Goal: Task Accomplishment & Management: Manage account settings

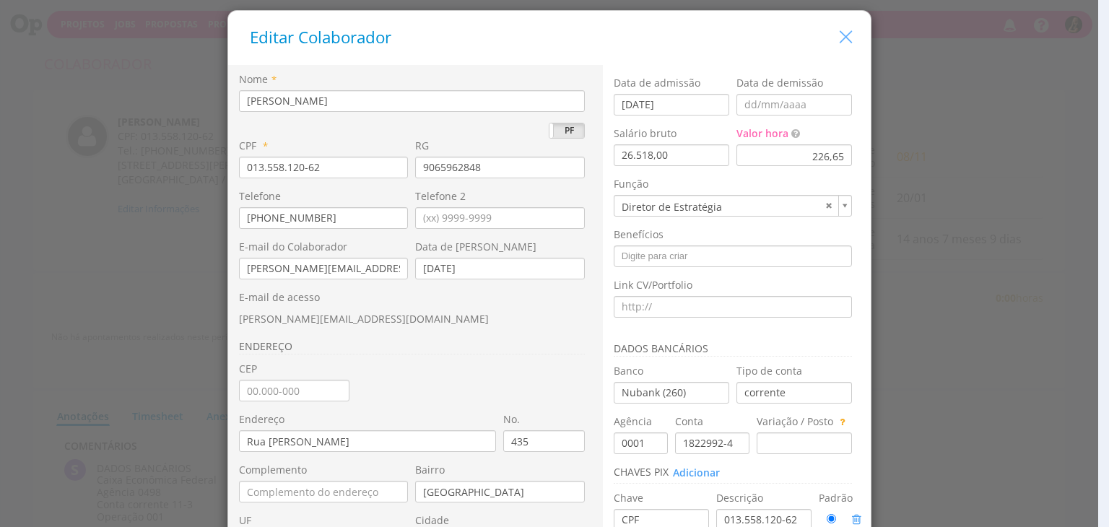
click at [839, 35] on icon "button" at bounding box center [846, 37] width 21 height 21
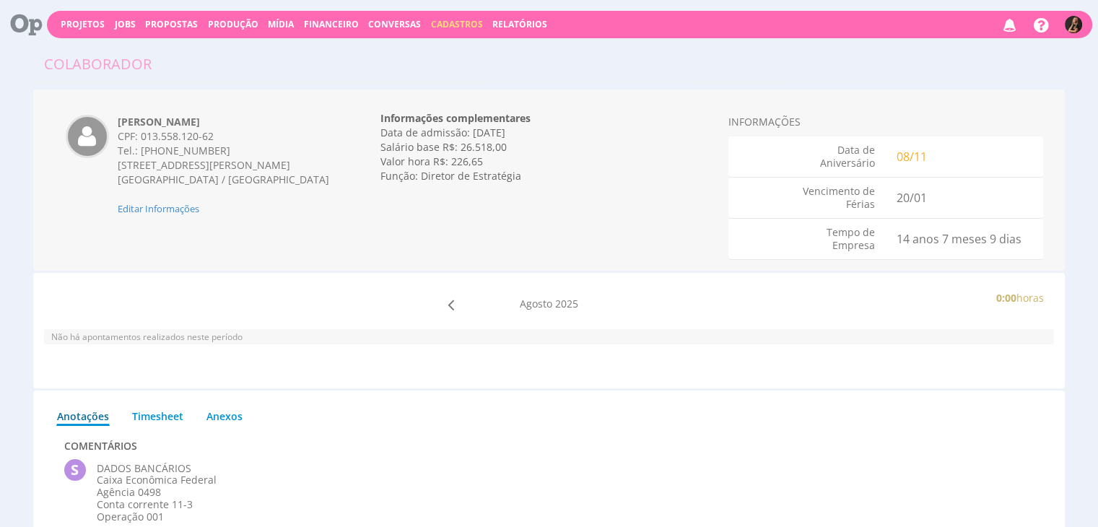
click at [431, 25] on span "Cadastros" at bounding box center [457, 24] width 52 height 12
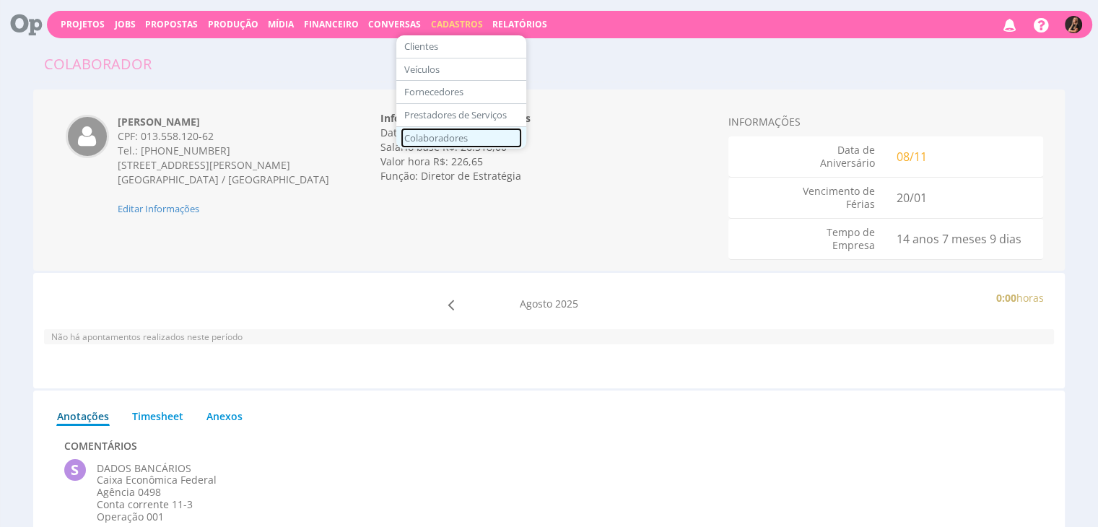
click at [439, 137] on link "Colaboradores" at bounding box center [461, 138] width 121 height 21
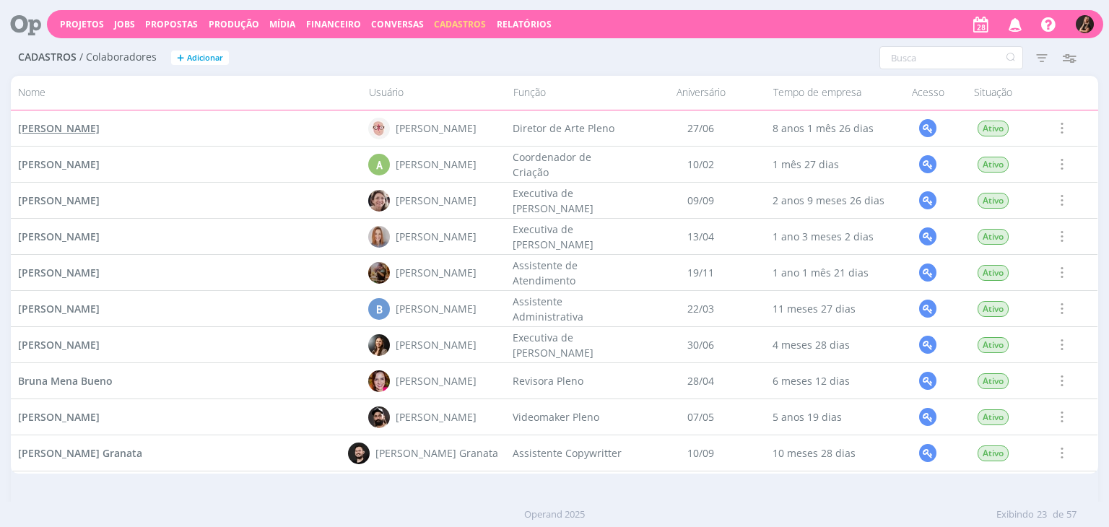
click at [100, 131] on span "[PERSON_NAME]" at bounding box center [59, 128] width 82 height 14
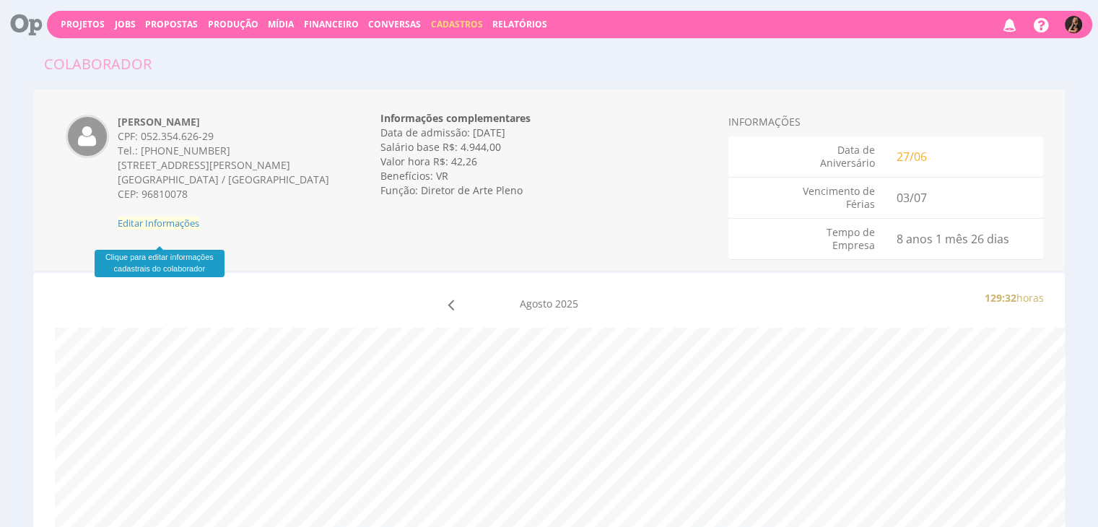
click at [182, 230] on span "Editar Informações" at bounding box center [159, 223] width 82 height 13
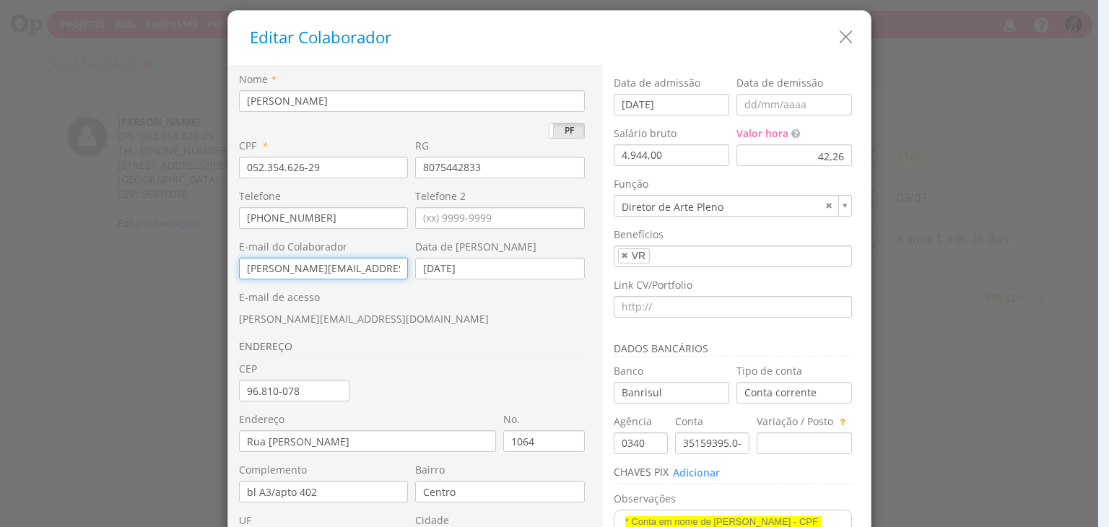
drag, startPoint x: 381, startPoint y: 266, endPoint x: 207, endPoint y: 267, distance: 174.0
click at [207, 267] on div "Editar Colaborador Nome * Alessandro Dalmaso Mença PJ PF * 052.354.626-29 RG * …" at bounding box center [554, 263] width 1109 height 527
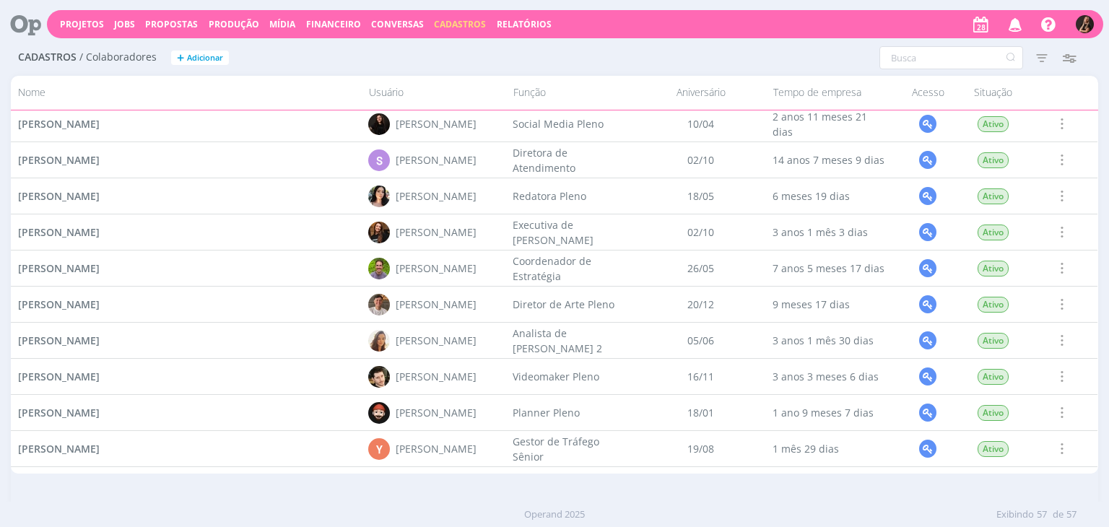
scroll to position [1731, 0]
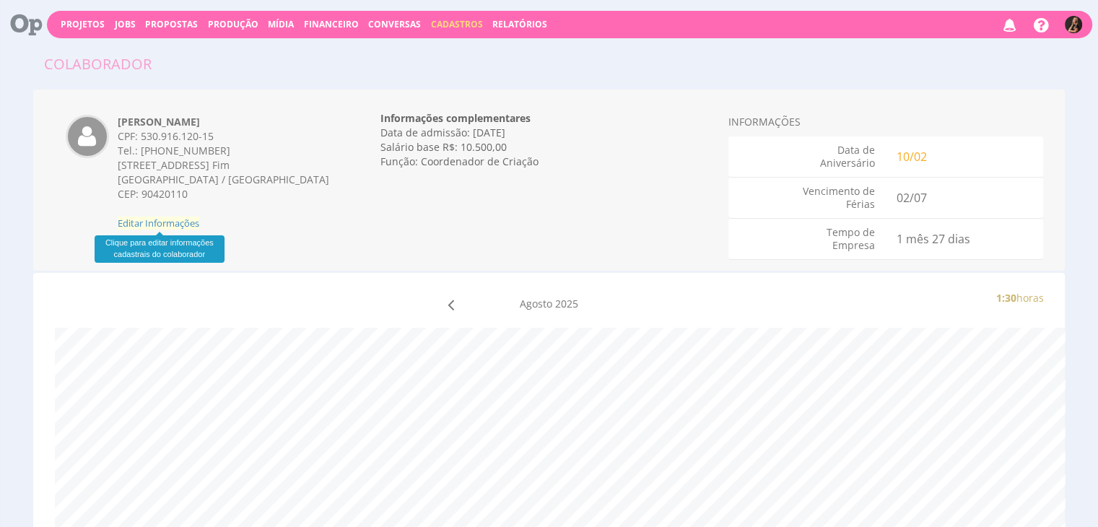
click at [188, 227] on span "Editar Informações" at bounding box center [159, 223] width 82 height 13
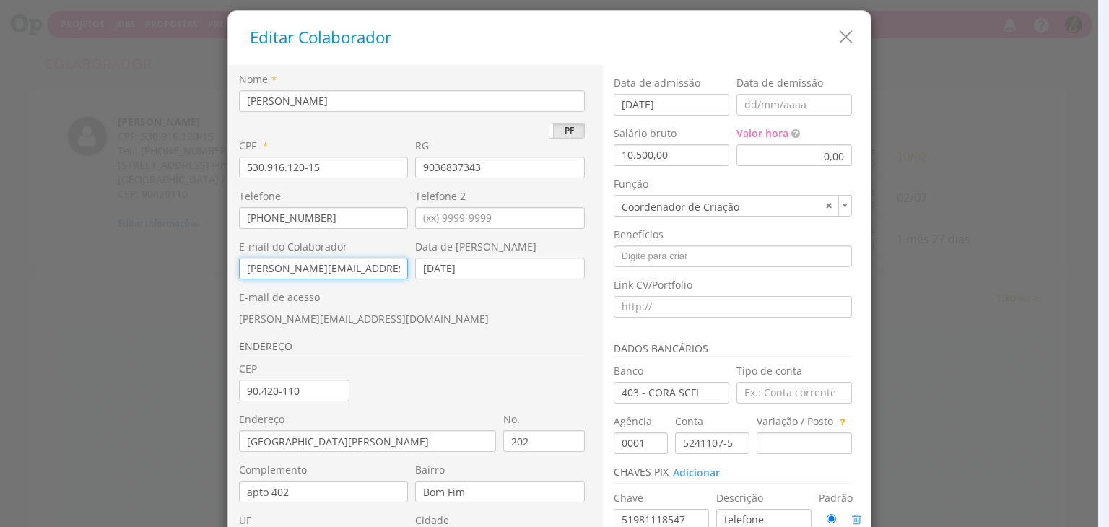
drag, startPoint x: 392, startPoint y: 266, endPoint x: 202, endPoint y: 268, distance: 189.9
click at [202, 268] on div "Editar Colaborador Nome * Alexandre Assumpção PJ PF * 530.916.120-15 RG 9036837…" at bounding box center [554, 263] width 1109 height 527
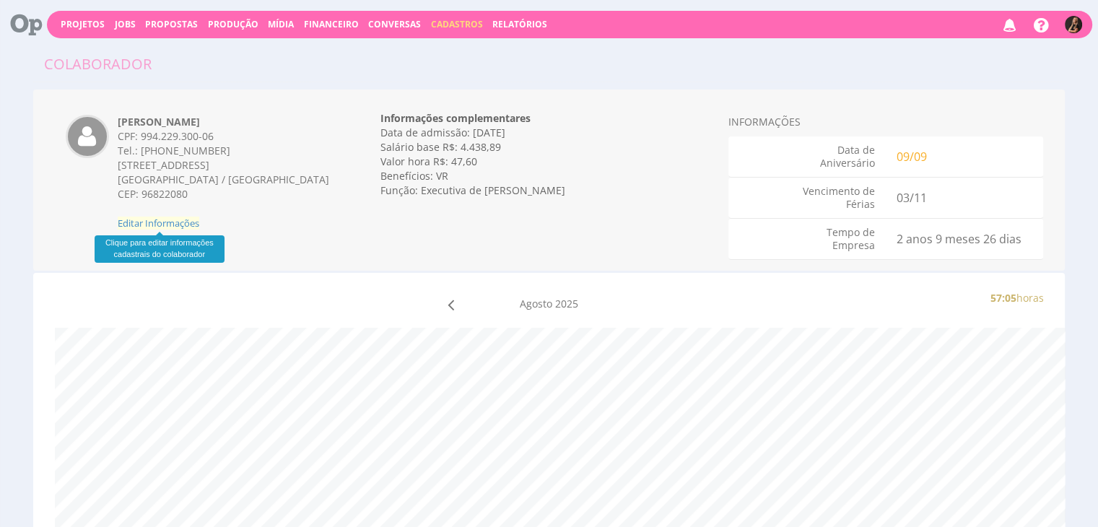
click at [188, 222] on span "Editar Informações" at bounding box center [159, 223] width 82 height 13
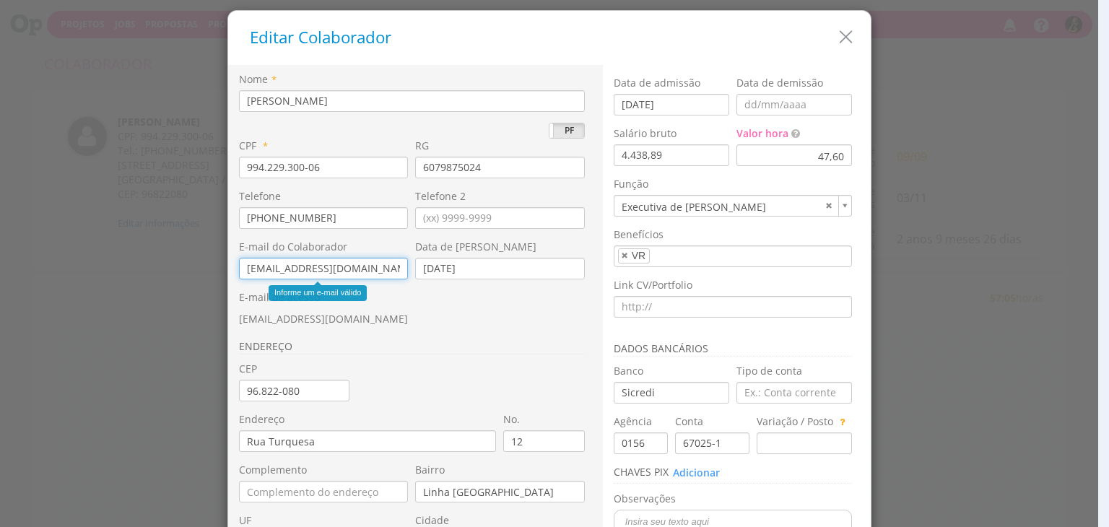
drag, startPoint x: 350, startPoint y: 266, endPoint x: 192, endPoint y: 264, distance: 157.4
click at [188, 266] on div "Editar Colaborador Nome * [PERSON_NAME] PJ PF * 994.229.300-06 RG * No. 12" at bounding box center [554, 263] width 1109 height 527
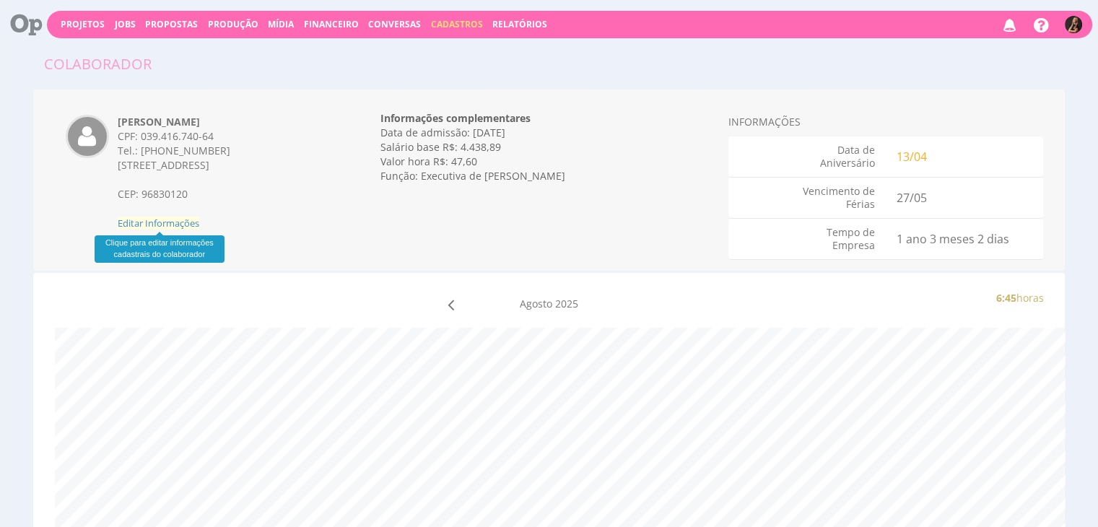
click at [158, 228] on span "Editar Informações" at bounding box center [159, 223] width 82 height 13
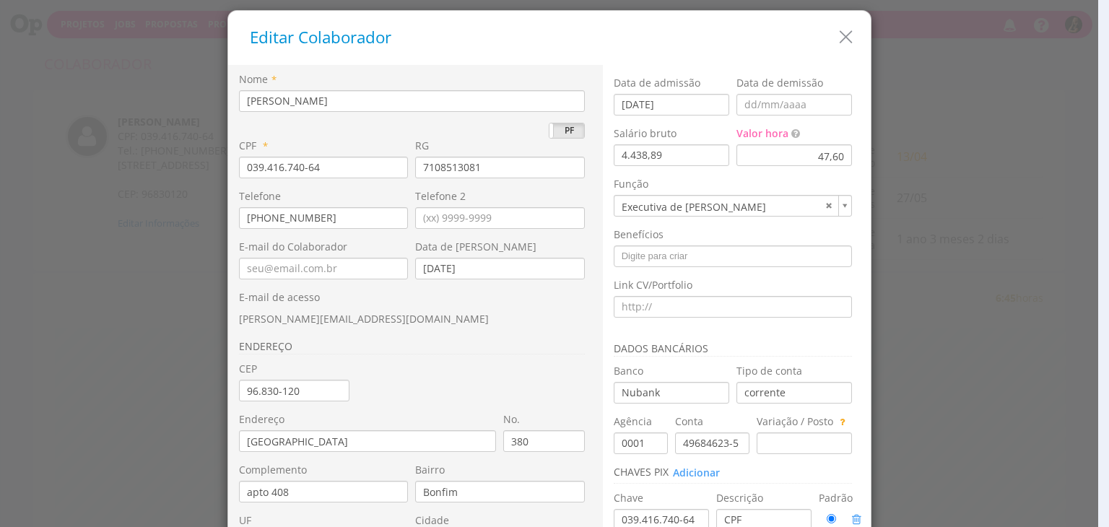
drag, startPoint x: 356, startPoint y: 318, endPoint x: 231, endPoint y: 325, distance: 125.1
click at [231, 325] on div "Nome * Amanda de Oliveira Silva PJ PF CPF * 039.416.740-64 RG * UF" at bounding box center [415, 340] width 375 height 550
copy span "amanda.oliveira@sobe.ae"
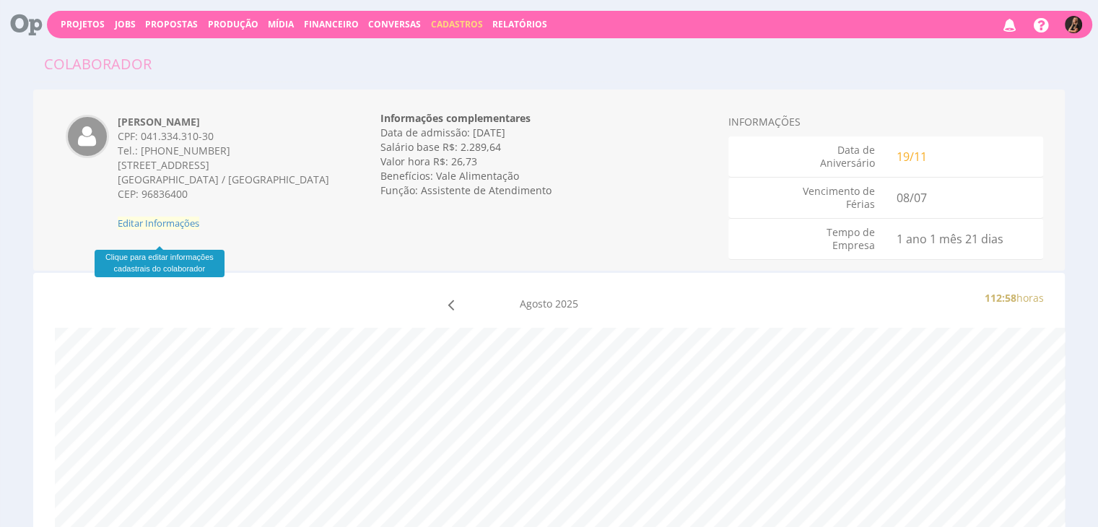
click at [184, 230] on span "Editar Informações" at bounding box center [159, 223] width 82 height 13
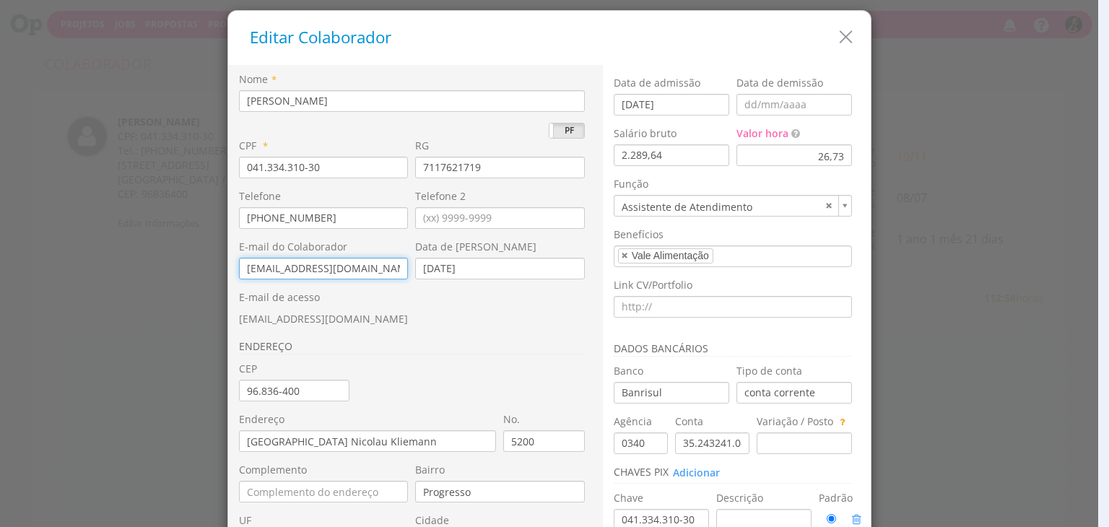
drag, startPoint x: 366, startPoint y: 274, endPoint x: 186, endPoint y: 277, distance: 179.9
click at [186, 277] on div "Editar Colaborador Nome * [PERSON_NAME] PJ PF * 041.334.310-30 RG * No. UF" at bounding box center [554, 263] width 1109 height 527
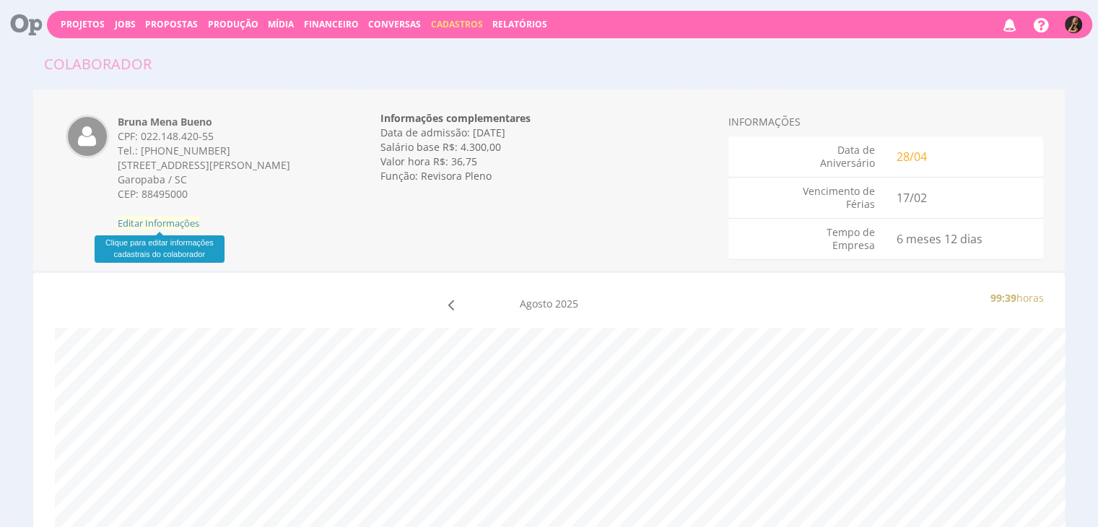
click at [175, 225] on span "Editar Informações" at bounding box center [159, 223] width 82 height 13
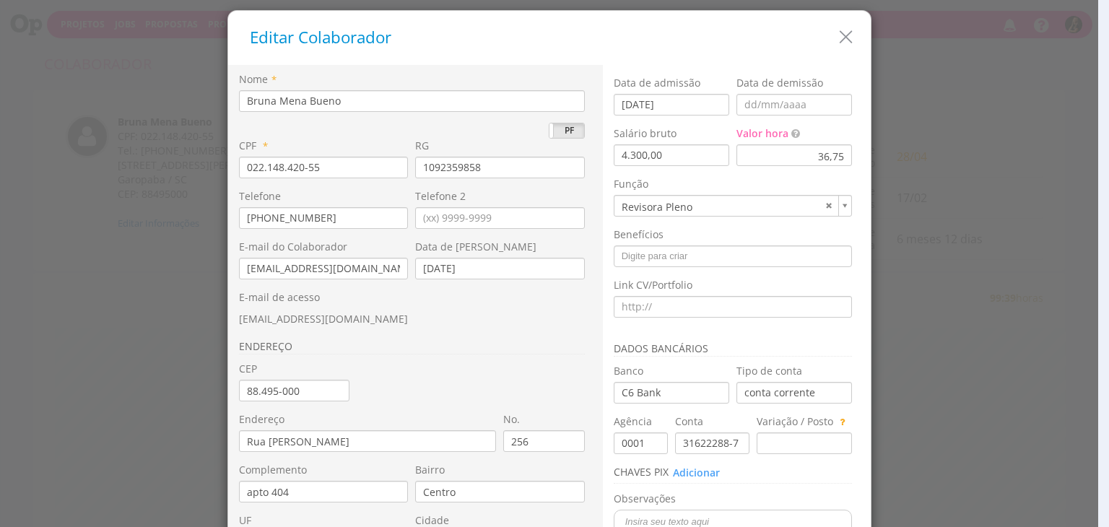
drag, startPoint x: 344, startPoint y: 319, endPoint x: 230, endPoint y: 321, distance: 113.4
click at [230, 321] on div "Nome * Bruna Mena Bueno PJ PF CPF * 022.148.420-55 RG 1092359858 *" at bounding box center [415, 340] width 375 height 550
copy span "[EMAIL_ADDRESS][DOMAIN_NAME]"
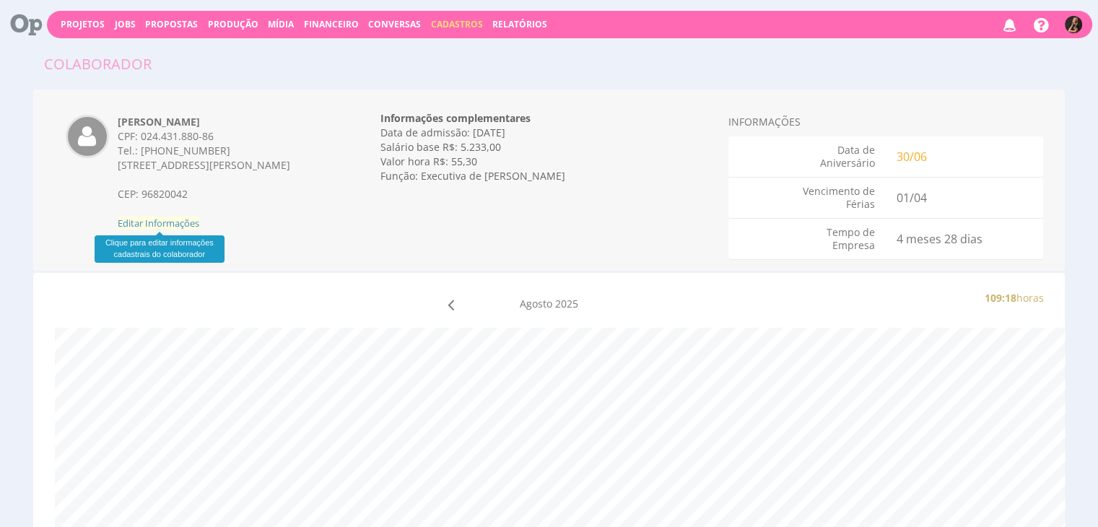
click at [196, 222] on span "Editar Informações" at bounding box center [159, 223] width 82 height 13
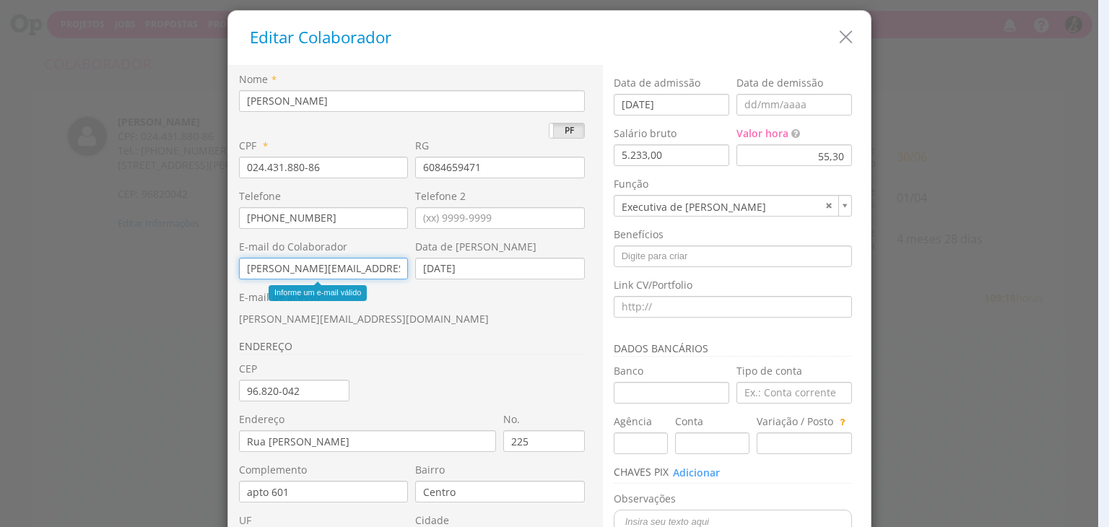
drag, startPoint x: 367, startPoint y: 267, endPoint x: 162, endPoint y: 266, distance: 205.1
click at [161, 267] on div "Editar Colaborador Nome * [PERSON_NAME] PJ PF * 024.431.880-86 RG *" at bounding box center [554, 263] width 1109 height 527
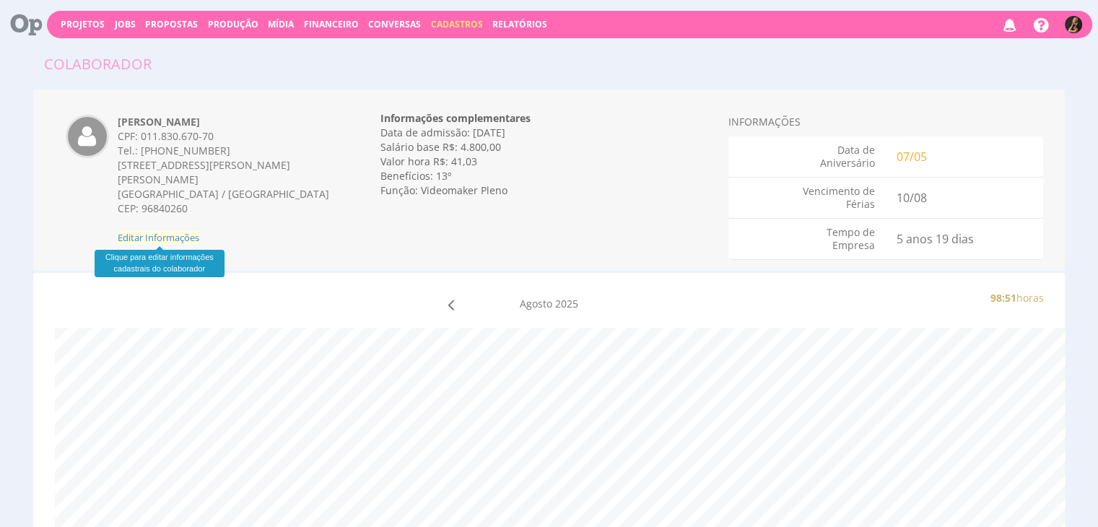
click at [162, 239] on span "Editar Informações" at bounding box center [159, 237] width 82 height 13
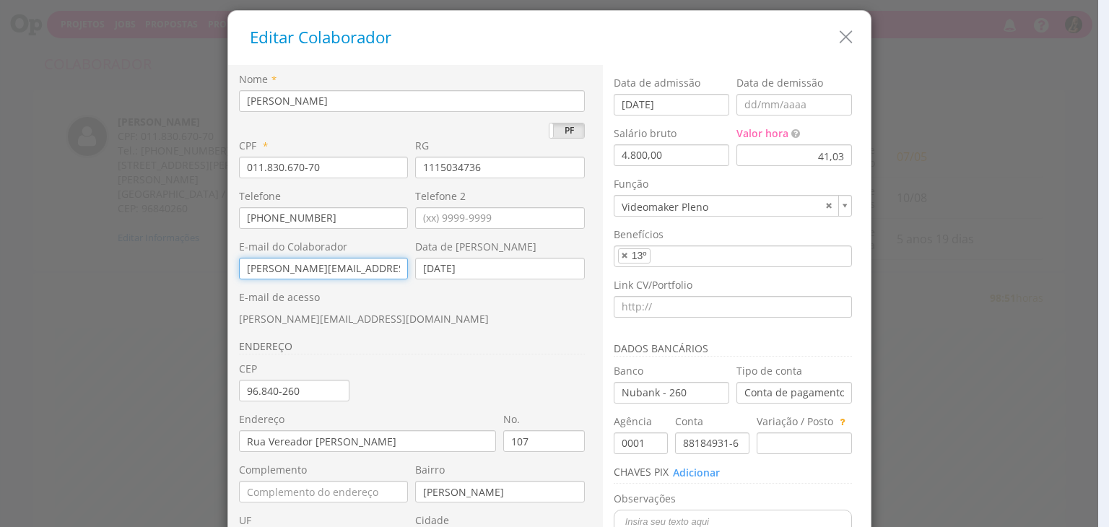
drag, startPoint x: 358, startPoint y: 269, endPoint x: 185, endPoint y: 269, distance: 173.3
click at [185, 269] on div "Editar Colaborador Nome * Bruno Cabral Gassen PJ PF * 011.830.670-70 RG 1115034…" at bounding box center [554, 263] width 1109 height 527
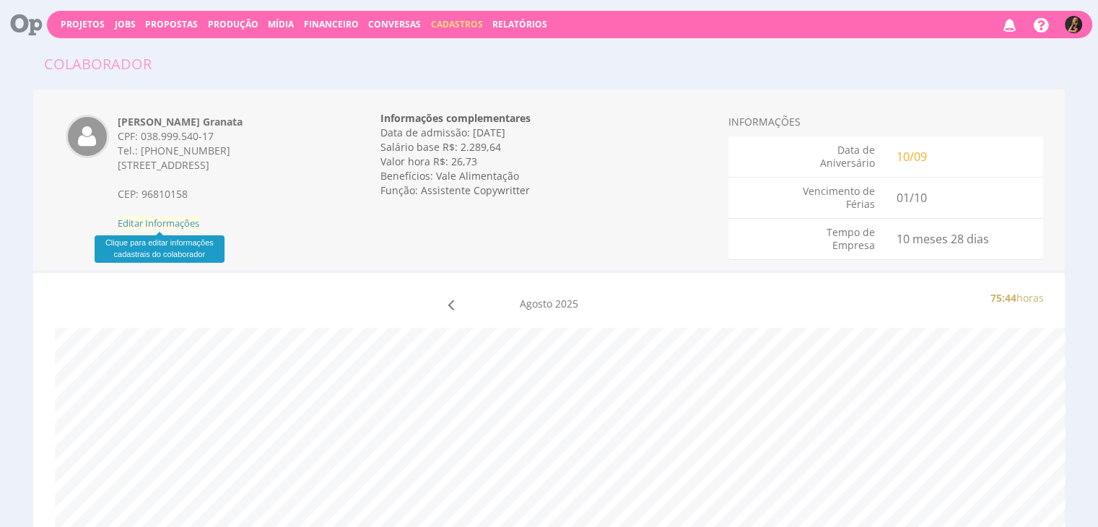
click at [164, 228] on span "Editar Informações" at bounding box center [159, 223] width 82 height 13
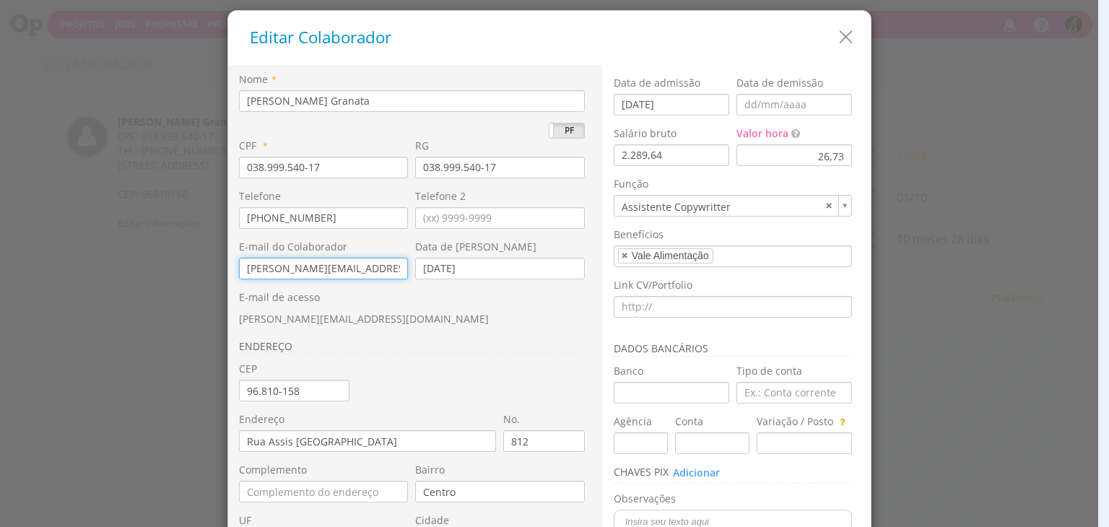
drag, startPoint x: 365, startPoint y: 272, endPoint x: 188, endPoint y: 274, distance: 176.2
click at [188, 274] on div "Editar Colaborador Nome * Bruno Corralo Granata PJ PF * 038.999.540-17 RG * Tel…" at bounding box center [554, 263] width 1109 height 527
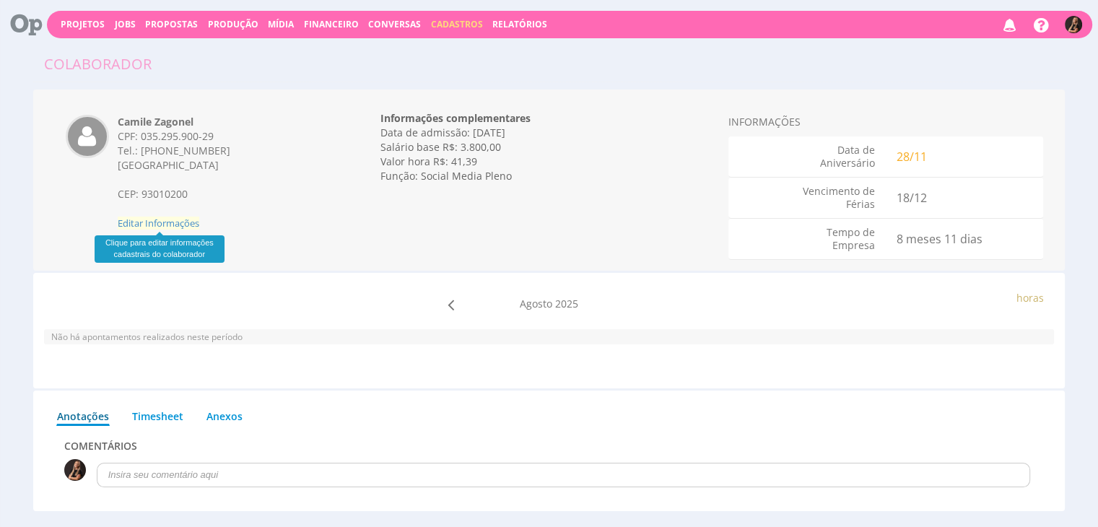
click at [160, 224] on span "Editar Informações" at bounding box center [159, 223] width 82 height 13
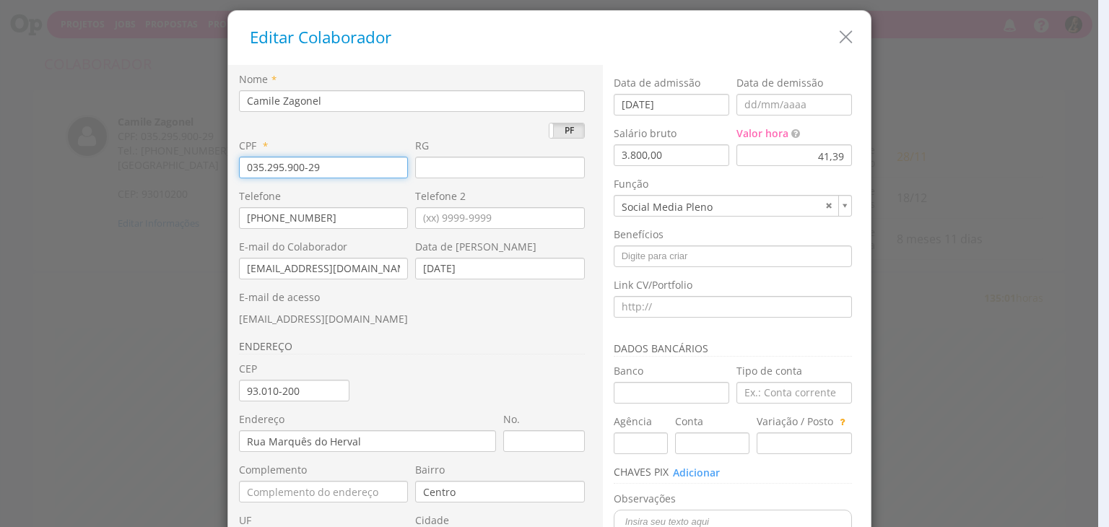
drag, startPoint x: 347, startPoint y: 166, endPoint x: 168, endPoint y: 174, distance: 179.3
click at [169, 174] on div "Editar Colaborador Nome * Camile Zagonel PJ PF * 035.295.900-29 RG * Telefone N…" at bounding box center [554, 263] width 1109 height 527
click at [348, 310] on div "E-mail de acesso [EMAIL_ADDRESS][DOMAIN_NAME]" at bounding box center [415, 308] width 353 height 36
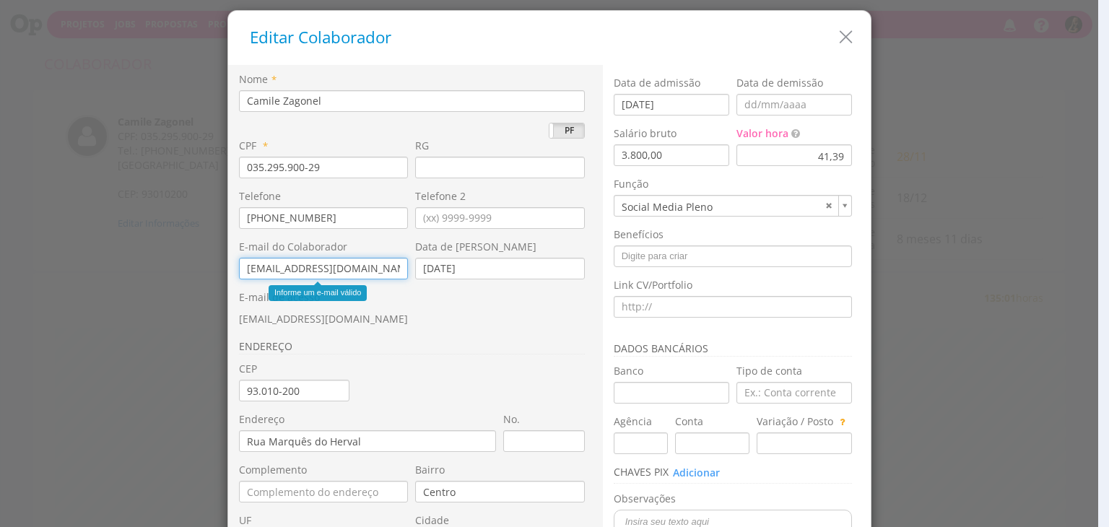
drag, startPoint x: 365, startPoint y: 270, endPoint x: 162, endPoint y: 272, distance: 202.9
click at [161, 272] on div "Editar Colaborador Nome * Camile Zagonel PJ PF * 035.295.900-29 RG * Telefone N…" at bounding box center [554, 263] width 1109 height 527
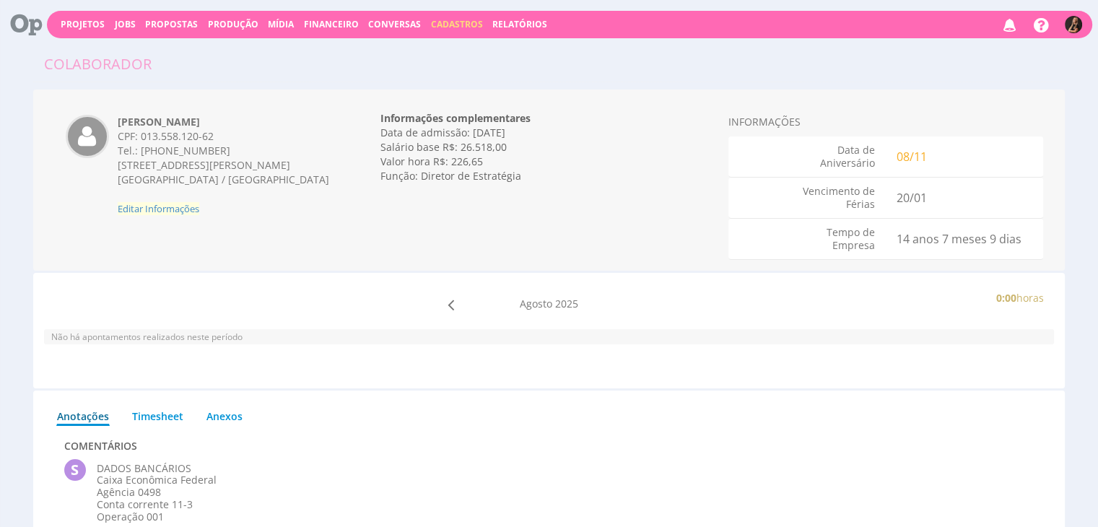
click at [178, 215] on span "Editar Informações" at bounding box center [159, 208] width 82 height 13
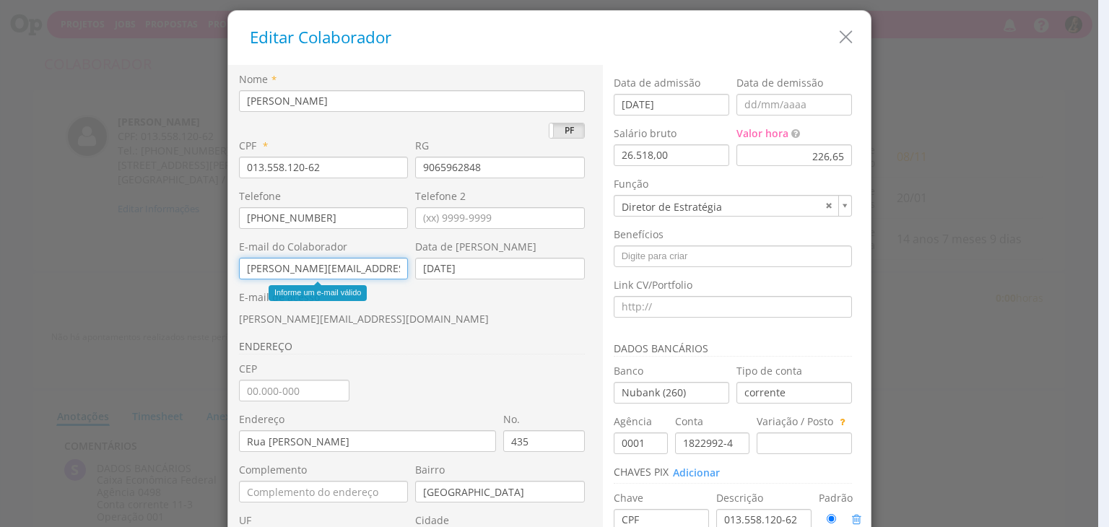
drag, startPoint x: 371, startPoint y: 269, endPoint x: 98, endPoint y: 266, distance: 273.0
click at [97, 269] on div "Editar Colaborador Nome * Camilo Almeida Moraes PJ PF * 013.558.120-62 RG 90659…" at bounding box center [554, 263] width 1109 height 527
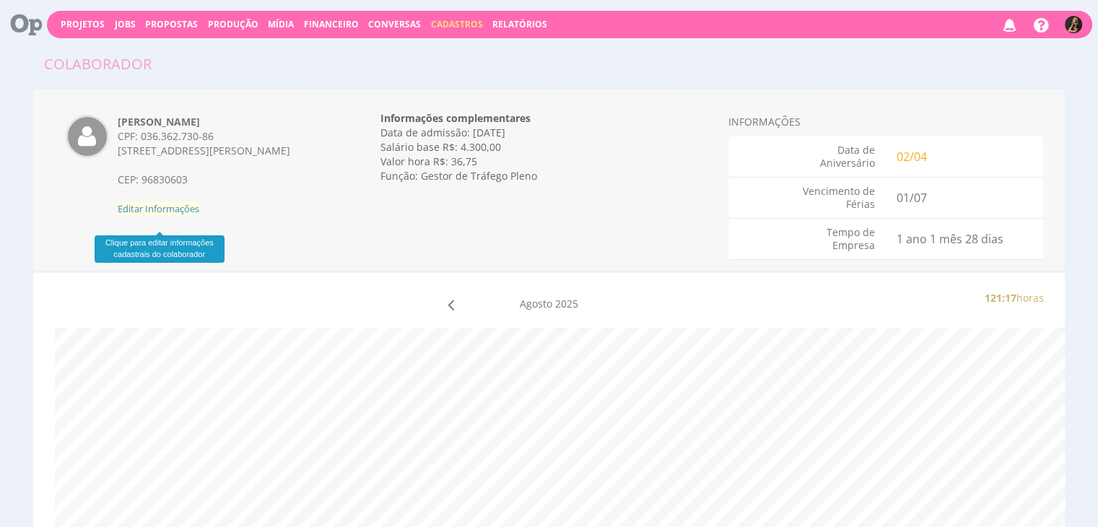
click at [159, 215] on span "Editar Informações" at bounding box center [159, 208] width 82 height 13
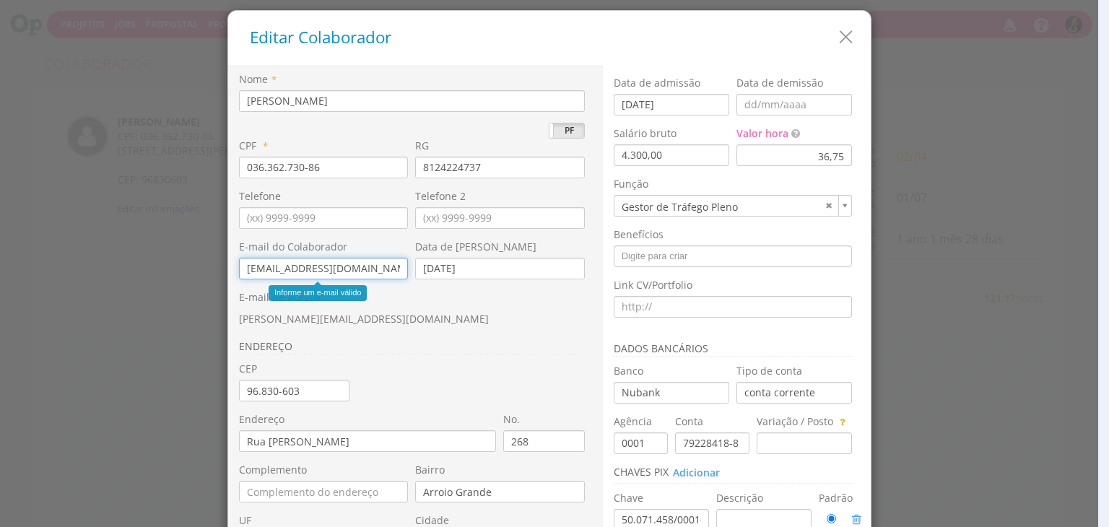
drag, startPoint x: 372, startPoint y: 269, endPoint x: 348, endPoint y: 292, distance: 33.2
click at [330, 269] on input "caeduardo2020@gmail.com" at bounding box center [324, 269] width 170 height 22
click at [372, 334] on div "ENDEREÇO" at bounding box center [415, 343] width 353 height 35
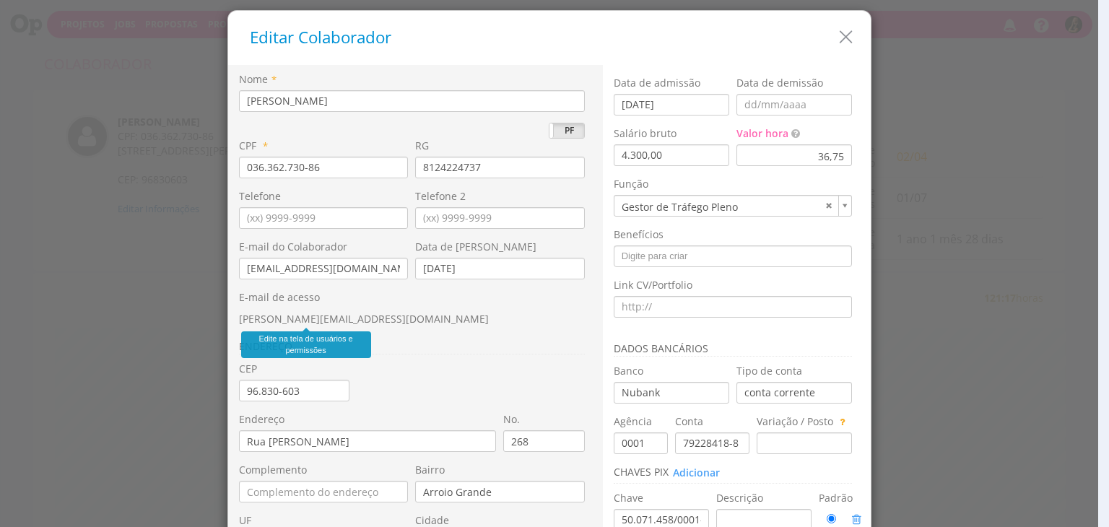
drag, startPoint x: 378, startPoint y: 318, endPoint x: 234, endPoint y: 324, distance: 144.6
click at [239, 324] on span "carloseduardo.nunes@sobe.ae" at bounding box center [364, 319] width 250 height 14
copy span "carloseduardo.nunes@sobe.ae"
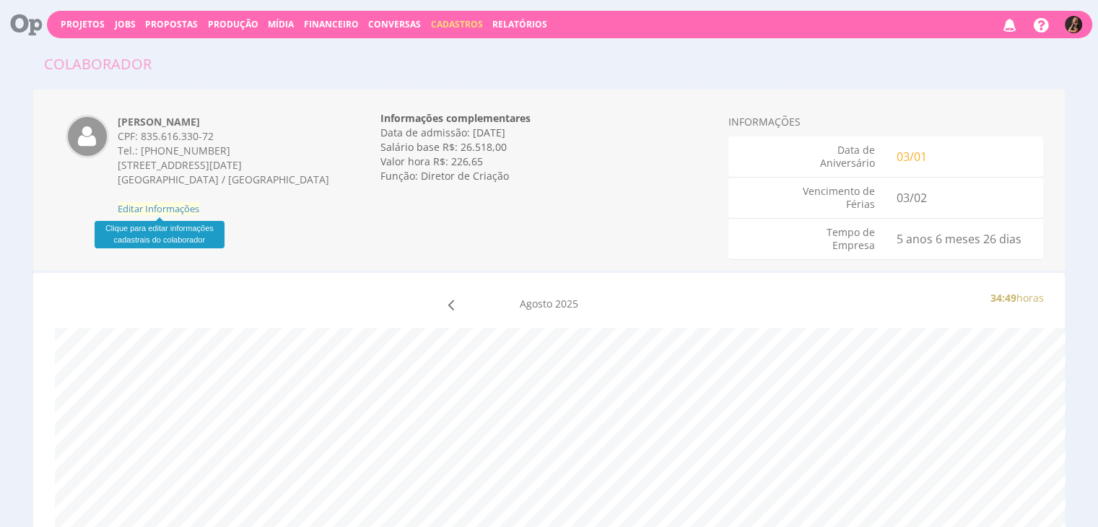
click at [165, 209] on span "Editar Informações" at bounding box center [159, 208] width 82 height 13
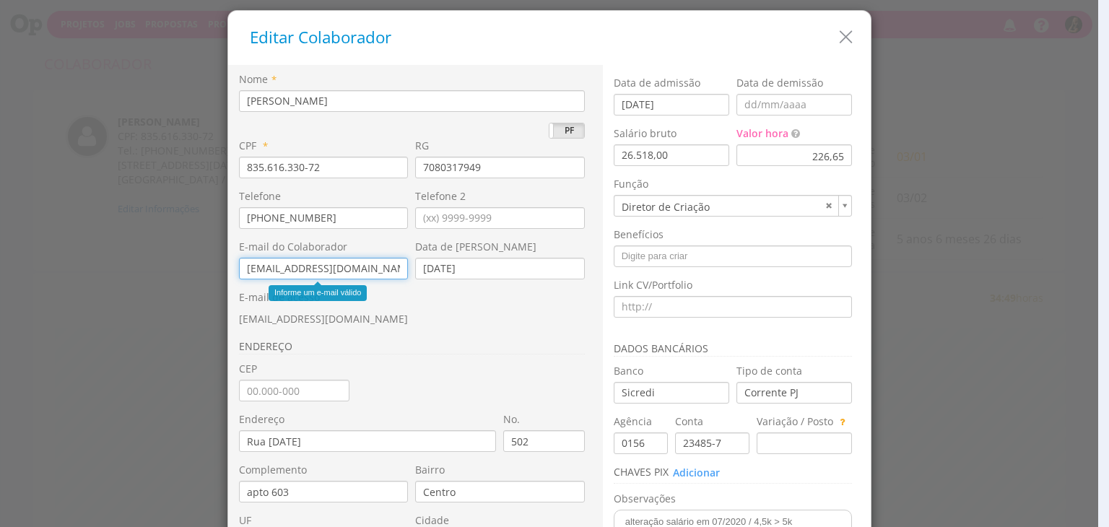
drag, startPoint x: 364, startPoint y: 264, endPoint x: 234, endPoint y: 265, distance: 130.0
click at [239, 265] on input "cristiano.rocha@sobe.ae" at bounding box center [324, 269] width 170 height 22
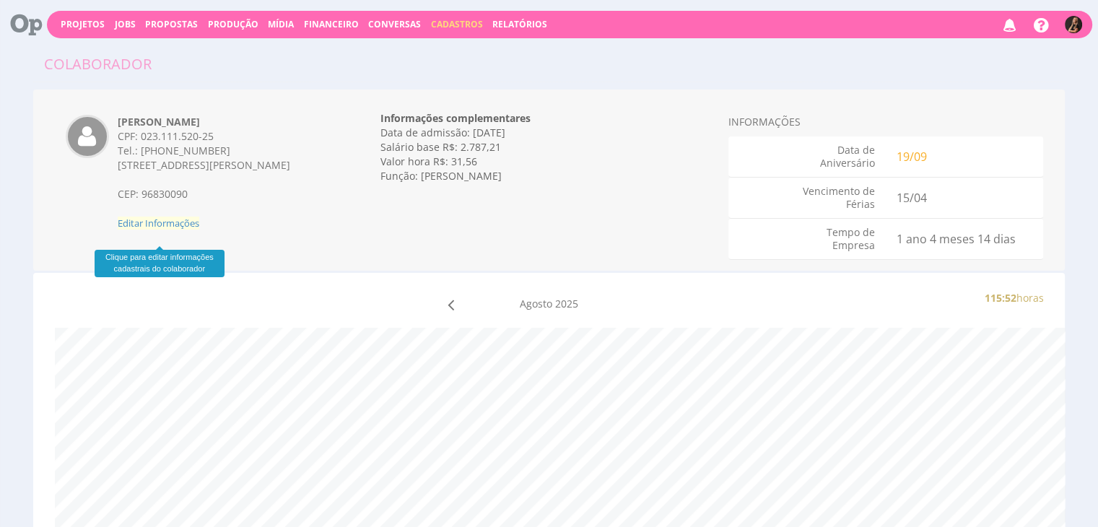
click at [170, 230] on span "Editar Informações" at bounding box center [159, 223] width 82 height 13
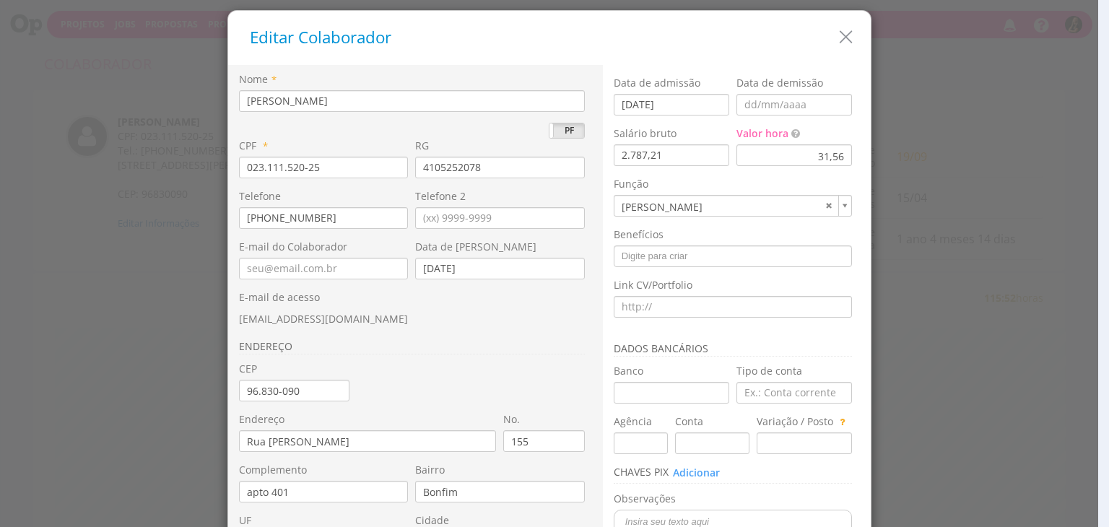
drag, startPoint x: 331, startPoint y: 320, endPoint x: 227, endPoint y: 322, distance: 104.0
click at [228, 322] on div "Nome * Caroline Fagundes Pieczarka PJ PF CPF * 023.111.520-25 RG *" at bounding box center [415, 340] width 375 height 550
copy span "caroline.p@sobe.ae"
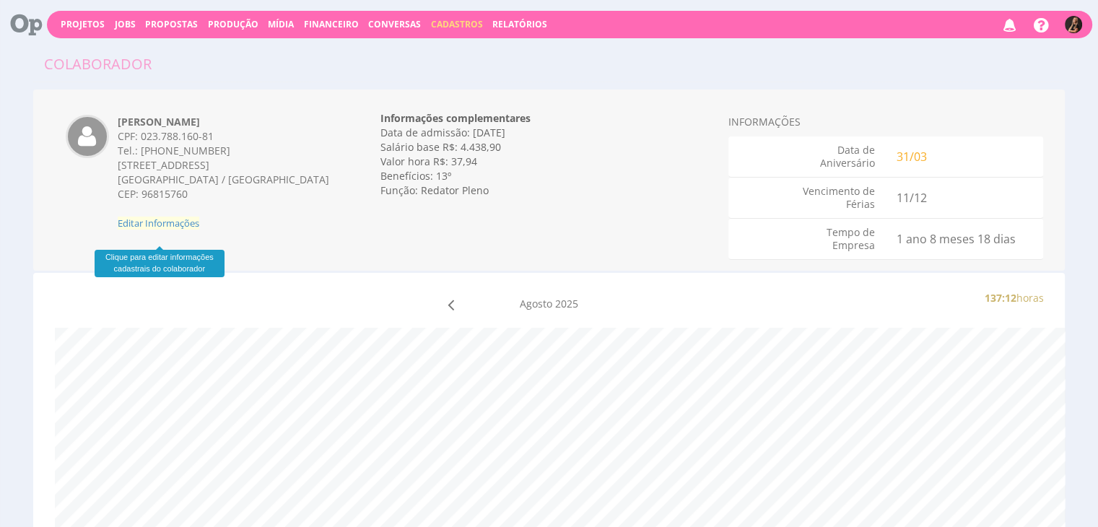
click at [191, 230] on span "Editar Informações" at bounding box center [159, 223] width 82 height 13
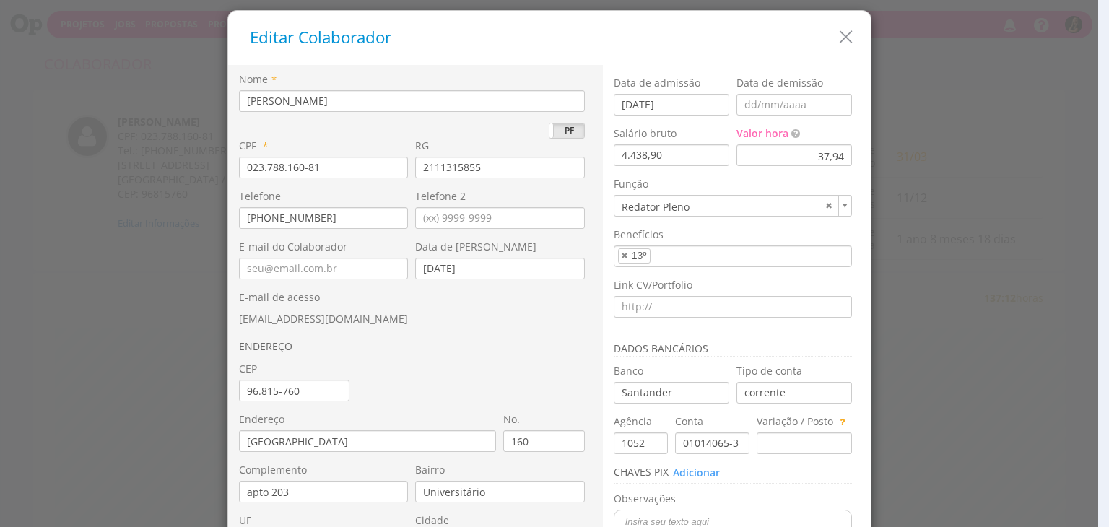
drag, startPoint x: 362, startPoint y: 320, endPoint x: 214, endPoint y: 320, distance: 148.0
click at [214, 320] on div "Editar Colaborador Nome * [PERSON_NAME] PJ PF * 023.788.160-81 RG * 0" at bounding box center [554, 263] width 1109 height 527
click at [378, 320] on div "E-mail de acesso [PERSON_NAME][EMAIL_ADDRESS][DOMAIN_NAME]" at bounding box center [415, 308] width 353 height 36
drag, startPoint x: 355, startPoint y: 320, endPoint x: 233, endPoint y: 321, distance: 122.8
click at [239, 321] on div "E-mail de acesso [PERSON_NAME][EMAIL_ADDRESS][DOMAIN_NAME]" at bounding box center [415, 308] width 353 height 36
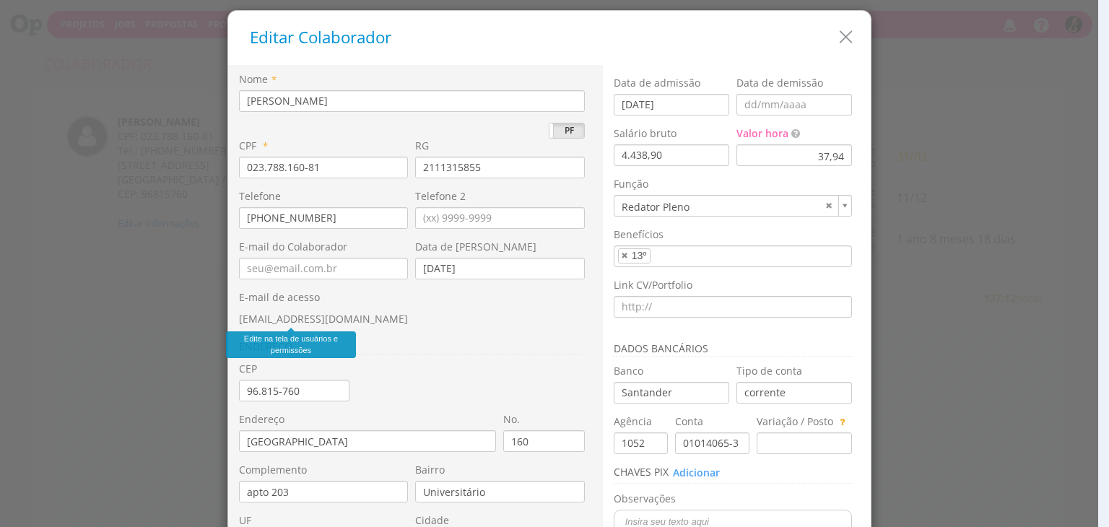
copy span "[EMAIL_ADDRESS][DOMAIN_NAME]"
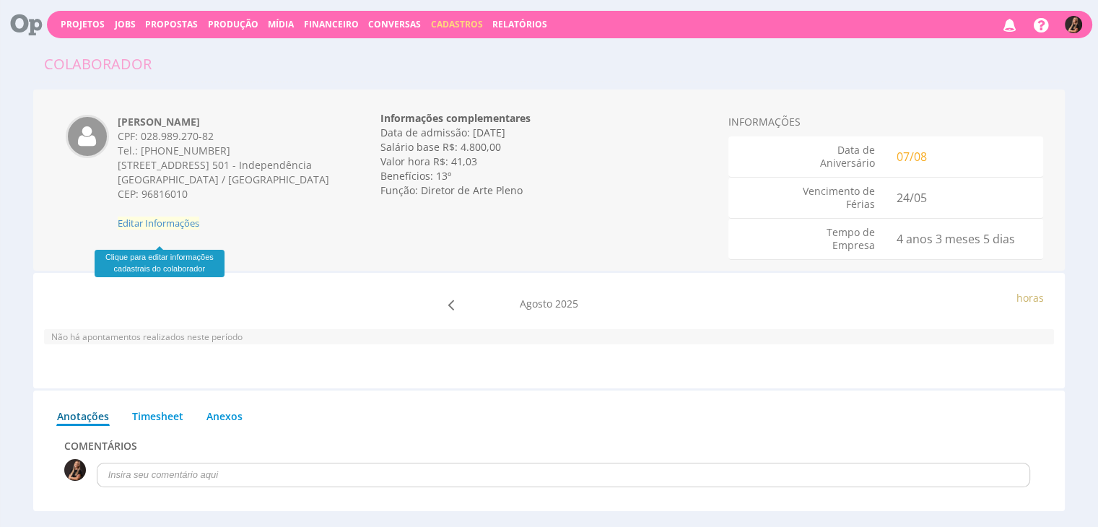
click at [178, 230] on span "Editar Informações" at bounding box center [159, 223] width 82 height 13
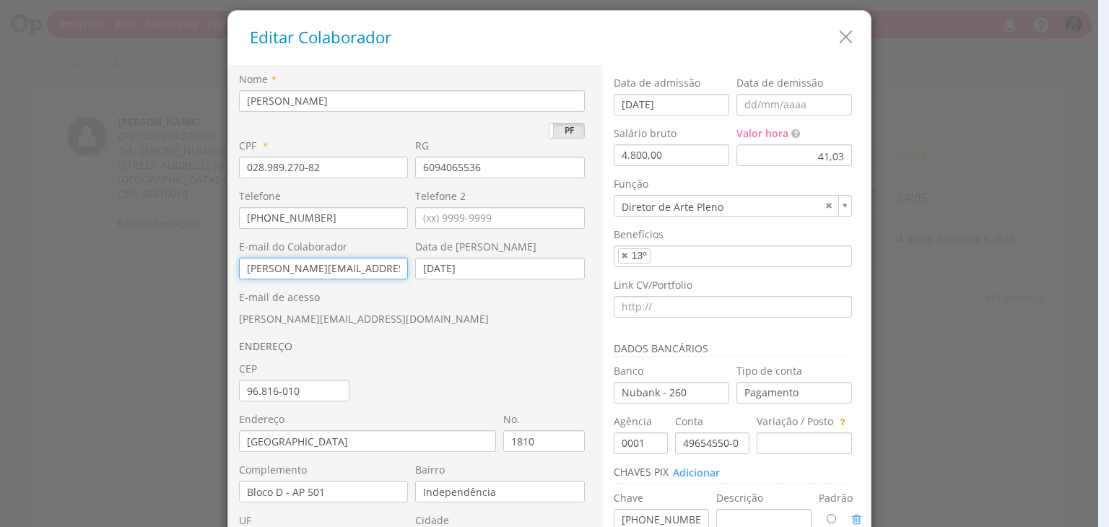
drag, startPoint x: 370, startPoint y: 269, endPoint x: 216, endPoint y: 270, distance: 153.8
click at [216, 270] on div "Editar Colaborador Nome * [PERSON_NAME] PJ PF * 028.989.270-82 RG *" at bounding box center [554, 263] width 1109 height 527
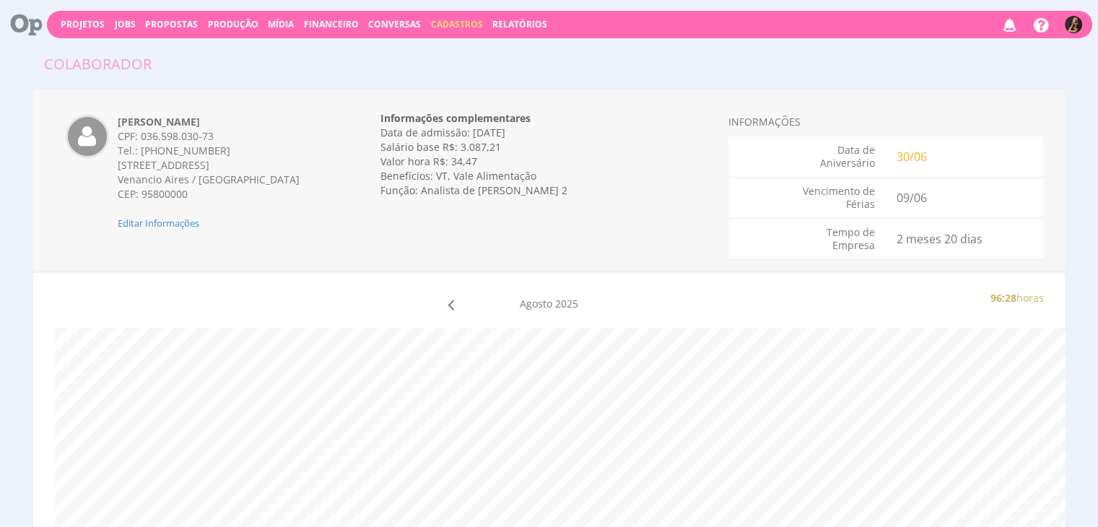
click at [156, 233] on div "Eduarda Marina Pereira CPF: 036.598.030-73 Tel.: (51) 99879-1823 Rua Coronel Ag…" at bounding box center [549, 180] width 1033 height 181
click at [172, 223] on span "Editar Informações" at bounding box center [159, 223] width 82 height 13
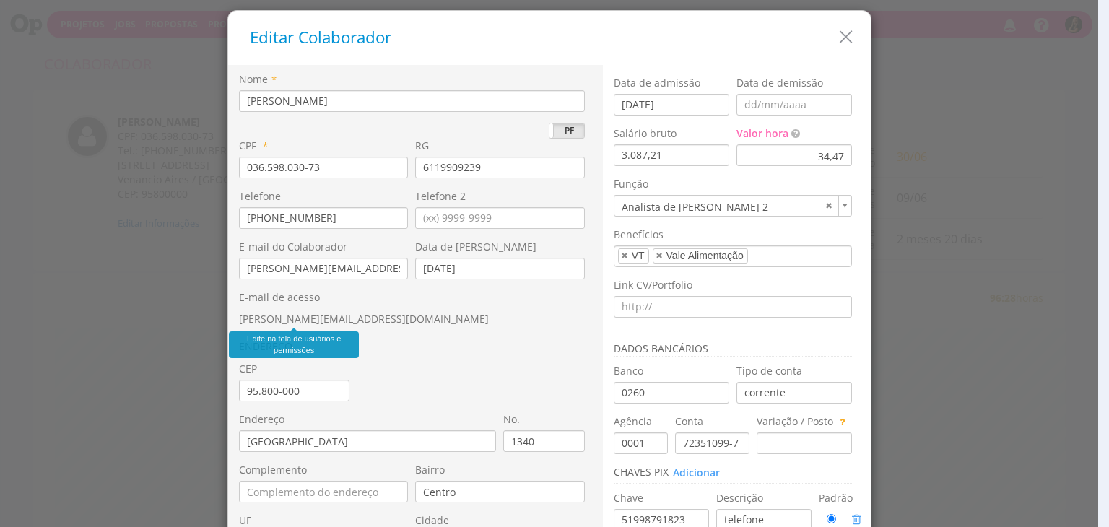
drag, startPoint x: 355, startPoint y: 320, endPoint x: 235, endPoint y: 321, distance: 119.9
click at [239, 321] on div "E-mail de acesso eduarda.pereira@sobe.ae" at bounding box center [415, 308] width 353 height 36
copy span "eduarda.pereira@sobe.ae"
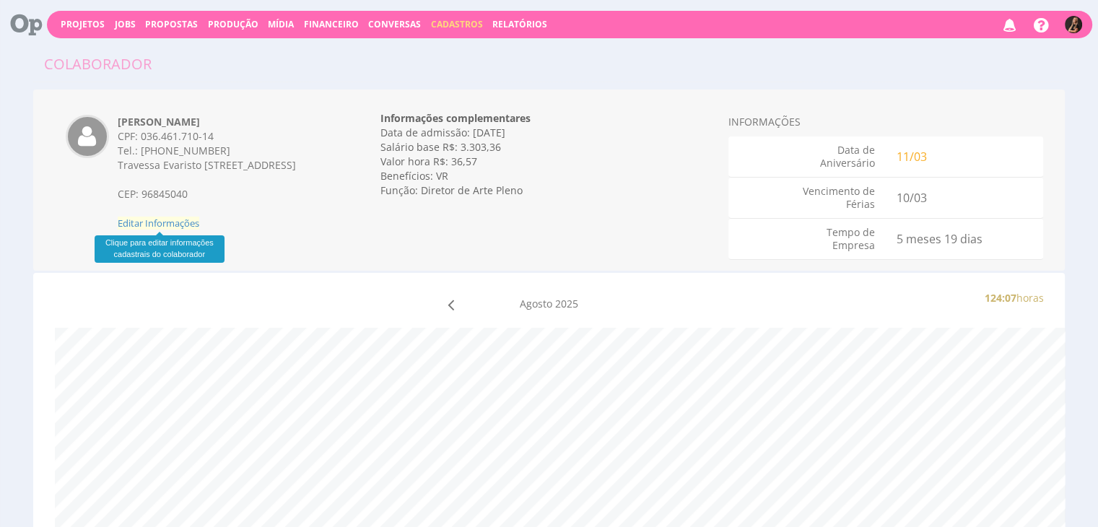
click at [194, 227] on span "Editar Informações" at bounding box center [159, 223] width 82 height 13
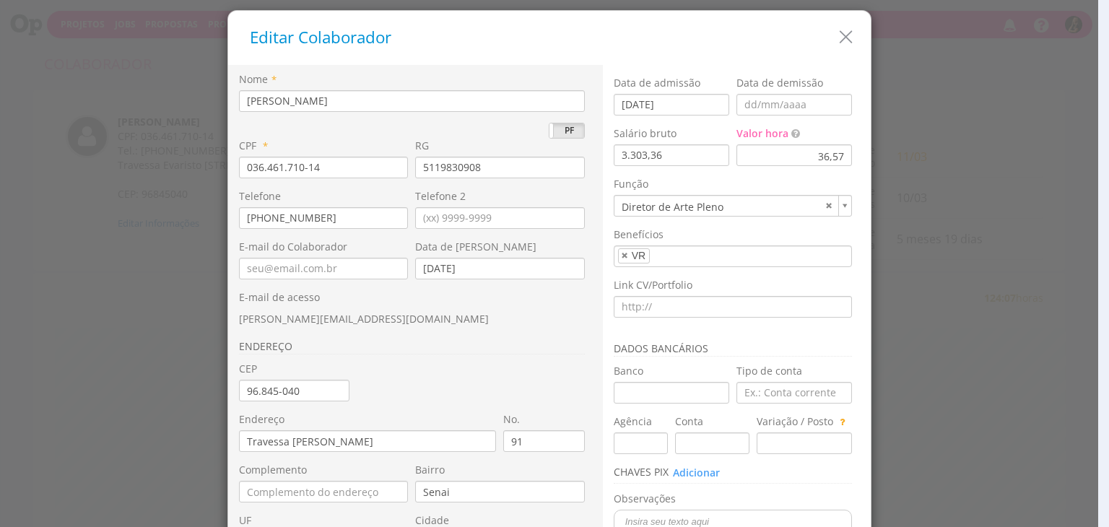
drag, startPoint x: 317, startPoint y: 320, endPoint x: 231, endPoint y: 324, distance: 86.0
click at [231, 324] on div "Nome * [PERSON_NAME] PJ PF CPF * 036.461.710-14 RG * 91" at bounding box center [415, 340] width 375 height 550
copy span "[PERSON_NAME][EMAIL_ADDRESS][DOMAIN_NAME]"
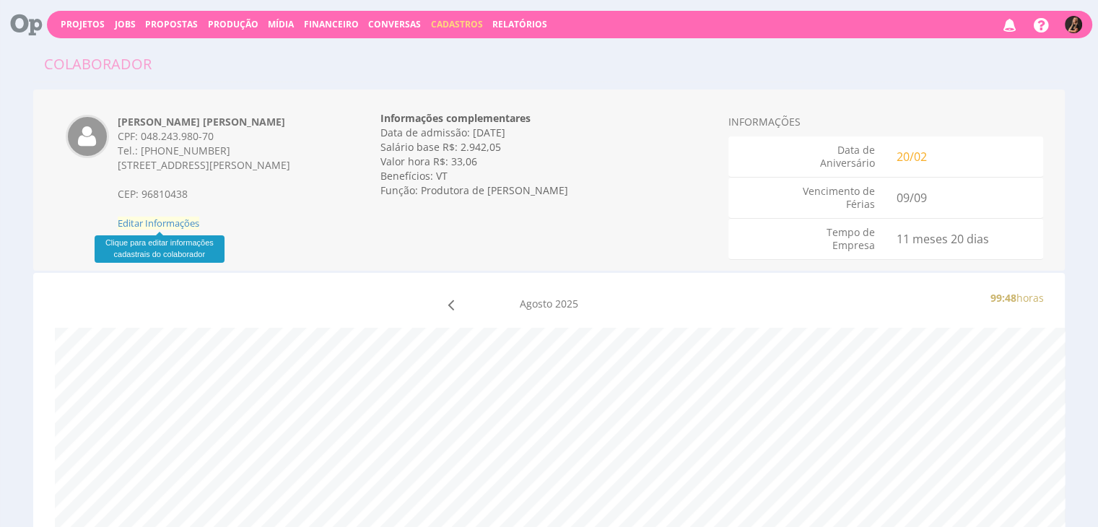
click at [199, 220] on span "Editar Informações" at bounding box center [159, 223] width 82 height 13
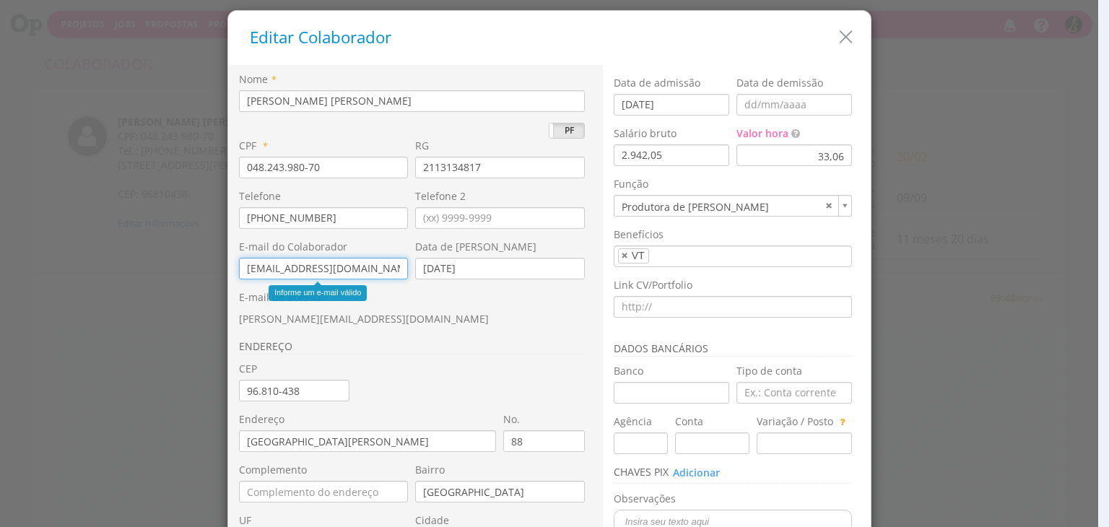
drag, startPoint x: 365, startPoint y: 269, endPoint x: 178, endPoint y: 271, distance: 187.0
click at [177, 272] on div "Editar Colaborador Nome * Elisa Zucatti Simon PJ PF * 048.243.980-70 RG 2113134…" at bounding box center [554, 263] width 1109 height 527
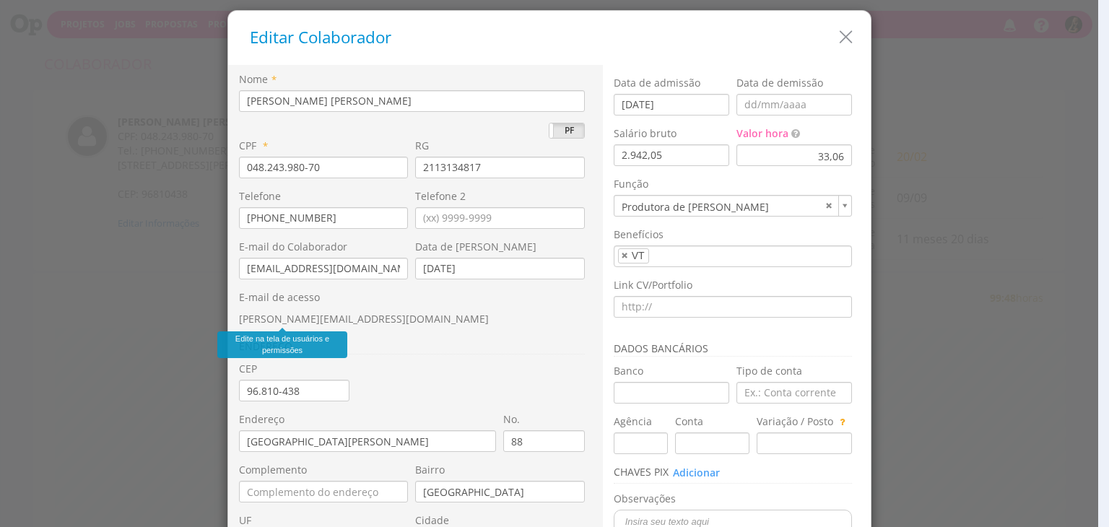
drag, startPoint x: 331, startPoint y: 318, endPoint x: 232, endPoint y: 321, distance: 99.0
click at [232, 321] on div "Nome * Elisa Zucatti Simon PJ PF CPF * 048.243.980-70 RG * No. 88" at bounding box center [415, 340] width 375 height 550
copy span "elisa.simon@sobe.ae"
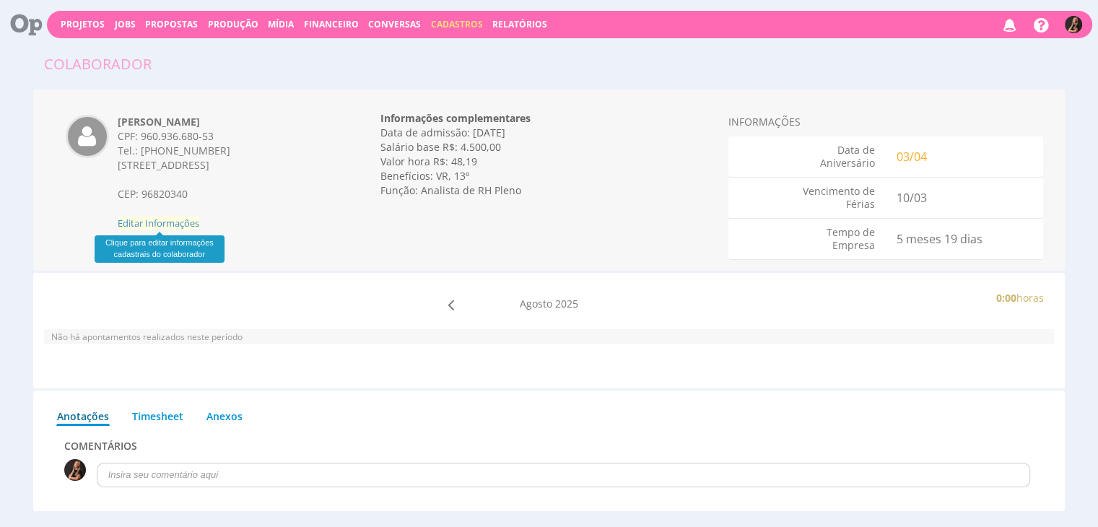
click at [154, 223] on span "Editar Informações" at bounding box center [159, 223] width 82 height 13
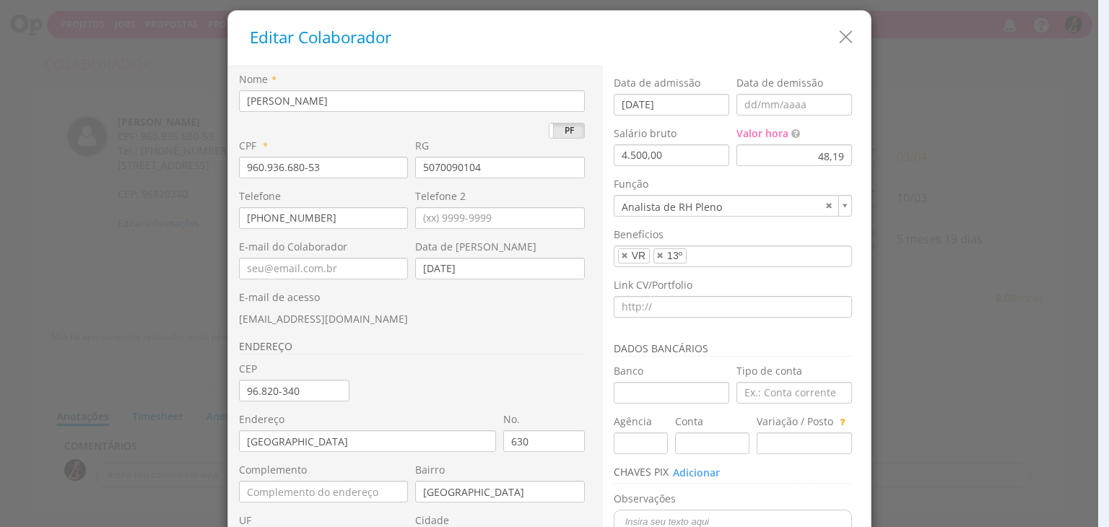
drag, startPoint x: 289, startPoint y: 321, endPoint x: 230, endPoint y: 321, distance: 59.2
click at [230, 321] on div "Nome * [PERSON_NAME] PJ PF CPF * 960.936.680-53 RG *" at bounding box center [415, 340] width 375 height 550
copy span "[EMAIL_ADDRESS][DOMAIN_NAME]"
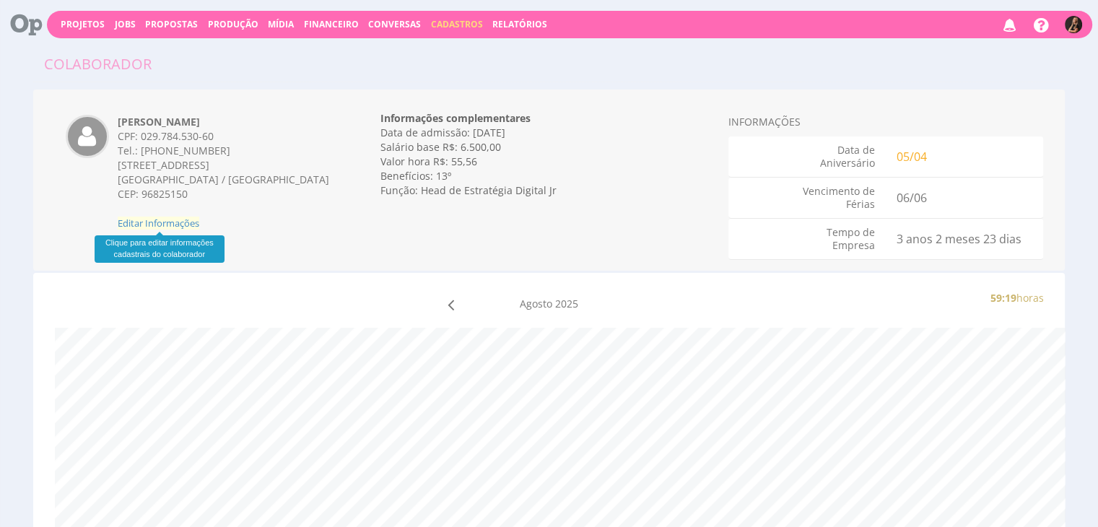
click at [179, 225] on span "Editar Informações" at bounding box center [159, 223] width 82 height 13
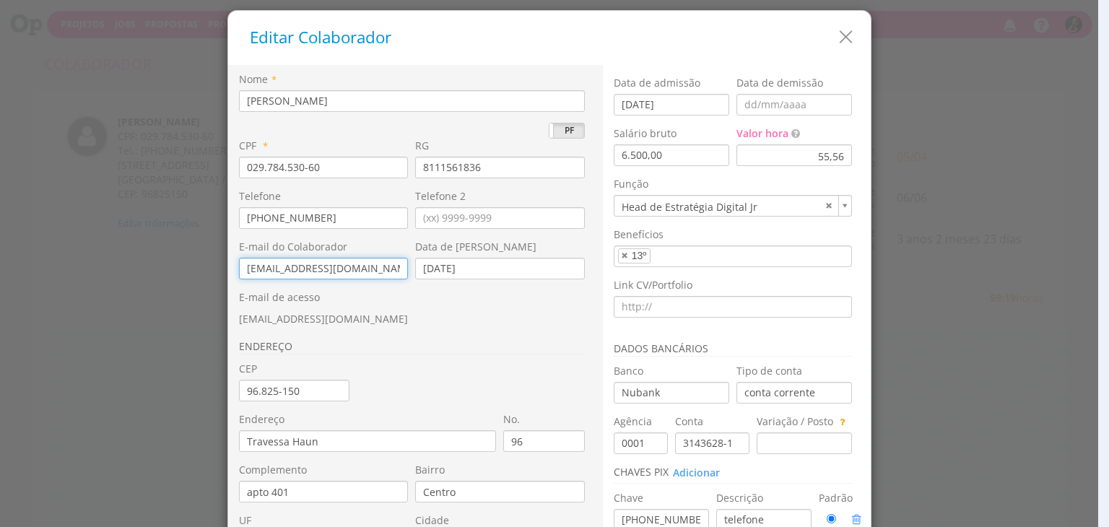
drag, startPoint x: 359, startPoint y: 266, endPoint x: 217, endPoint y: 269, distance: 142.3
click at [217, 269] on div "Editar Colaborador Nome * Giovani Souza da Silva PJ PF * 029.784.530-60 RG * No…" at bounding box center [554, 263] width 1109 height 527
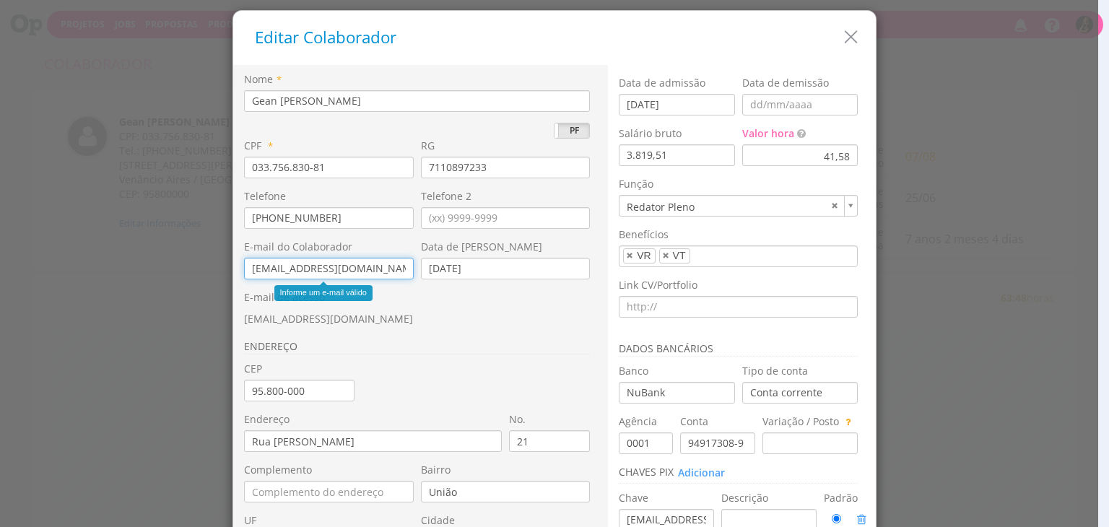
drag, startPoint x: 352, startPoint y: 271, endPoint x: 189, endPoint y: 256, distance: 163.9
click at [188, 259] on div "Editar Colaborador Nome * Gean [PERSON_NAME] PJ PF * 033.756.830-81 RG 71108972…" at bounding box center [554, 263] width 1109 height 527
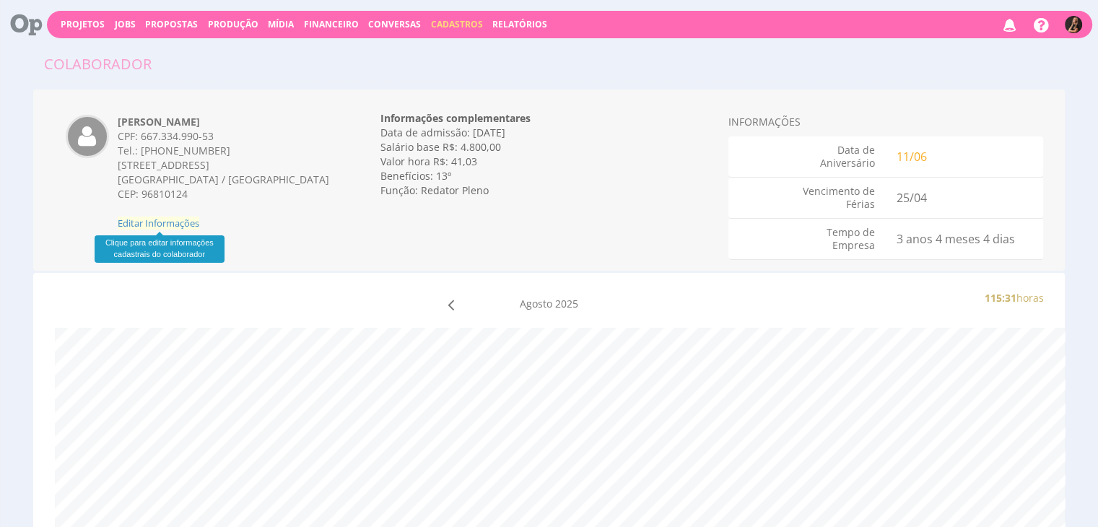
click at [176, 220] on span "Editar Informações" at bounding box center [159, 223] width 82 height 13
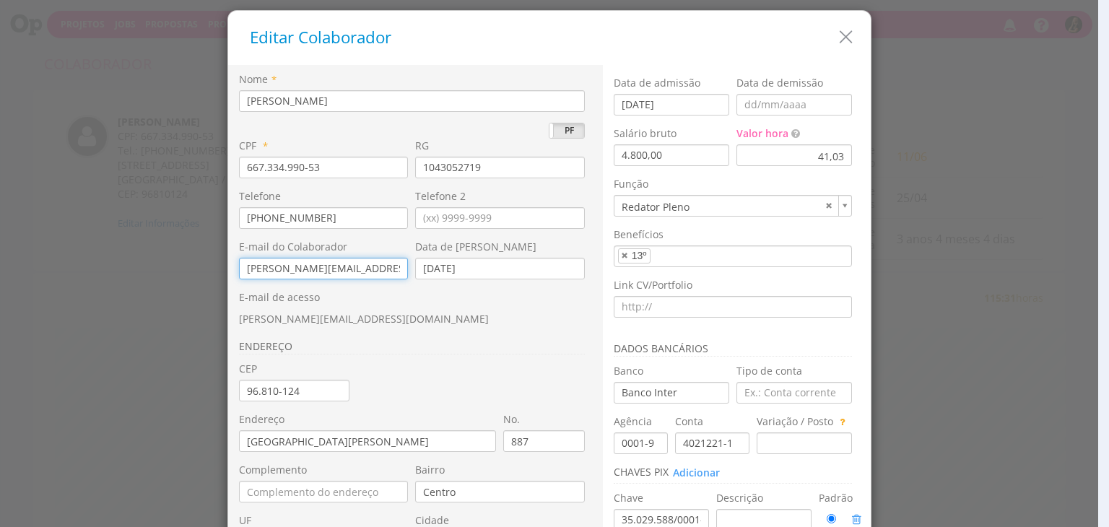
drag, startPoint x: 355, startPoint y: 268, endPoint x: 191, endPoint y: 269, distance: 164.7
click at [188, 272] on div "Editar Colaborador Nome * Giovanni Dilli Zacchini PJ PF * 667.334.990-53 RG * N…" at bounding box center [554, 263] width 1109 height 527
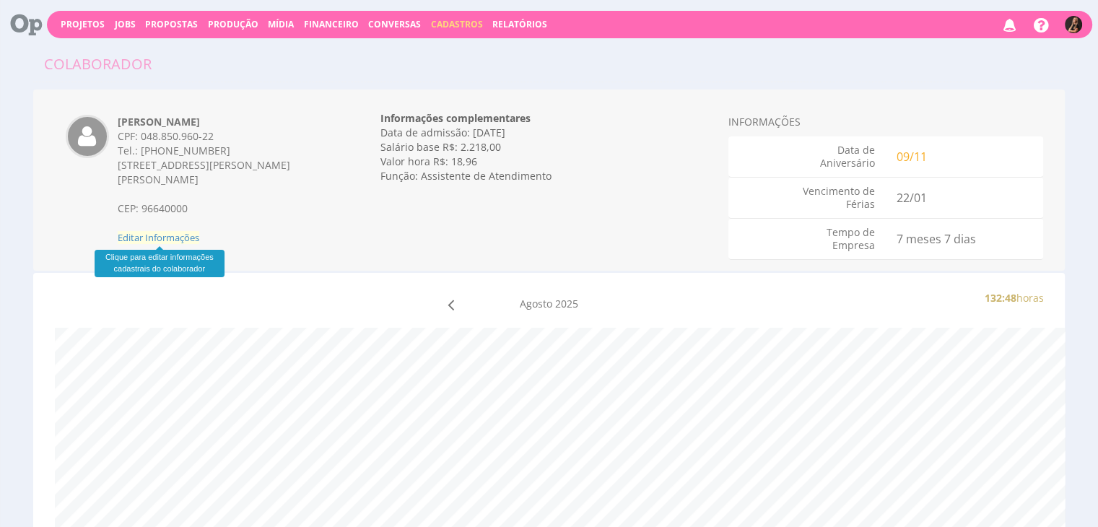
click at [183, 232] on span "Editar Informações" at bounding box center [159, 237] width 82 height 13
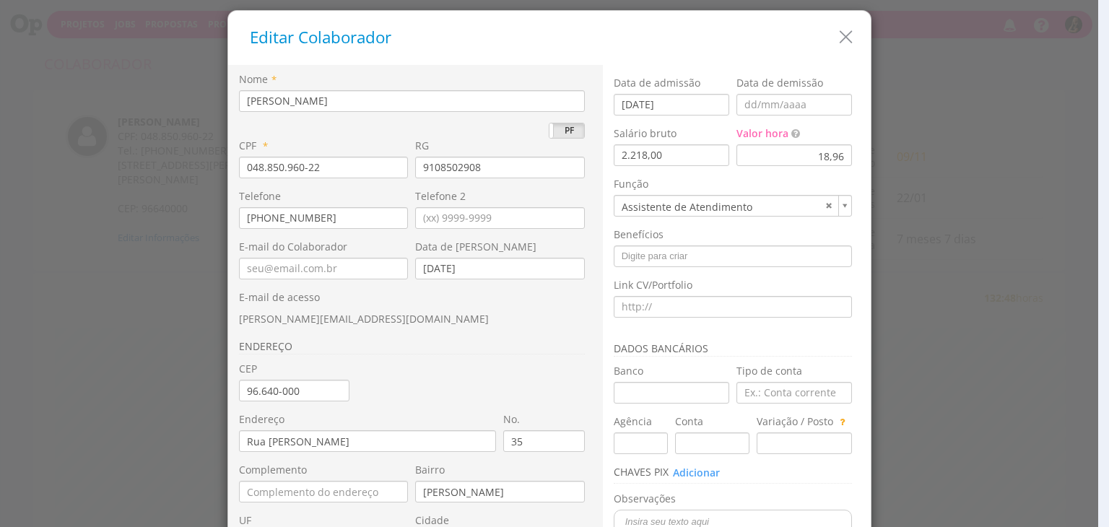
drag, startPoint x: 339, startPoint y: 317, endPoint x: 231, endPoint y: 316, distance: 107.6
click at [231, 316] on div "Nome * Isabelle de Oliveira Silva PJ PF CPF * 048.850.960-22 RG *" at bounding box center [415, 340] width 375 height 550
copy span "isabelle.silva@sobe.ae"
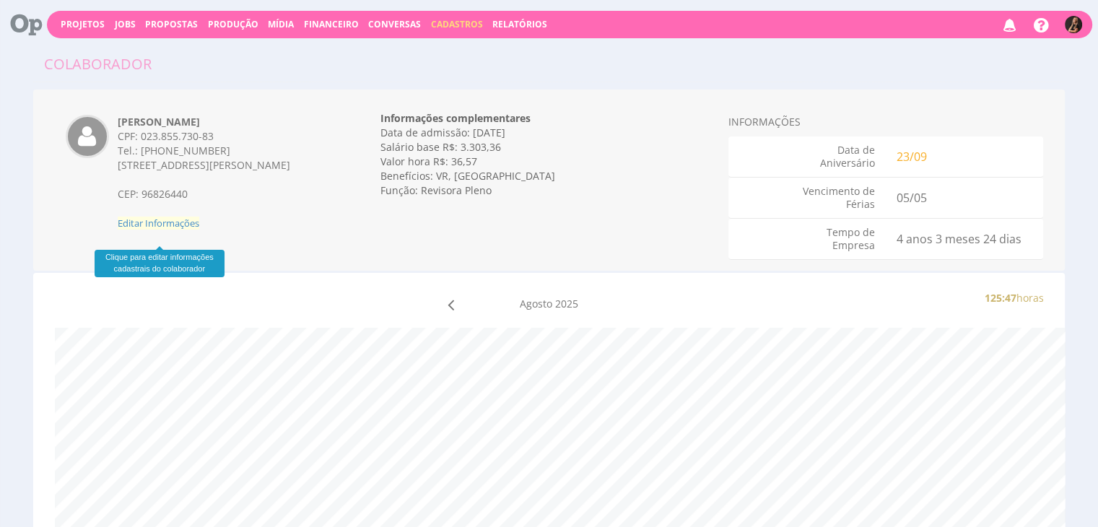
click at [189, 230] on span "Editar Informações" at bounding box center [159, 223] width 82 height 13
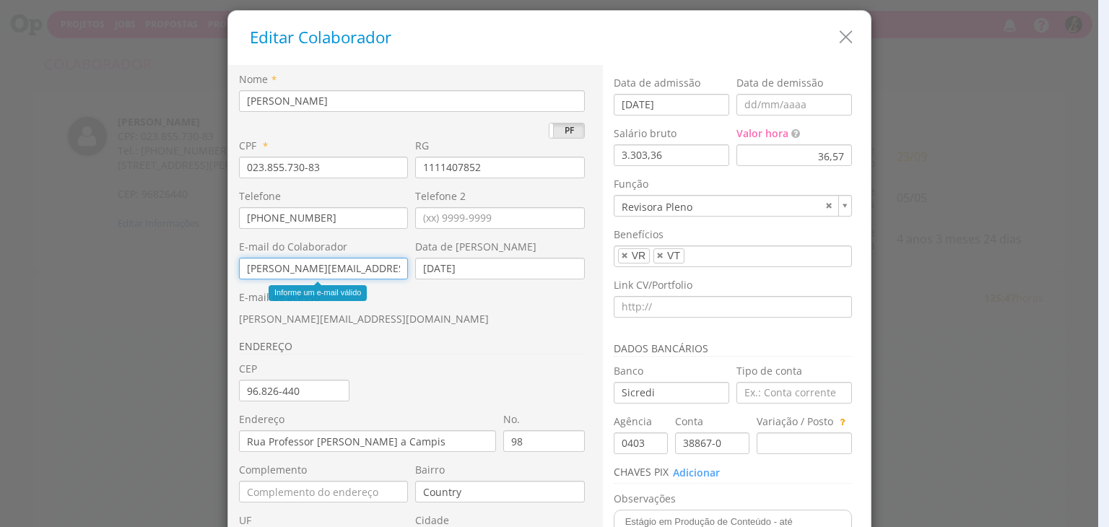
drag, startPoint x: 358, startPoint y: 269, endPoint x: 191, endPoint y: 268, distance: 167.6
click at [188, 272] on div "Editar Colaborador Nome * Julia Agostine Abich PJ PF * 023.855.730-83 RG 111140…" at bounding box center [554, 263] width 1109 height 527
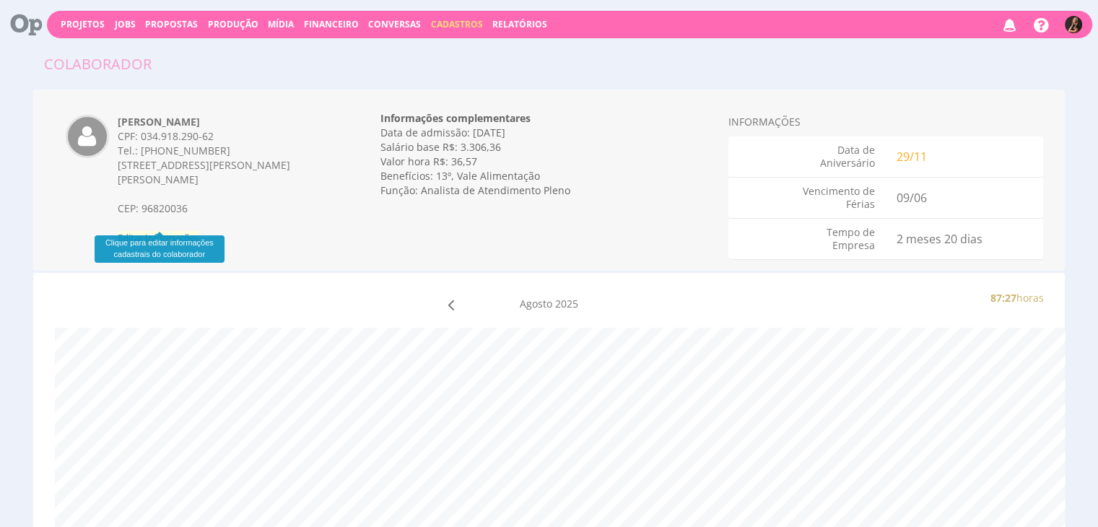
click at [162, 231] on span "Editar Informações" at bounding box center [159, 237] width 82 height 13
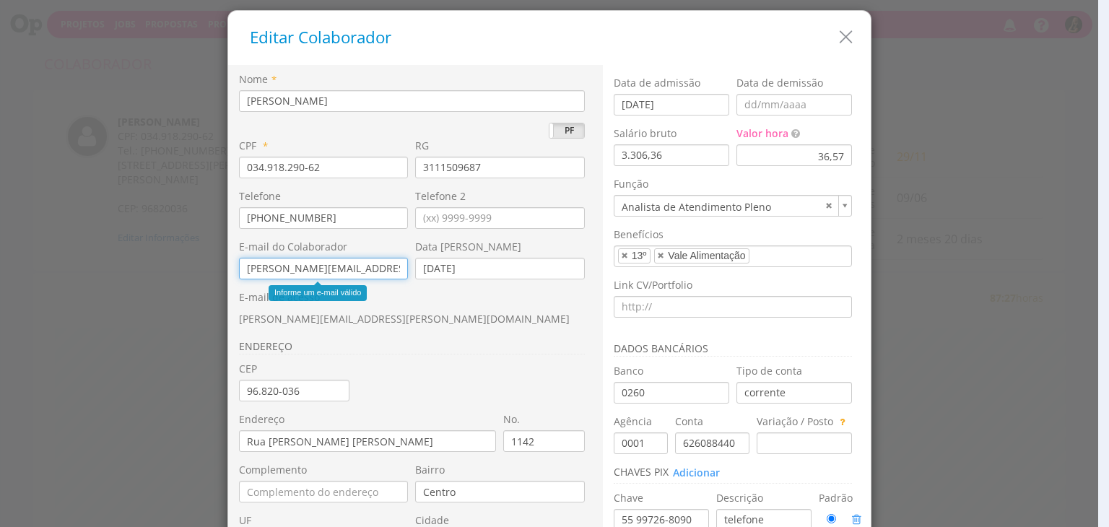
drag, startPoint x: 378, startPoint y: 272, endPoint x: 191, endPoint y: 272, distance: 187.8
click at [191, 272] on div "Editar Colaborador Nome * [PERSON_NAME] [PERSON_NAME] PF * 034.918.290-62 RG 31…" at bounding box center [554, 263] width 1109 height 527
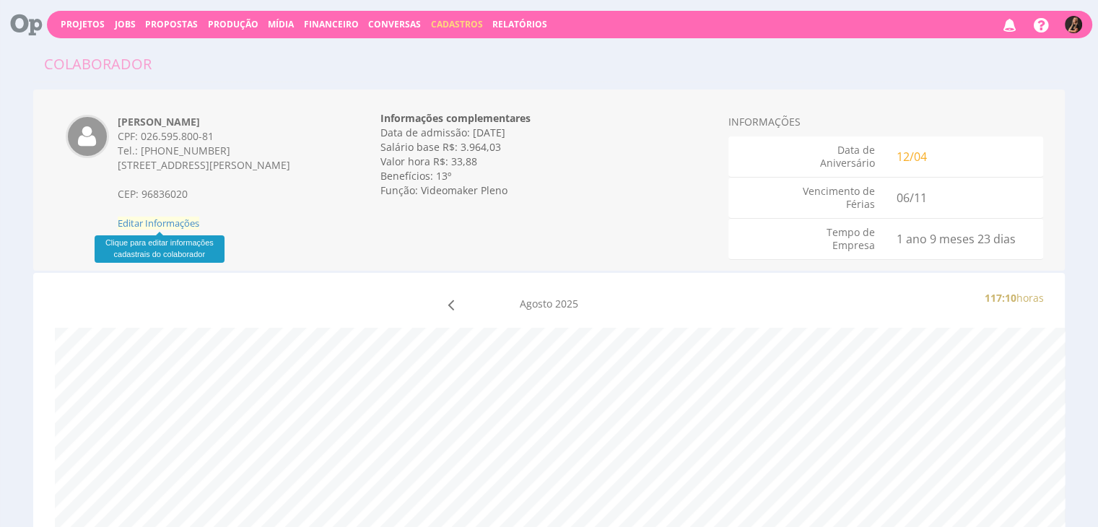
click at [186, 223] on span "Editar Informações" at bounding box center [159, 223] width 82 height 13
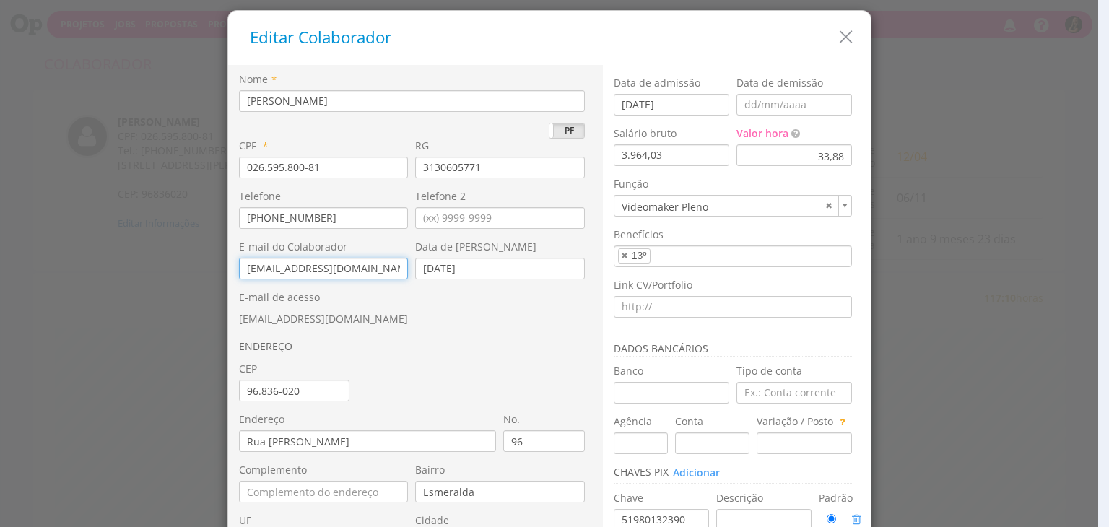
drag, startPoint x: 360, startPoint y: 268, endPoint x: 194, endPoint y: 266, distance: 166.1
click at [194, 266] on div "Editar Colaborador Nome * [PERSON_NAME] PJ PF * 026.595.800-81 RG 3130605771 *" at bounding box center [554, 263] width 1109 height 527
drag, startPoint x: 341, startPoint y: 318, endPoint x: 231, endPoint y: 321, distance: 109.8
click at [231, 321] on div "Nome * [PERSON_NAME] PJ PF CPF * 026.595.800-81 RG 3130605771" at bounding box center [415, 340] width 375 height 550
copy span "[EMAIL_ADDRESS][DOMAIN_NAME]"
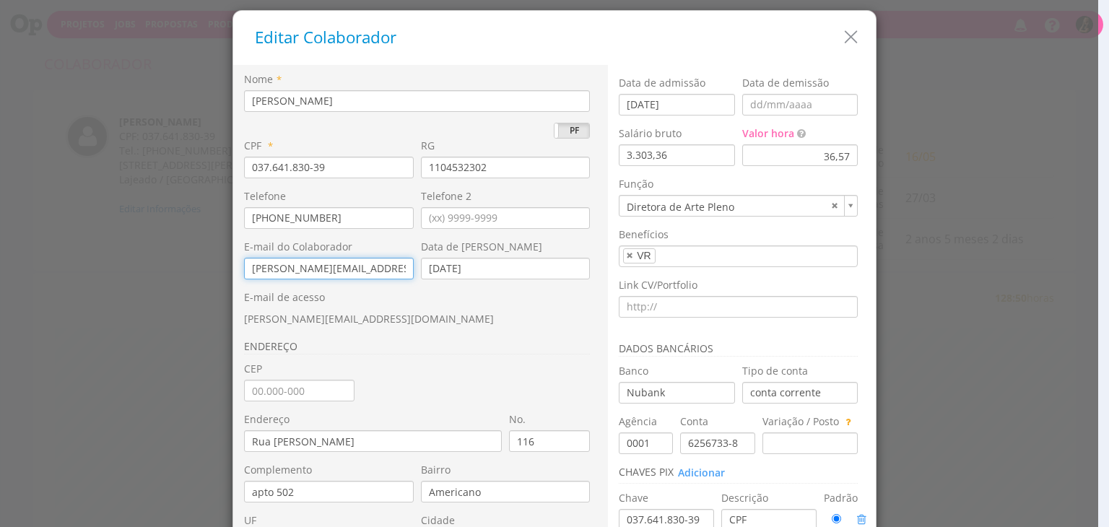
drag, startPoint x: 288, startPoint y: 266, endPoint x: 194, endPoint y: 266, distance: 94.6
click at [194, 266] on div "Editar Colaborador Nome * Letícia Müller Frantz PJ PF * 037.641.830-39 RG * No.…" at bounding box center [554, 263] width 1109 height 527
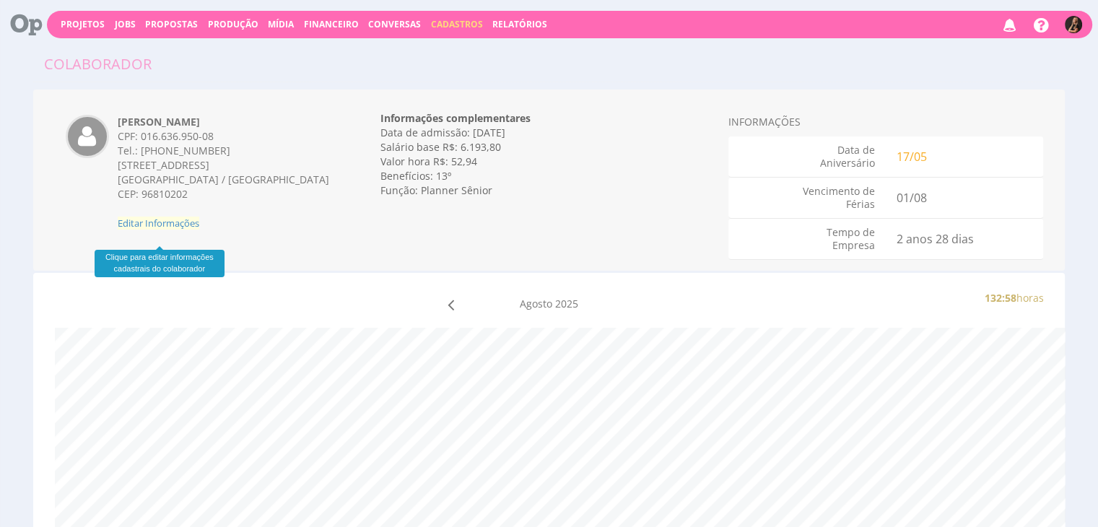
click at [175, 230] on span "Editar Informações" at bounding box center [159, 223] width 82 height 13
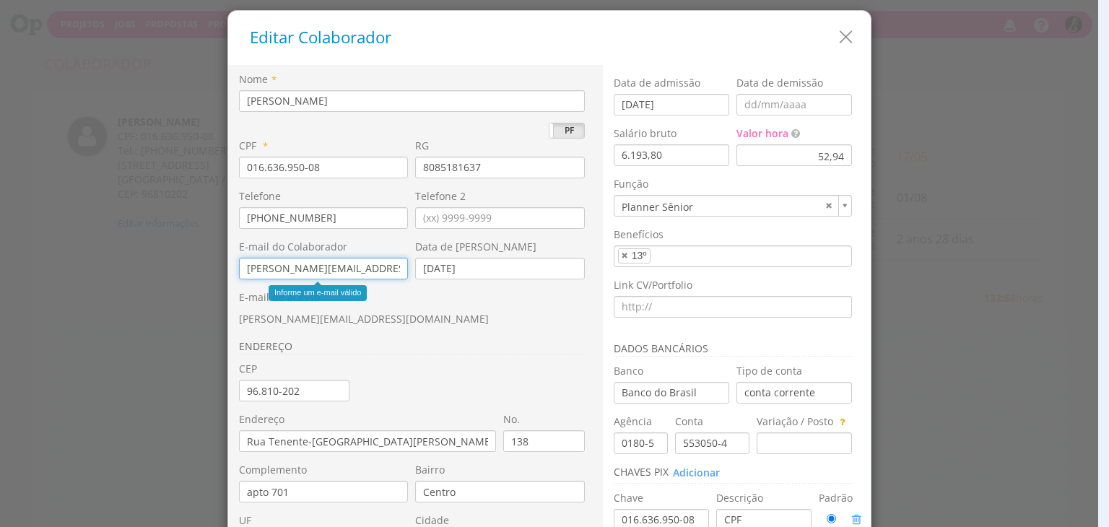
drag, startPoint x: 370, startPoint y: 266, endPoint x: 209, endPoint y: 272, distance: 160.4
click at [209, 272] on div "Editar Colaborador Nome * [PERSON_NAME] PJ PF * 016.636.950-08 RG 8085181637 * …" at bounding box center [554, 263] width 1109 height 527
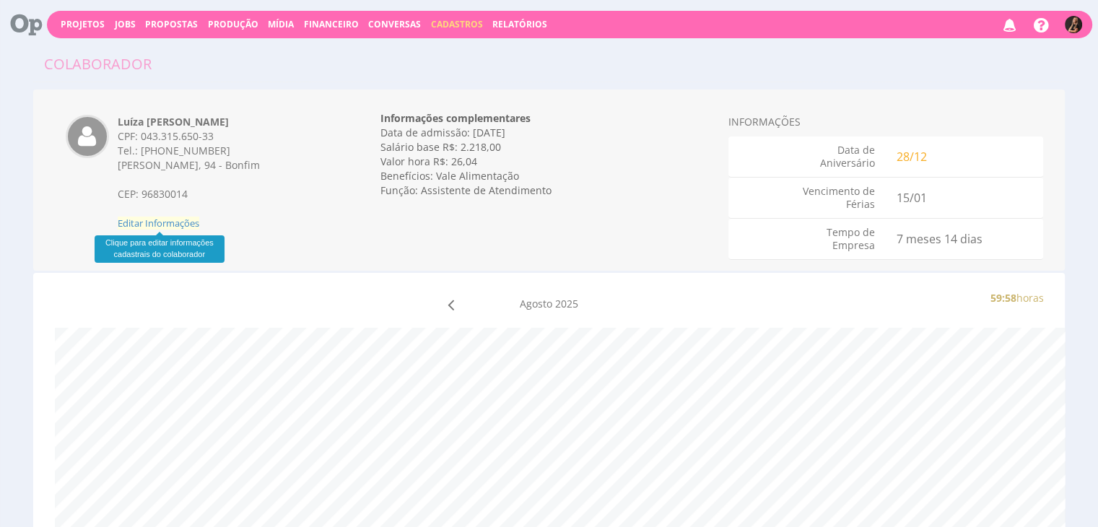
click at [166, 225] on span "Editar Informações" at bounding box center [159, 223] width 82 height 13
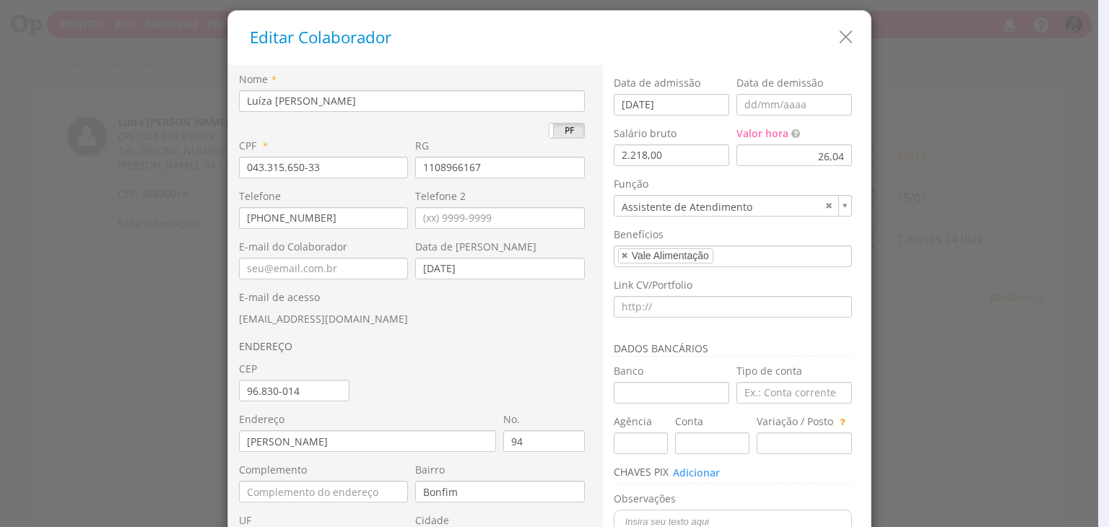
drag, startPoint x: 344, startPoint y: 321, endPoint x: 232, endPoint y: 324, distance: 112.0
click at [232, 324] on div "Nome * Luíza Jost Santana PJ PF CPF * 043.315.650-33 RG * No. 94" at bounding box center [415, 340] width 375 height 550
copy span "luiza.santana@sobe.ae"
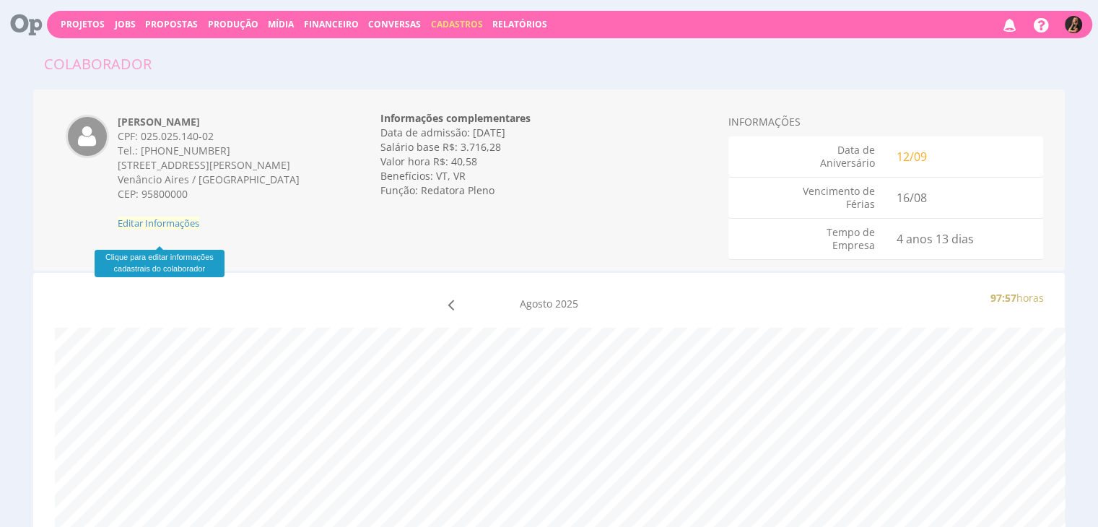
click at [176, 230] on span "Editar Informações" at bounding box center [159, 223] width 82 height 13
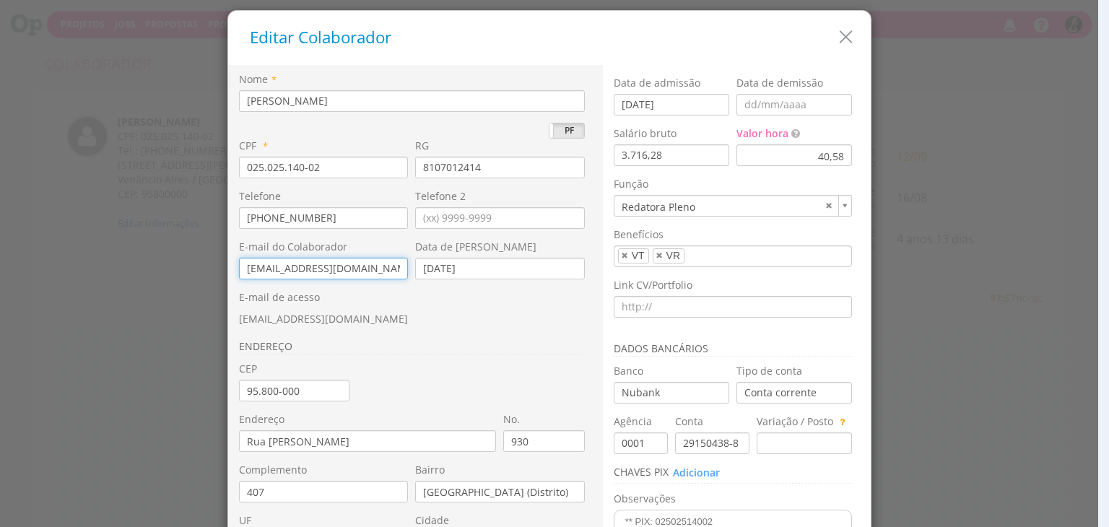
drag, startPoint x: 373, startPoint y: 272, endPoint x: 215, endPoint y: 275, distance: 157.5
click at [215, 275] on div "Editar Colaborador Nome * [PERSON_NAME] PJ PF * 025.025.140-02 RG * No." at bounding box center [554, 263] width 1109 height 527
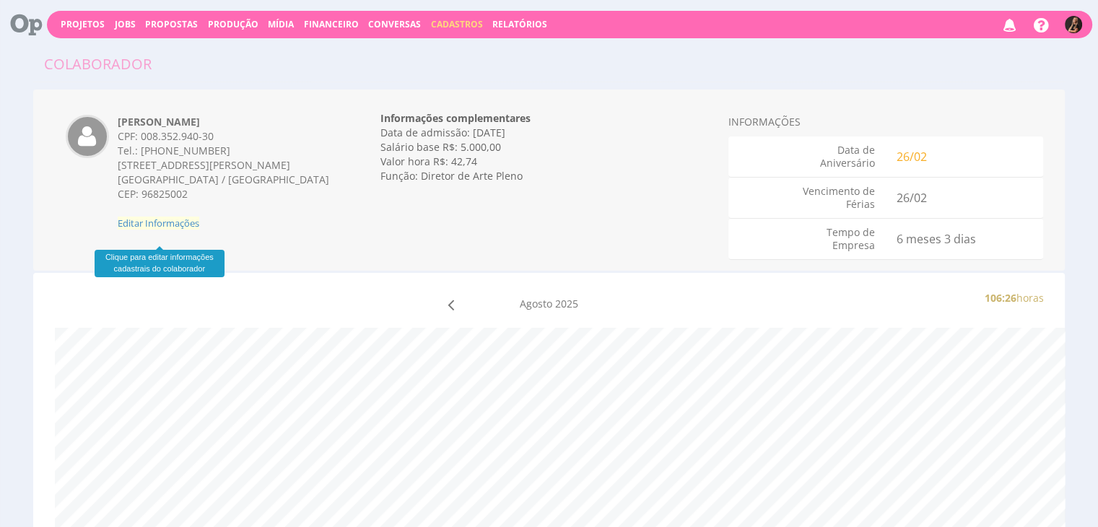
click at [199, 230] on span "Editar Informações" at bounding box center [159, 223] width 82 height 13
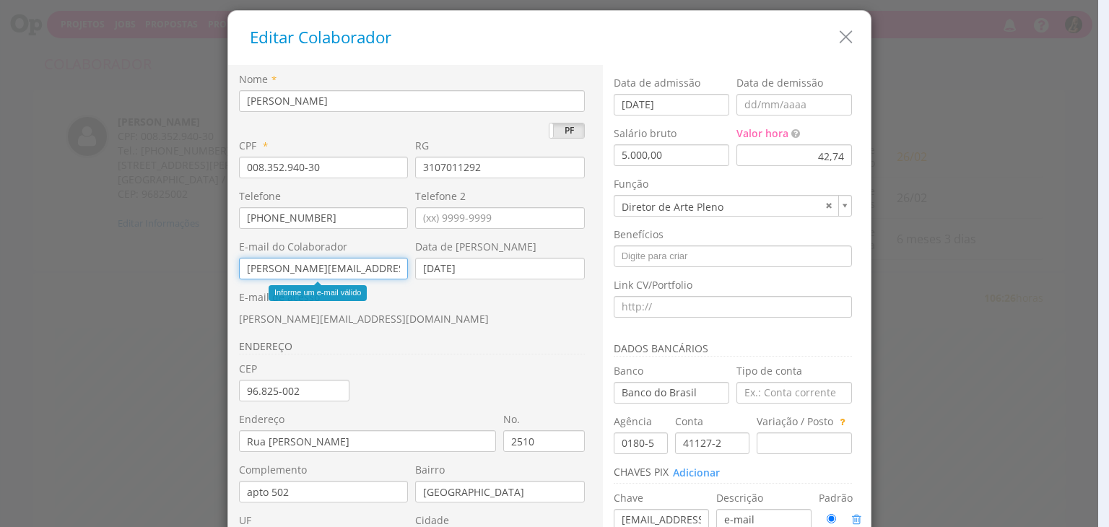
click at [353, 264] on input "marcel@budrus.com.br" at bounding box center [324, 269] width 170 height 22
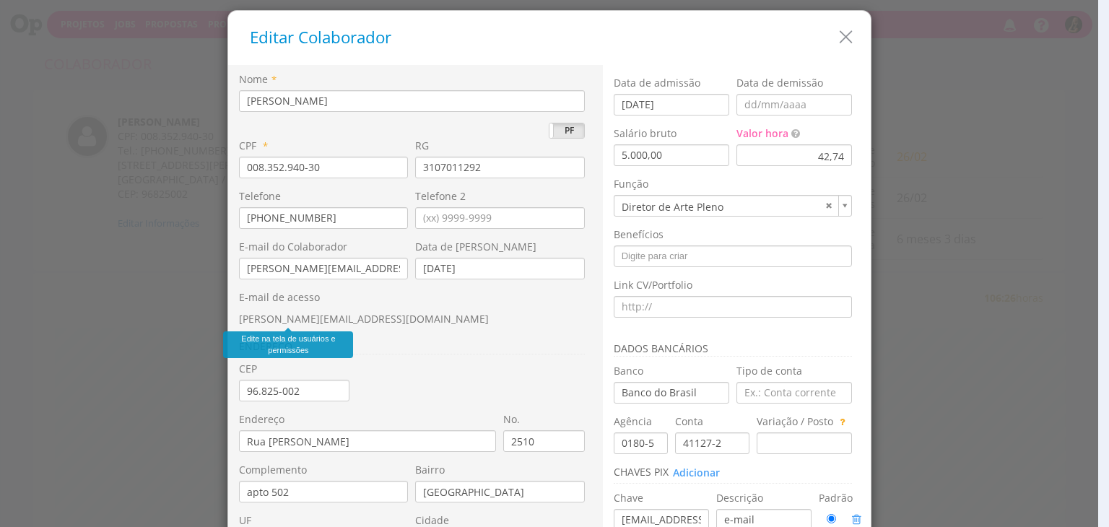
drag, startPoint x: 344, startPoint y: 316, endPoint x: 292, endPoint y: 314, distance: 52.7
click at [283, 315] on div "E-mail de acesso marcel@budrus.com.br" at bounding box center [415, 308] width 353 height 36
click at [373, 321] on div "E-mail de acesso marcel@budrus.com.br" at bounding box center [415, 308] width 353 height 36
click at [373, 311] on div "E-mail de acesso marcel@budrus.com.br" at bounding box center [415, 308] width 353 height 36
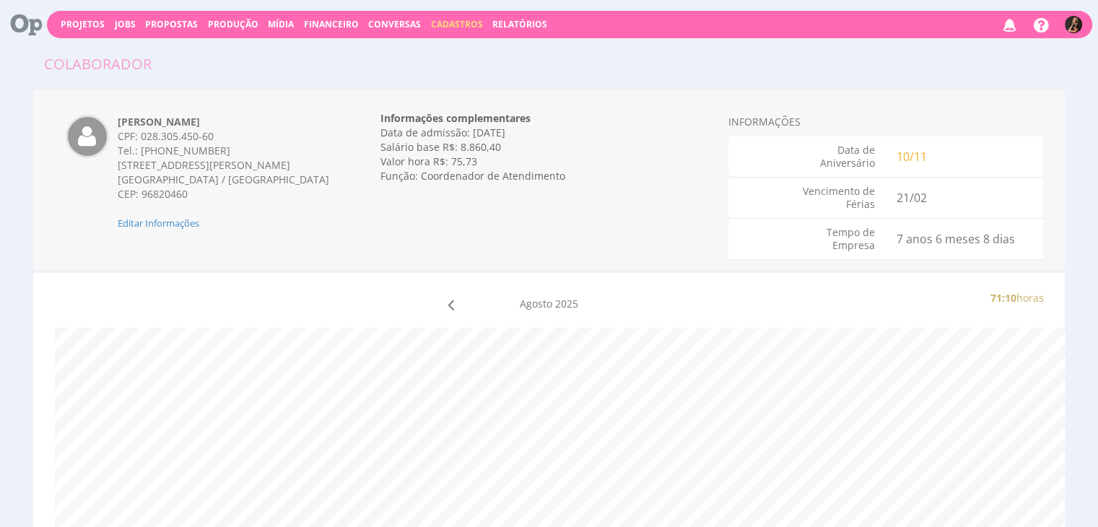
click at [171, 245] on div "[PERSON_NAME] CPF: 028.305.450-60 Tel.: [PHONE_NUMBER] [STREET_ADDRESS][PERSON_…" at bounding box center [549, 180] width 1033 height 181
click at [173, 230] on span "Editar Informações" at bounding box center [159, 223] width 82 height 13
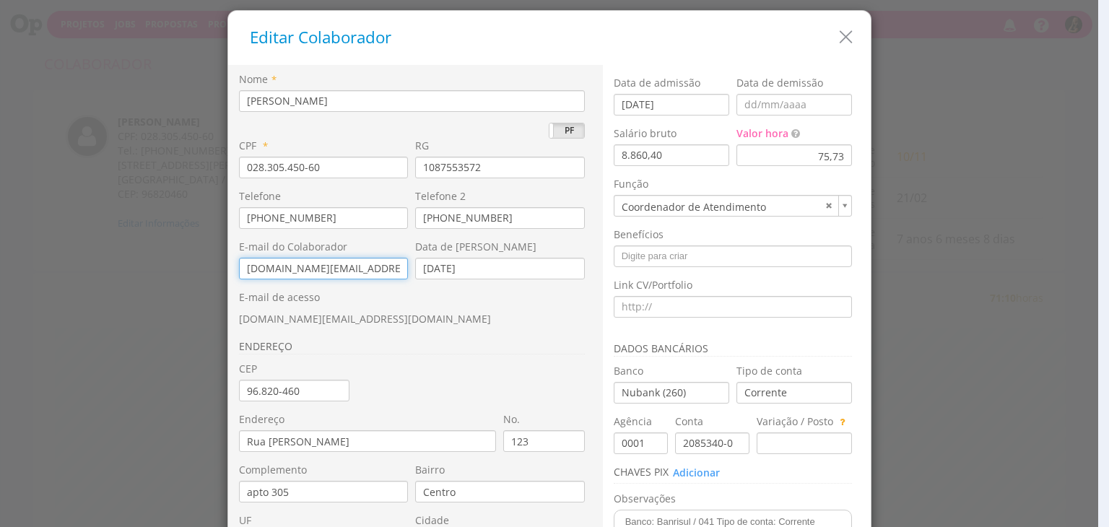
drag, startPoint x: 381, startPoint y: 273, endPoint x: 186, endPoint y: 272, distance: 195.0
click at [186, 275] on div "Editar Colaborador Nome * Marina Wilges Weber PJ PF * 028.305.450-60 RG 1087553…" at bounding box center [554, 263] width 1109 height 527
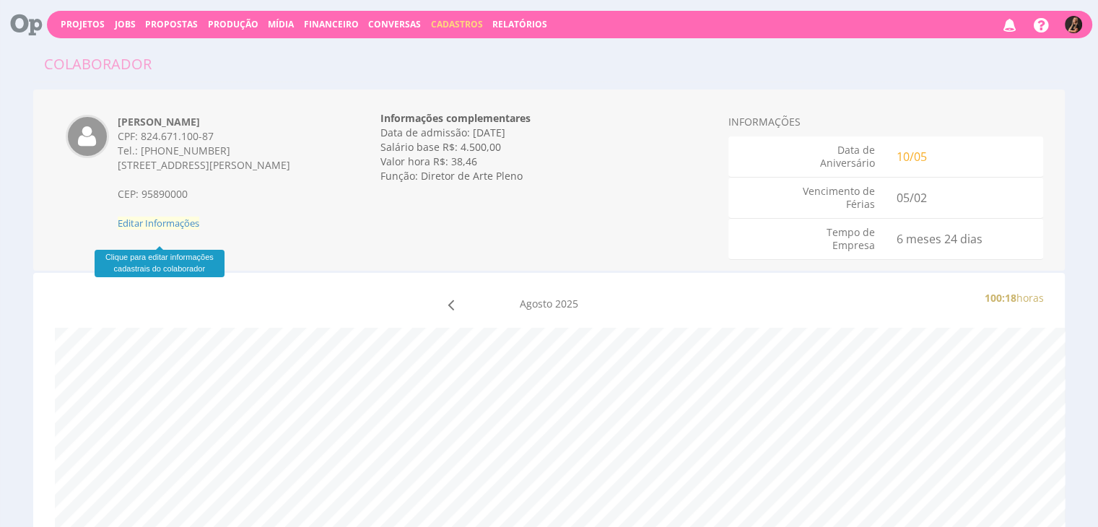
click at [183, 230] on span "Editar Informações" at bounding box center [159, 223] width 82 height 13
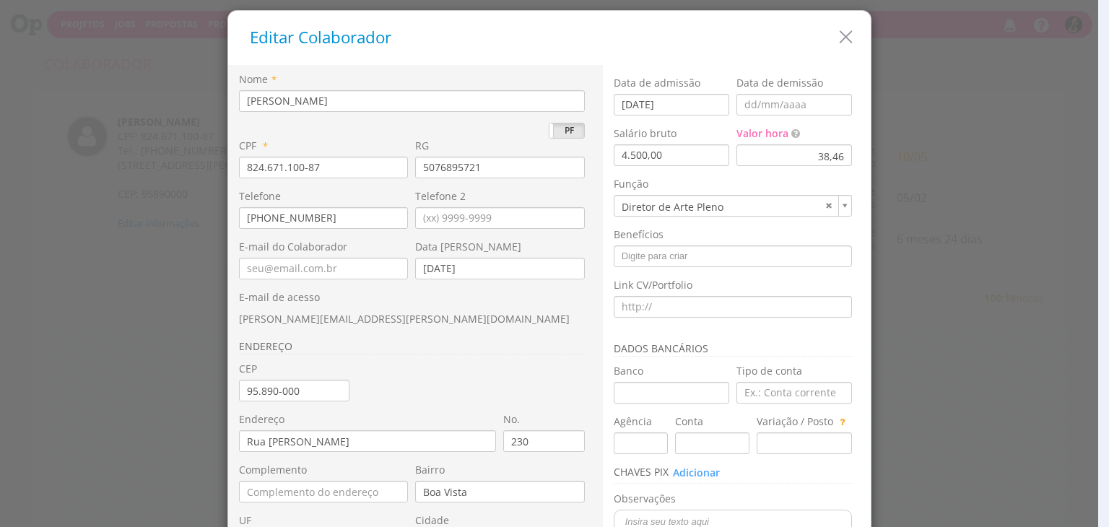
drag, startPoint x: 343, startPoint y: 318, endPoint x: 230, endPoint y: 318, distance: 113.4
click at [230, 318] on div "Nome * [PERSON_NAME] [PERSON_NAME] PF CPF * 824.671.100-87 RG * No. 230" at bounding box center [415, 340] width 375 height 550
copy span "[PERSON_NAME][EMAIL_ADDRESS][PERSON_NAME][DOMAIN_NAME]"
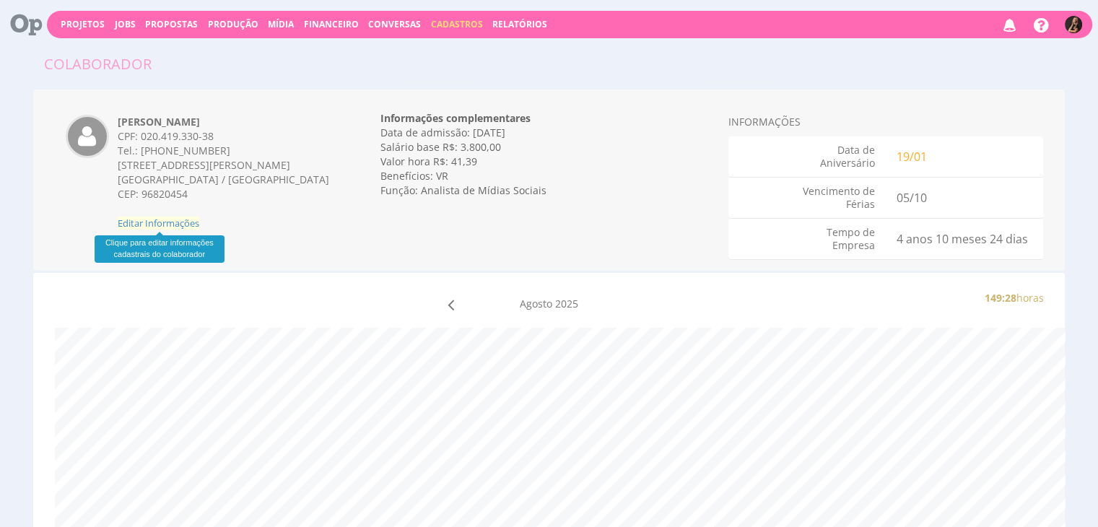
click at [191, 222] on span "Editar Informações" at bounding box center [159, 223] width 82 height 13
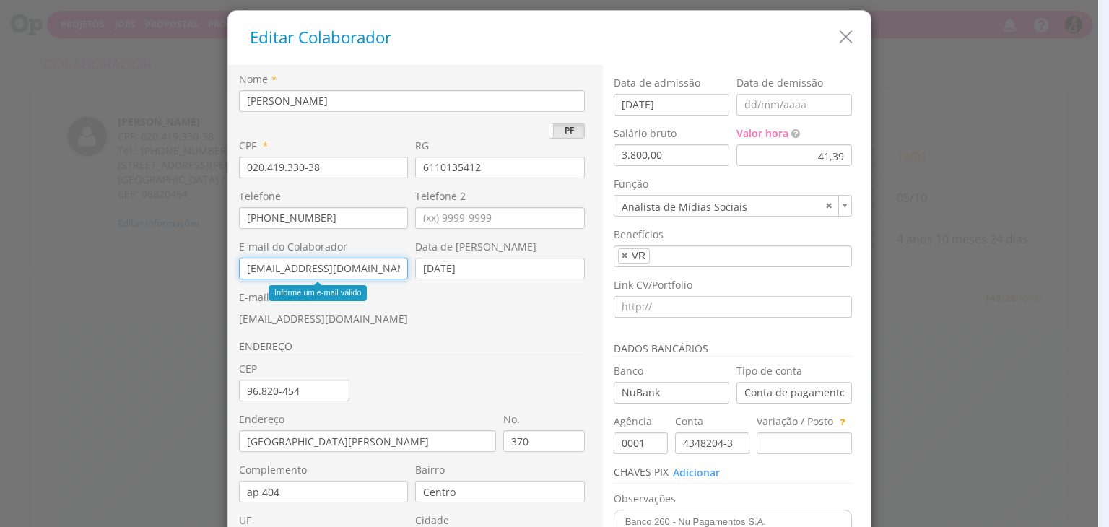
drag, startPoint x: 376, startPoint y: 266, endPoint x: 217, endPoint y: 269, distance: 158.2
click at [217, 271] on div "Editar Colaborador Nome * Mayara Peruzzo PJ PF * 020.419.330-38 RG 6110135412 *…" at bounding box center [554, 263] width 1109 height 527
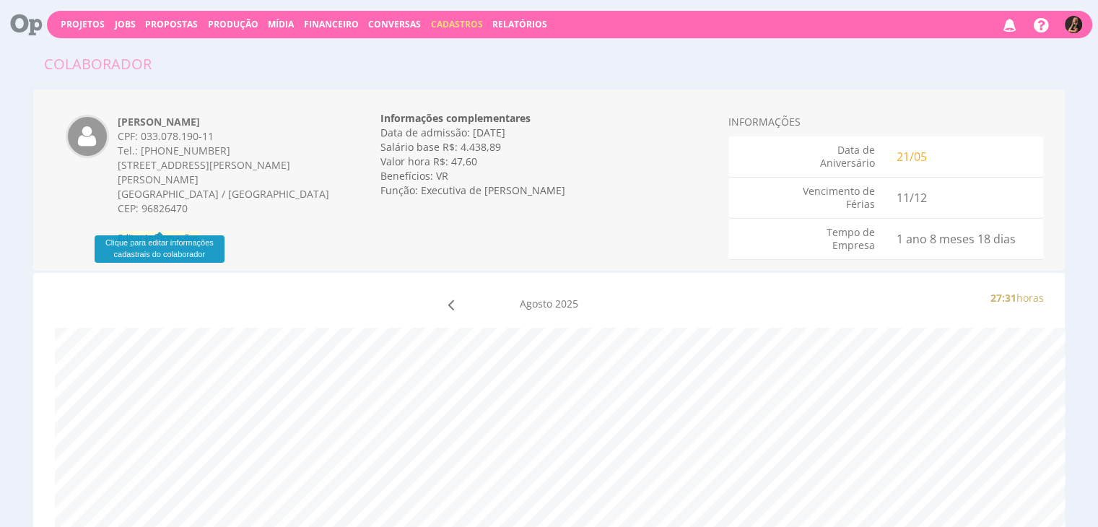
click at [170, 231] on span "Editar Informações" at bounding box center [159, 237] width 82 height 13
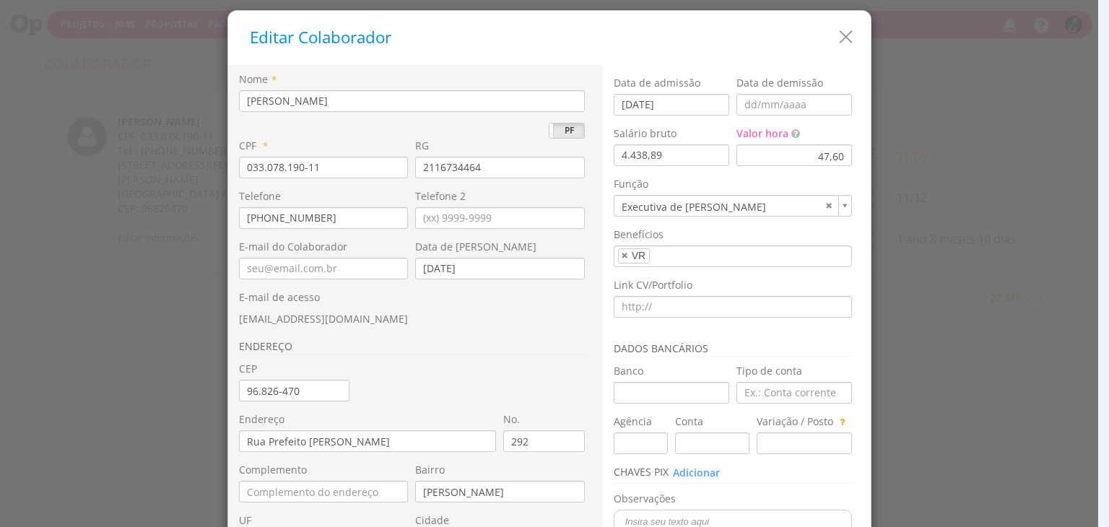
drag, startPoint x: 328, startPoint y: 324, endPoint x: 232, endPoint y: 325, distance: 96.1
click at [232, 325] on div "Nome * [PERSON_NAME] PJ PF CPF * 033.078.190-11 RG * No. UF" at bounding box center [415, 340] width 375 height 550
copy span "[EMAIL_ADDRESS][DOMAIN_NAME]"
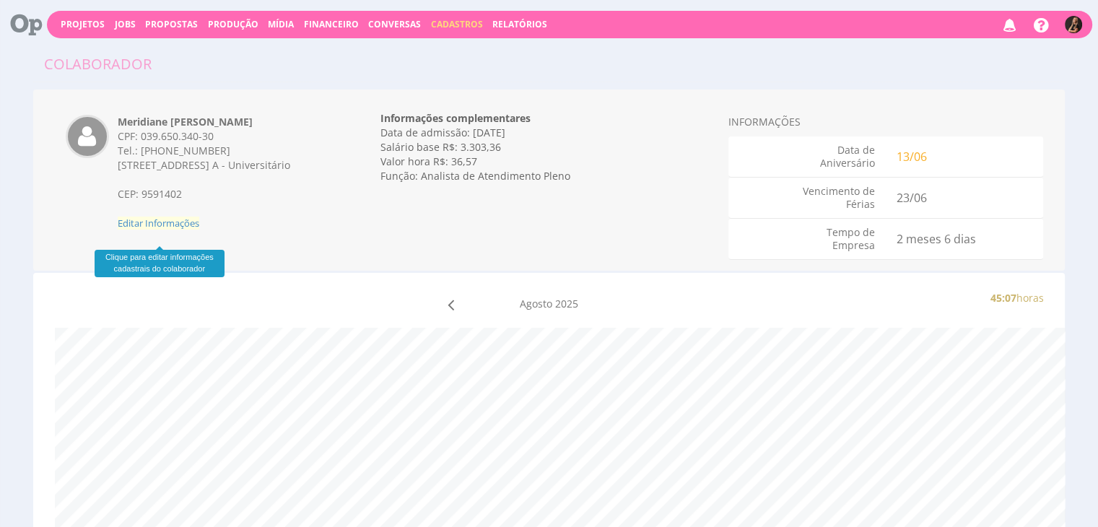
click at [186, 230] on span "Editar Informações" at bounding box center [159, 223] width 82 height 13
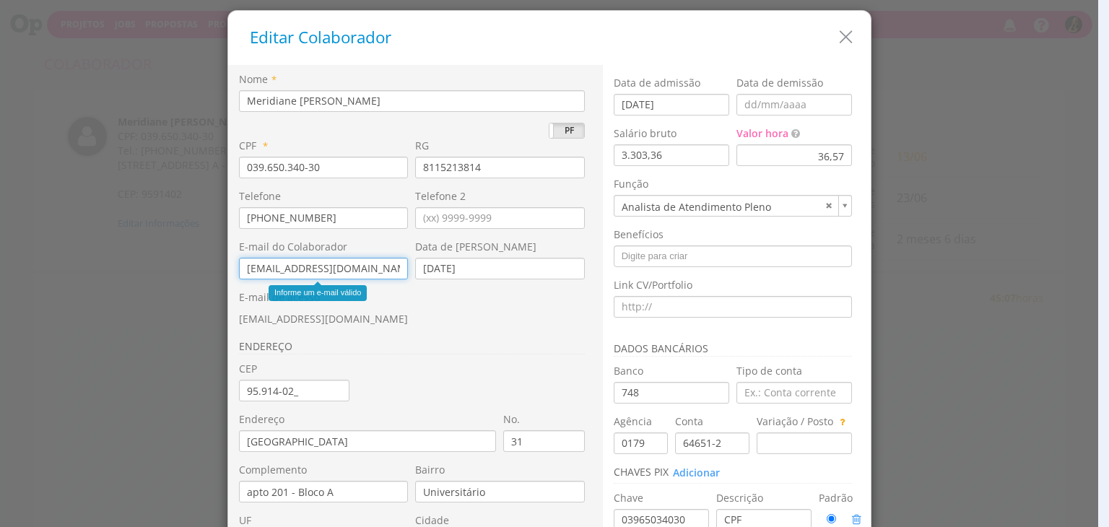
drag, startPoint x: 383, startPoint y: 273, endPoint x: 209, endPoint y: 266, distance: 174.2
click at [209, 266] on div "Editar Colaborador Nome * [PERSON_NAME] PJ PF * 039.650.340-30 RG * No." at bounding box center [554, 263] width 1109 height 527
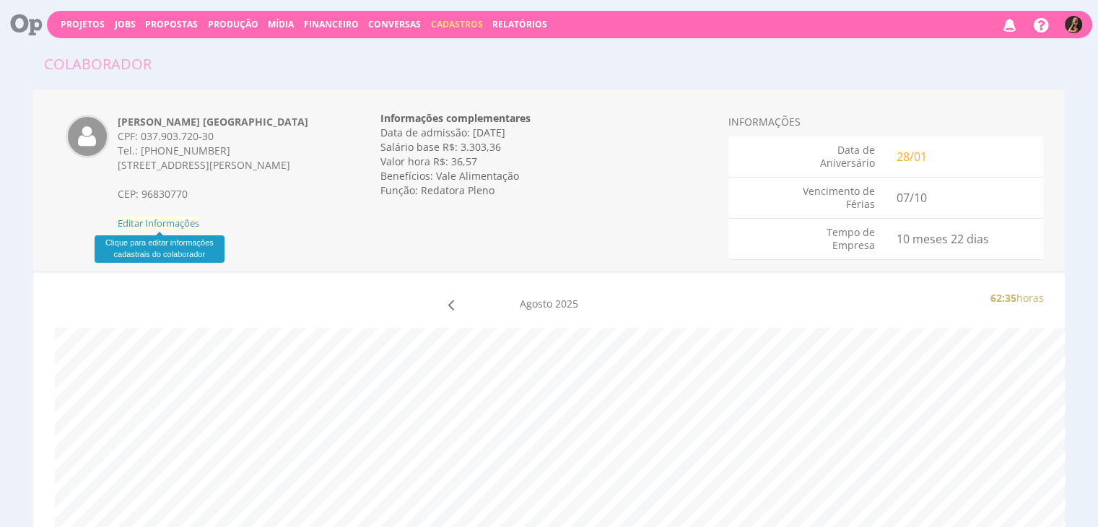
click at [149, 223] on span "Editar Informações" at bounding box center [159, 223] width 82 height 13
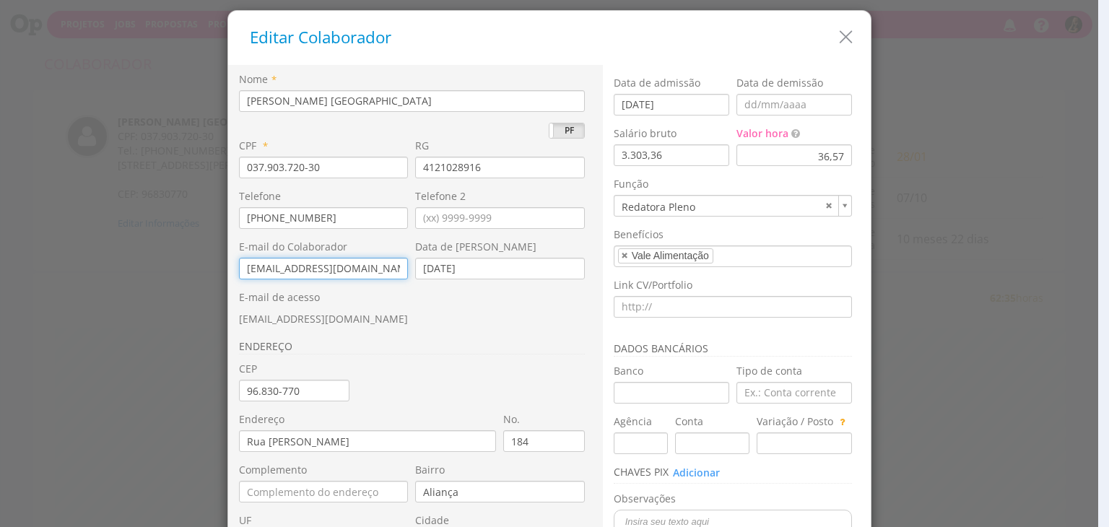
drag, startPoint x: 391, startPoint y: 271, endPoint x: 191, endPoint y: 272, distance: 200.0
click at [191, 272] on div "Editar Colaborador Nome * [PERSON_NAME] [GEOGRAPHIC_DATA] PJ PF * 037.903.720-3…" at bounding box center [554, 263] width 1109 height 527
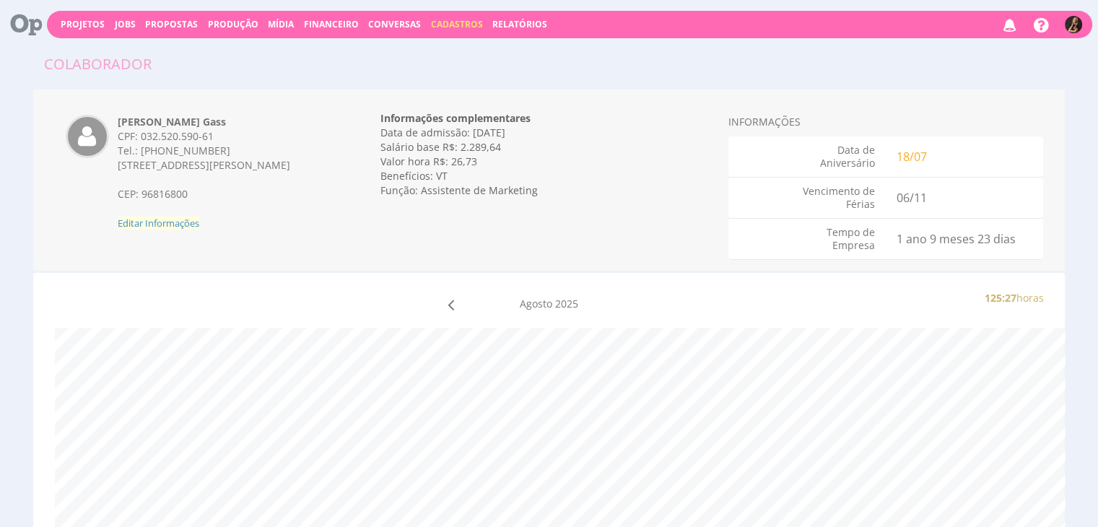
click at [182, 226] on span "Editar Informações" at bounding box center [159, 223] width 82 height 13
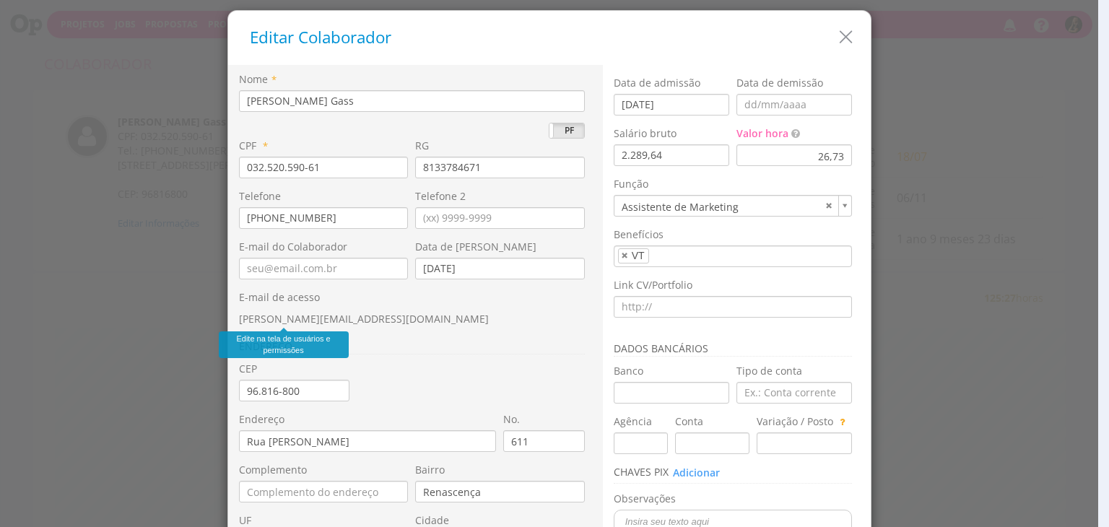
drag, startPoint x: 333, startPoint y: 318, endPoint x: 233, endPoint y: 316, distance: 99.7
click at [239, 316] on span "[PERSON_NAME][EMAIL_ADDRESS][DOMAIN_NAME]" at bounding box center [364, 319] width 250 height 14
copy span "[PERSON_NAME][EMAIL_ADDRESS][DOMAIN_NAME]"
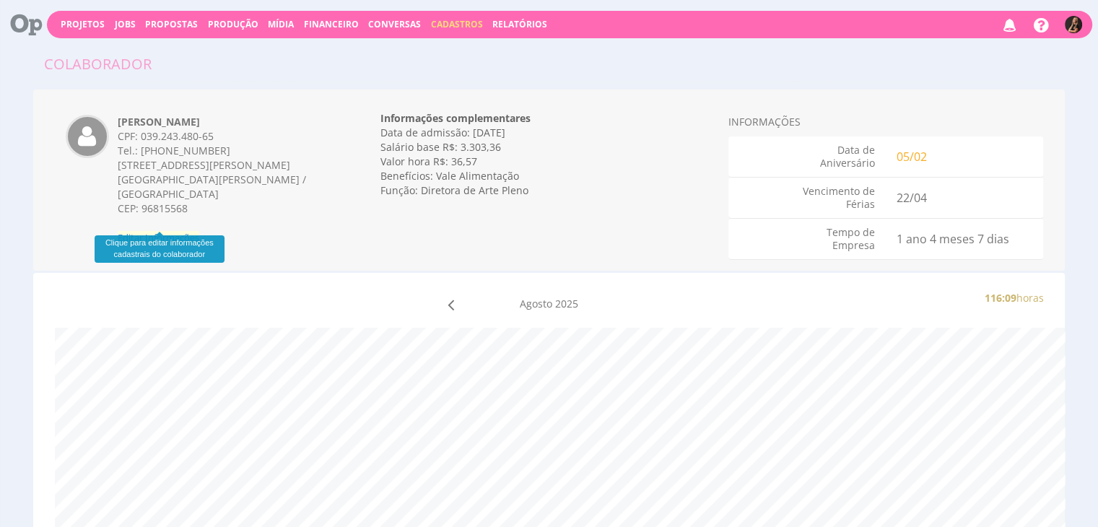
click at [180, 231] on span "Editar Informações" at bounding box center [159, 237] width 82 height 13
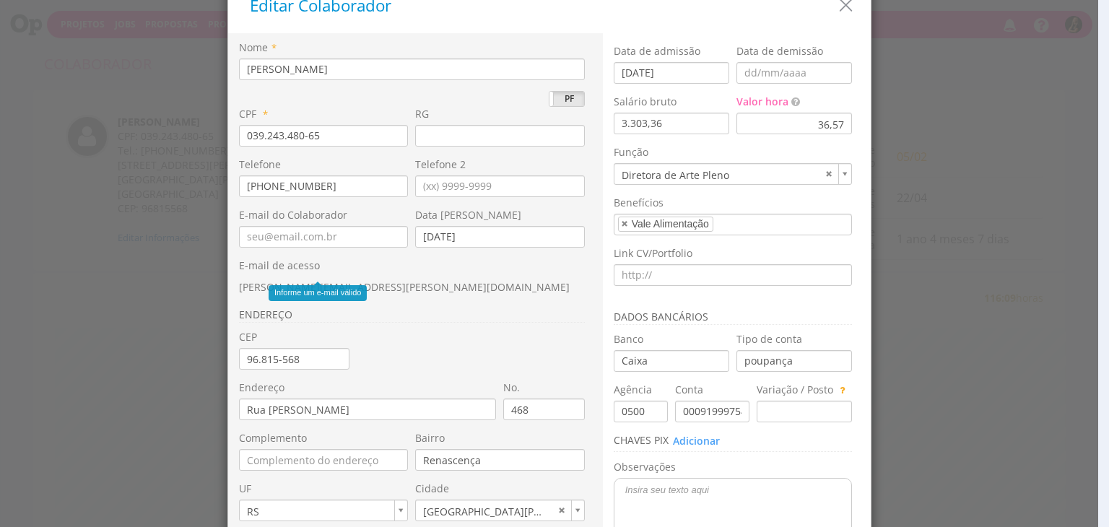
scroll to position [72, 0]
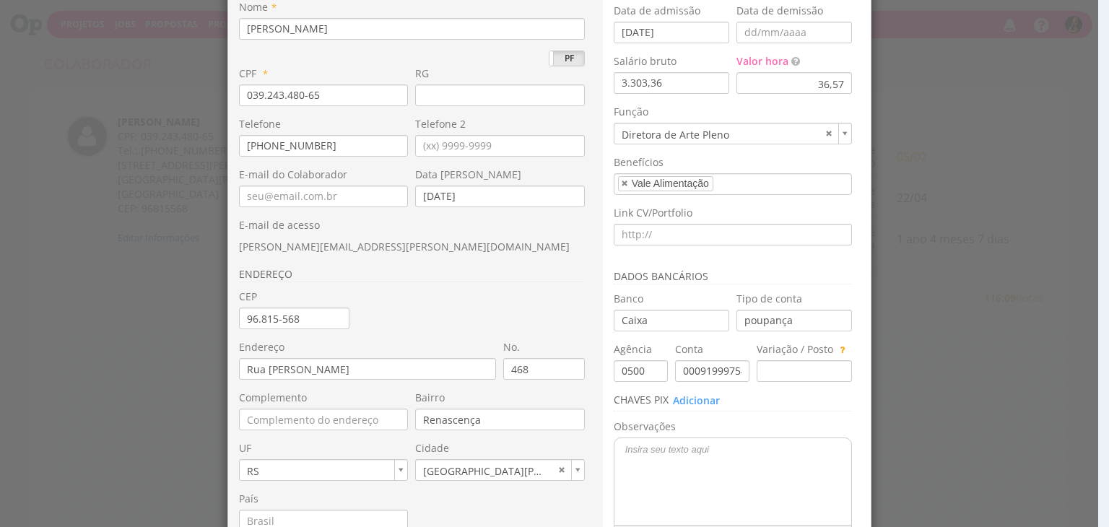
drag, startPoint x: 336, startPoint y: 249, endPoint x: 232, endPoint y: 249, distance: 104.0
click at [232, 249] on div "Nome * Nicole Bartz PJ PF CPF * 039.243.480-65 RG * Telefone No. 0" at bounding box center [415, 268] width 375 height 550
copy span "nicole.bartz@sobe.ae"
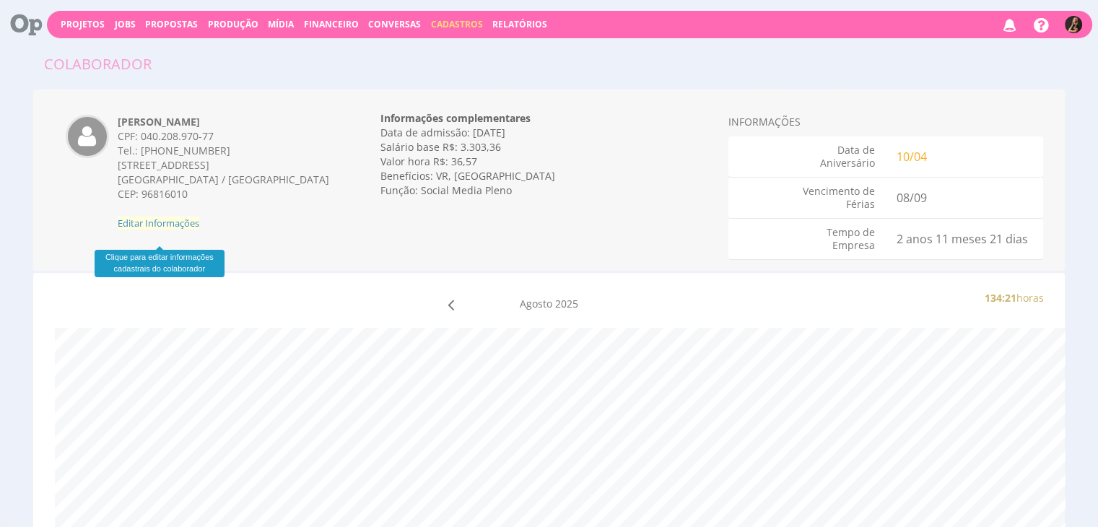
click at [185, 230] on span "Editar Informações" at bounding box center [159, 223] width 82 height 13
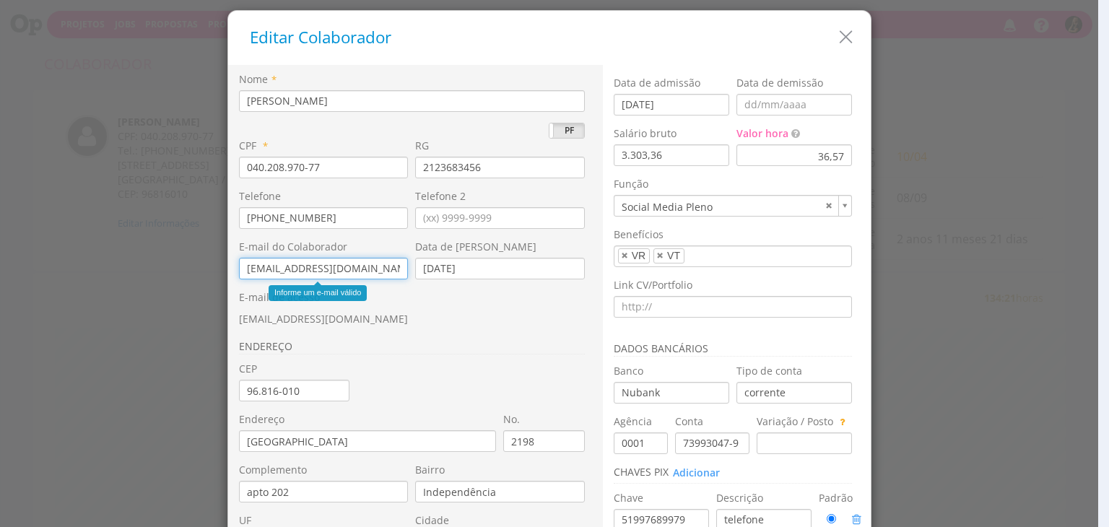
drag, startPoint x: 351, startPoint y: 269, endPoint x: 214, endPoint y: 272, distance: 136.5
click at [214, 272] on div "Editar Colaborador Nome * Sandriny Figueiredo Soares PJ PF * 040.208.970-77 RG …" at bounding box center [554, 263] width 1109 height 527
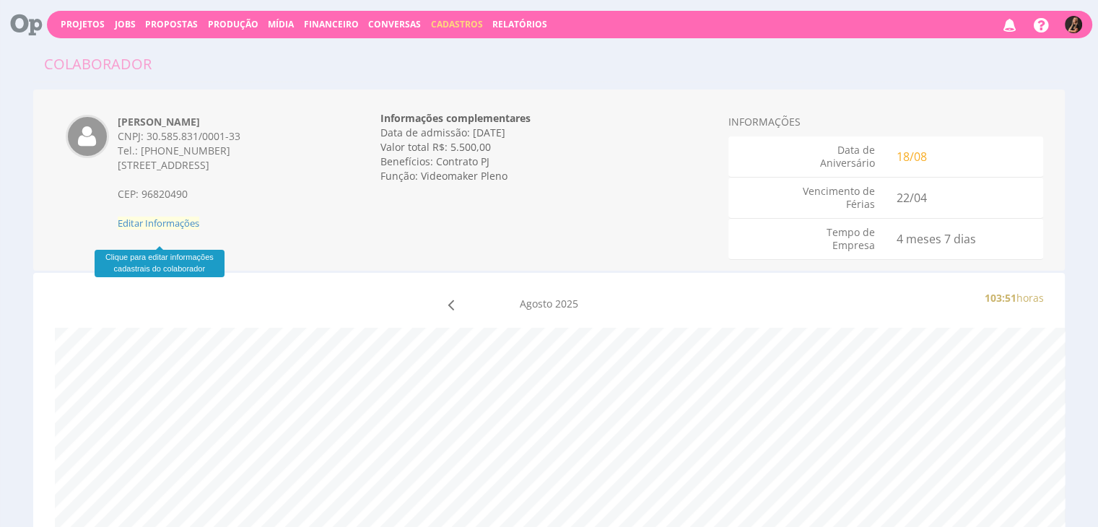
click at [161, 230] on span "Editar Informações" at bounding box center [159, 223] width 82 height 13
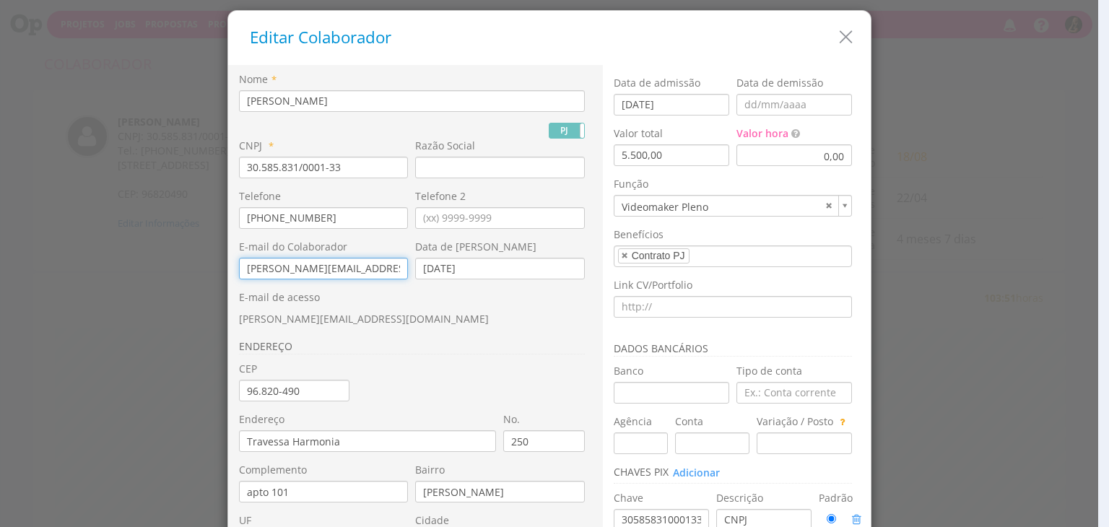
drag, startPoint x: 363, startPoint y: 269, endPoint x: 217, endPoint y: 273, distance: 145.9
click at [217, 273] on div "Editar Colaborador Nome * Rodrigo Bilheri Duarte PJ PF * RG * 30.585.831/0001-3…" at bounding box center [554, 263] width 1109 height 527
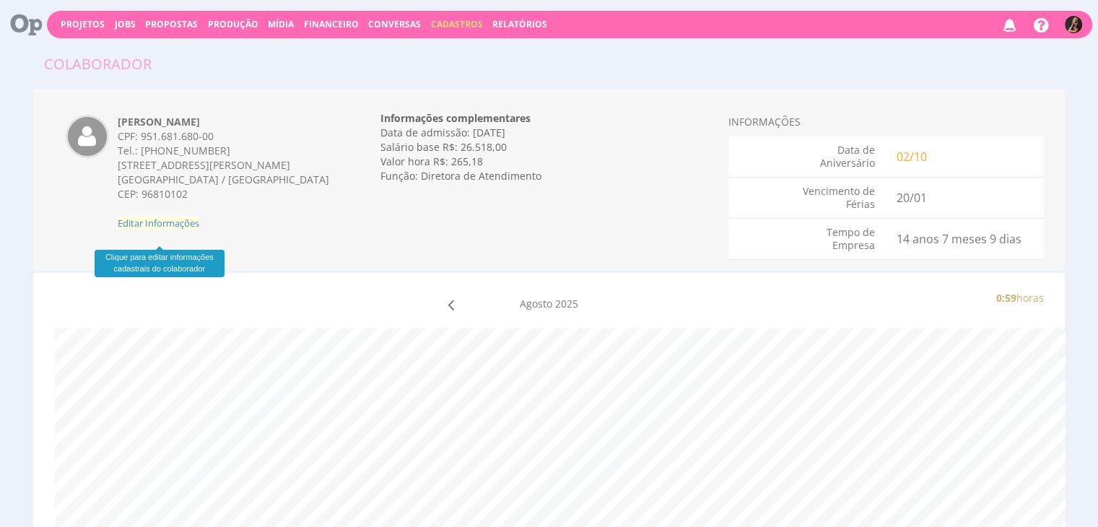
click at [165, 230] on span "Editar Informações" at bounding box center [159, 223] width 82 height 13
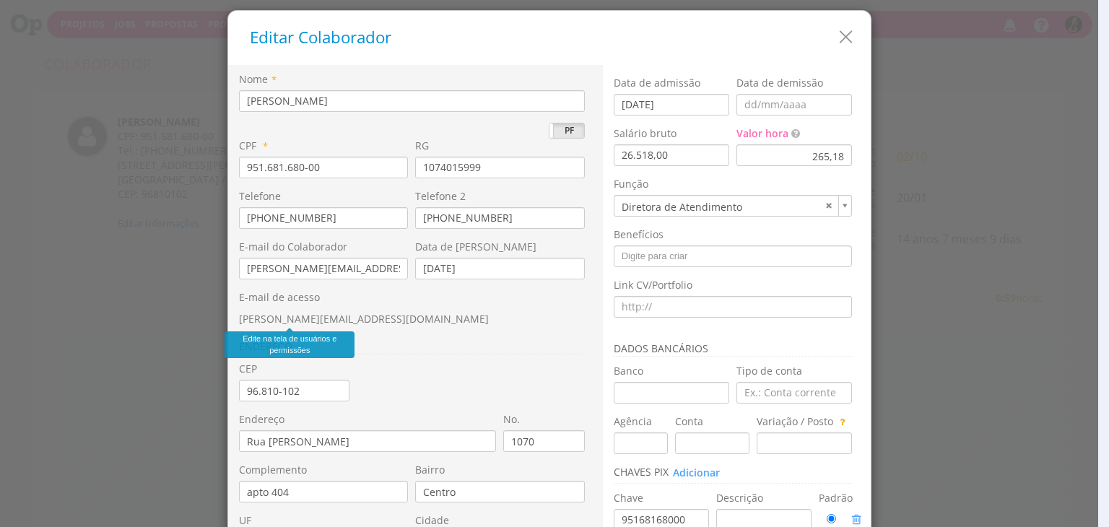
drag, startPoint x: 354, startPoint y: 317, endPoint x: 233, endPoint y: 318, distance: 121.3
click at [239, 318] on div "E-mail de acesso sheila.candido@sobe.ae" at bounding box center [415, 308] width 353 height 36
copy span "sheila.candido@sobe.ae"
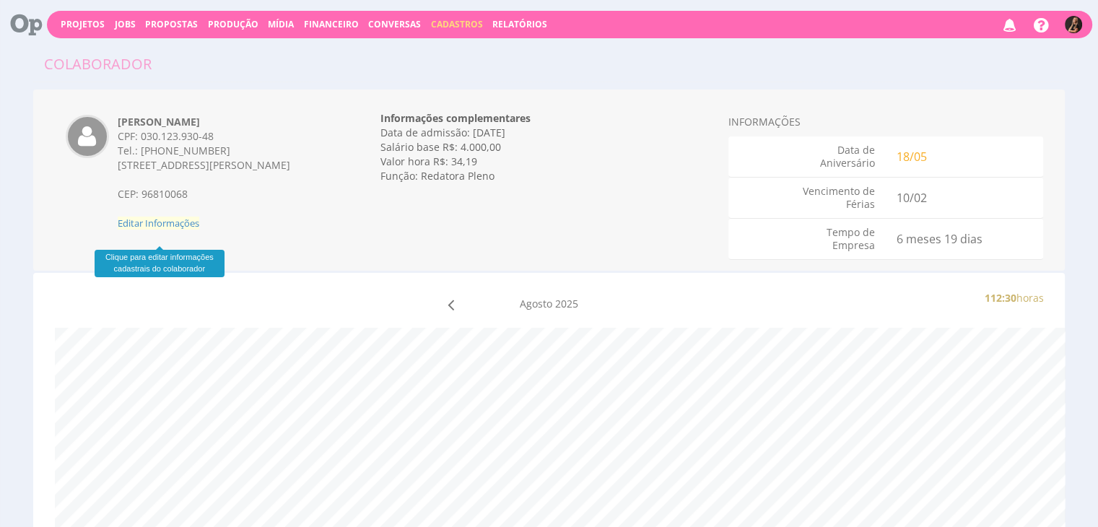
click at [184, 230] on span "Editar Informações" at bounding box center [159, 223] width 82 height 13
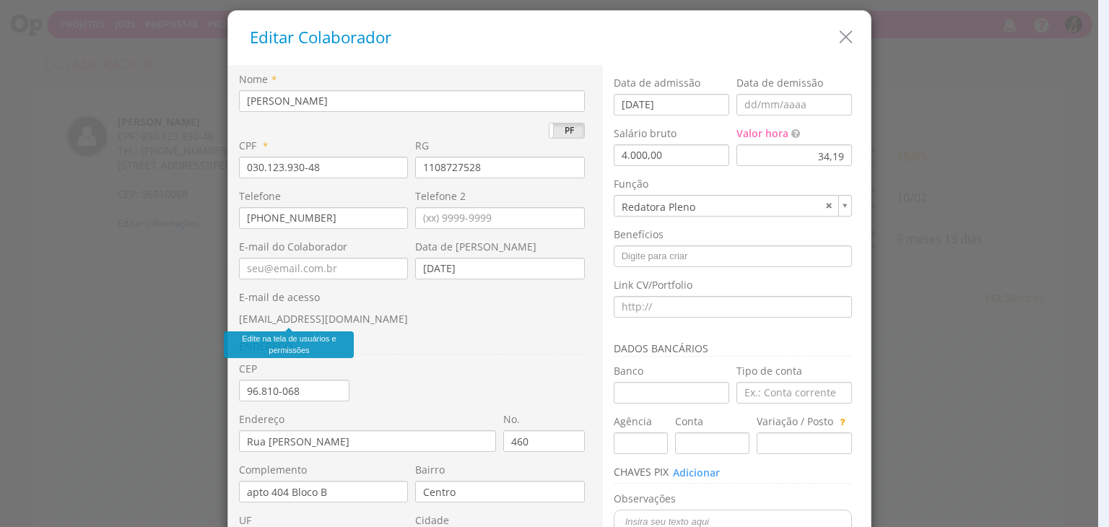
drag, startPoint x: 352, startPoint y: 324, endPoint x: 234, endPoint y: 323, distance: 117.7
click at [239, 323] on div "E-mail de acesso [EMAIL_ADDRESS][DOMAIN_NAME]" at bounding box center [415, 308] width 353 height 36
copy span "[EMAIL_ADDRESS][DOMAIN_NAME]"
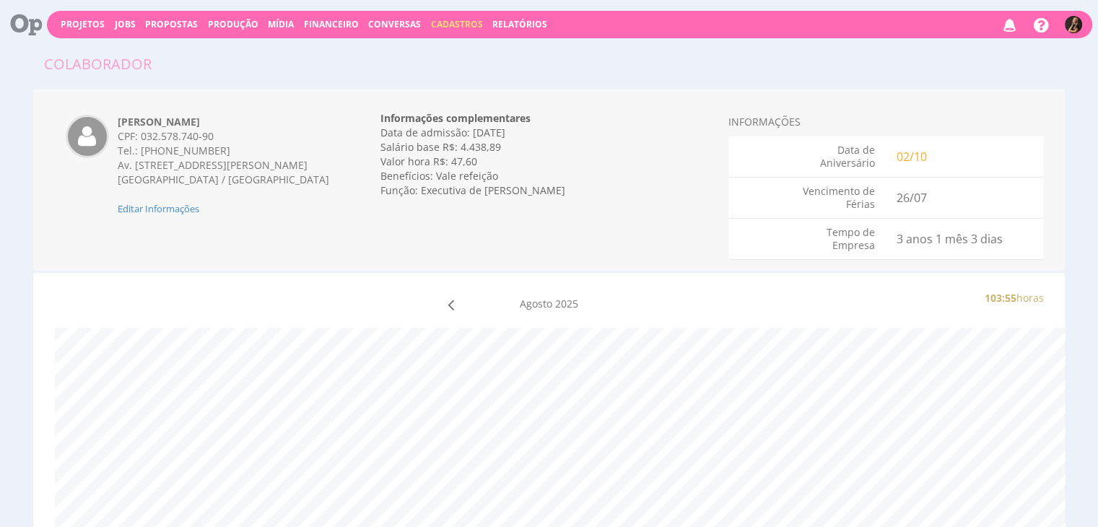
click at [188, 233] on div "Tayná Morsch CPF: 032.578.740-90 Tel.: (51) 99995-8693 Av. Senador Alberto Pasq…" at bounding box center [549, 180] width 1033 height 181
click at [188, 215] on span "Editar Informações" at bounding box center [159, 208] width 82 height 13
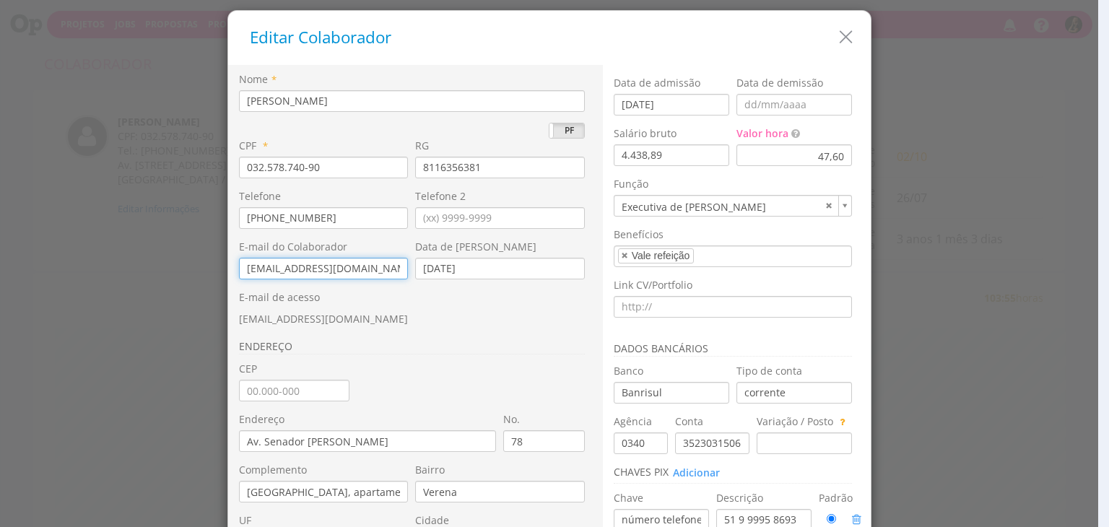
drag, startPoint x: 352, startPoint y: 269, endPoint x: 208, endPoint y: 272, distance: 143.8
click at [208, 272] on div "Editar Colaborador Nome * Tayná Morsch PJ PF * 032.578.740-90 RG 8116356381 * N…" at bounding box center [554, 263] width 1109 height 527
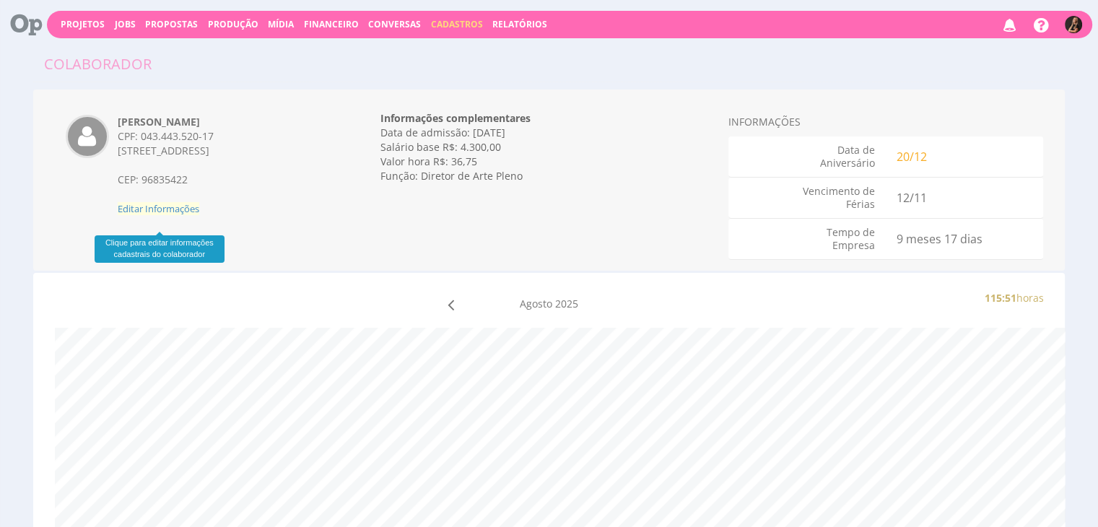
click at [173, 215] on span "Editar Informações" at bounding box center [159, 208] width 82 height 13
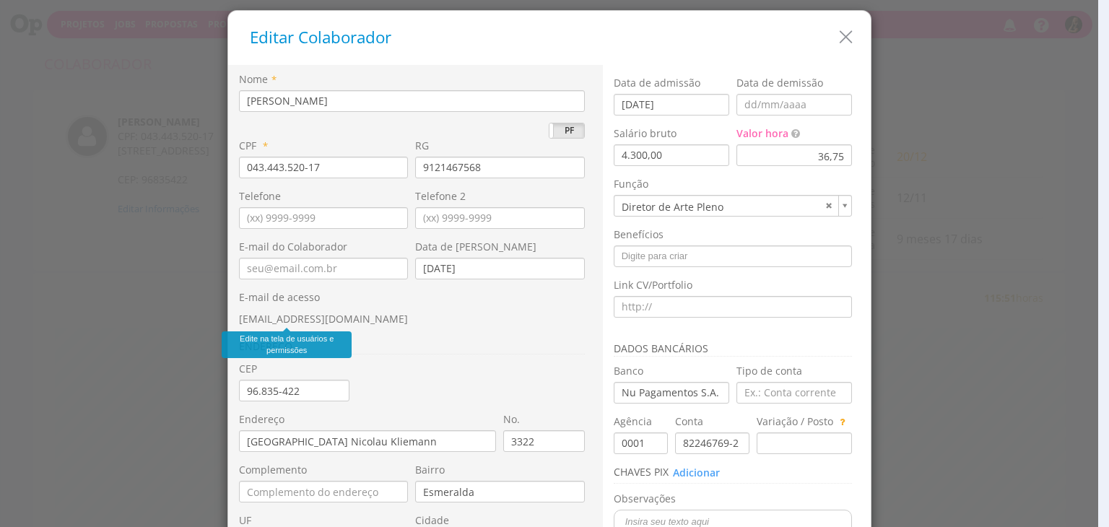
drag, startPoint x: 350, startPoint y: 314, endPoint x: 251, endPoint y: 305, distance: 98.7
click at [239, 318] on div "E-mail de acesso thiago.varoni@sobe.ae" at bounding box center [415, 308] width 353 height 36
copy span "thiago.varoni@sobe.ae"
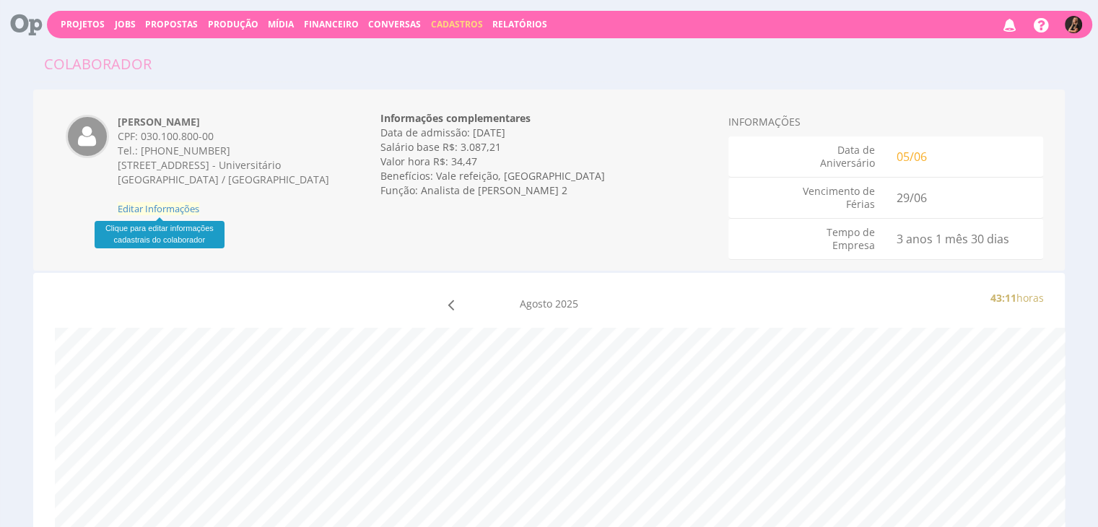
click at [185, 204] on span "Editar Informações" at bounding box center [159, 208] width 82 height 13
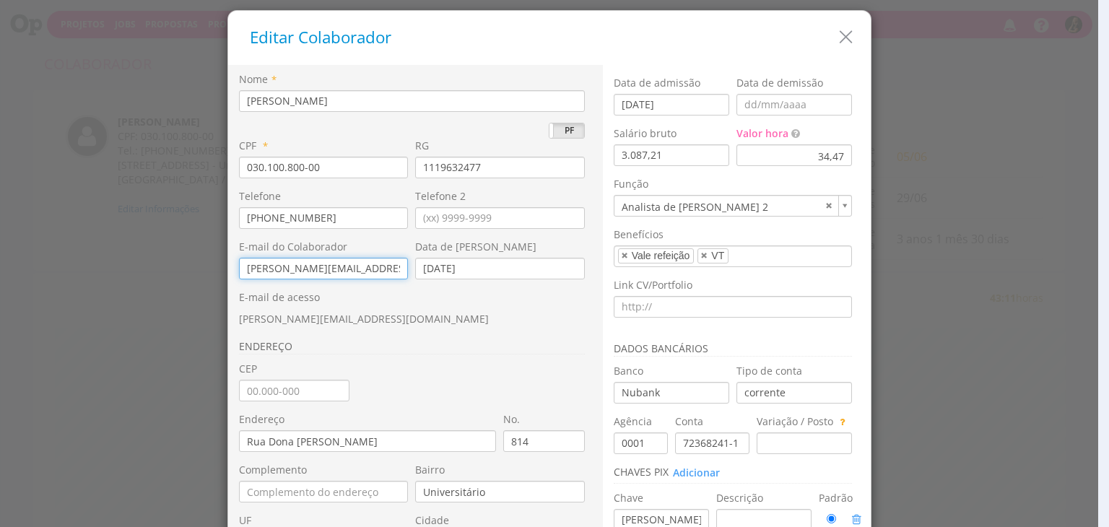
drag, startPoint x: 378, startPoint y: 272, endPoint x: 217, endPoint y: 275, distance: 161.8
click at [217, 275] on div "Editar Colaborador Nome * [PERSON_NAME] PJ PF * 030.100.800-00 RG 1119632477" at bounding box center [554, 263] width 1109 height 527
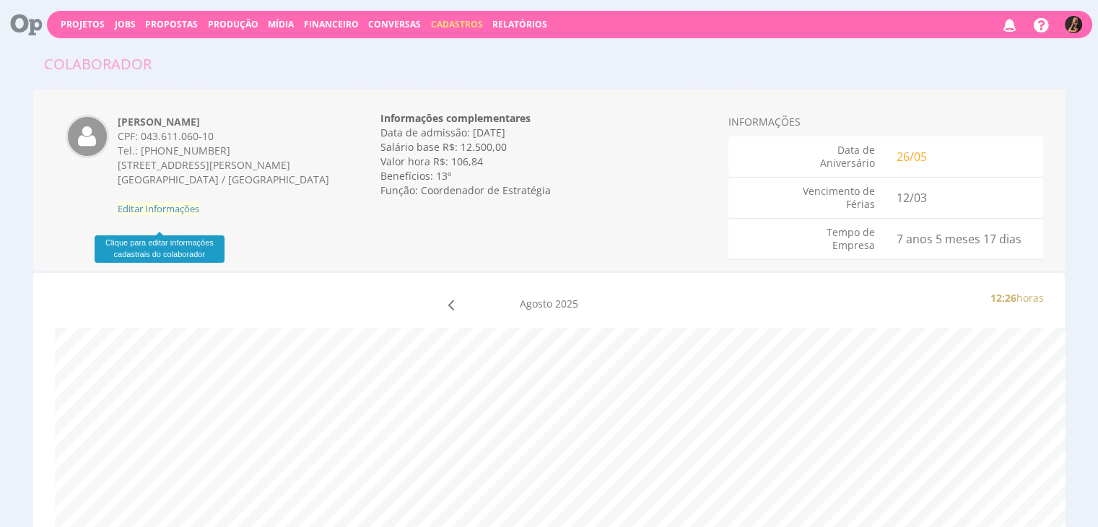
click at [185, 215] on span "Editar Informações" at bounding box center [159, 208] width 82 height 13
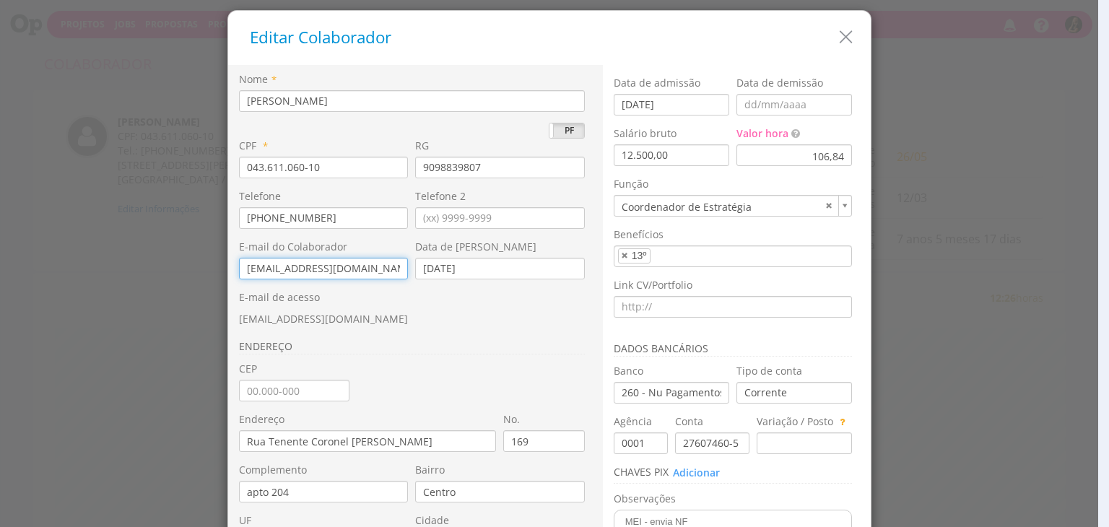
drag, startPoint x: 373, startPoint y: 270, endPoint x: 219, endPoint y: 275, distance: 153.9
click at [225, 275] on div "Editar Colaborador Nome * Thales Augusto Hohl PJ PF * 043.611.060-10 RG 9098839…" at bounding box center [550, 350] width 650 height 686
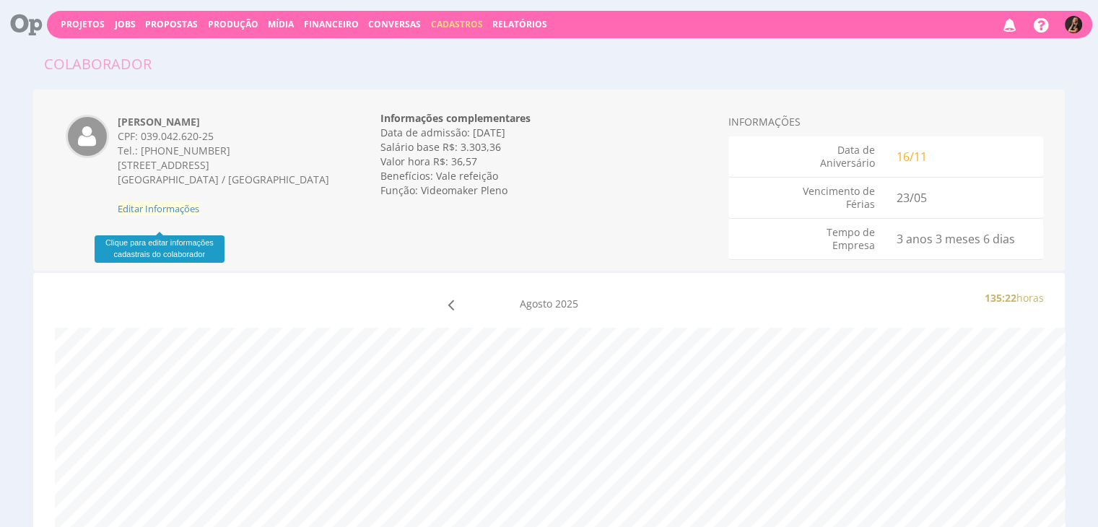
click at [195, 215] on span "Editar Informações" at bounding box center [159, 208] width 82 height 13
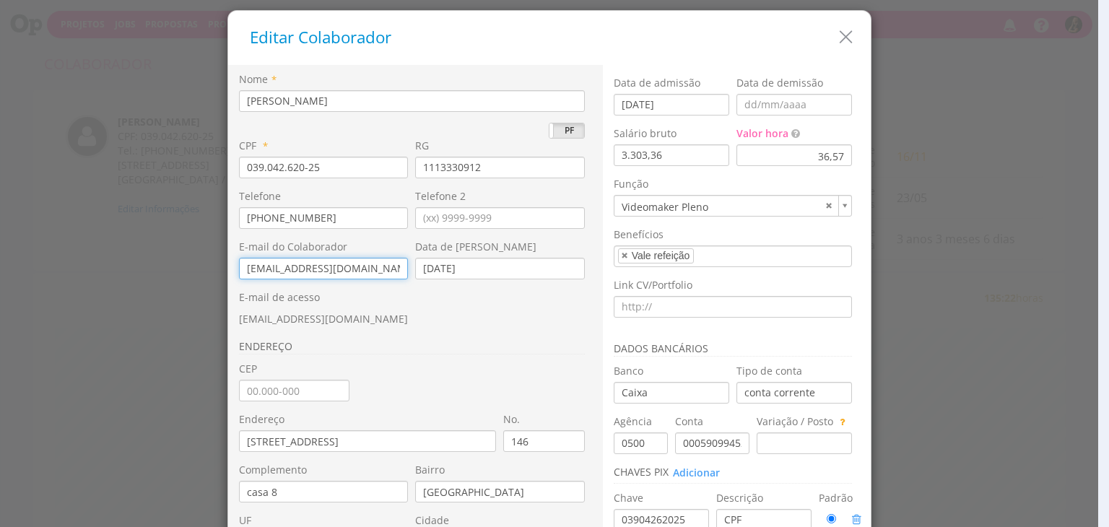
drag, startPoint x: 365, startPoint y: 269, endPoint x: 223, endPoint y: 266, distance: 142.3
click at [228, 268] on div "Nome * Vinícius Dalla Méa Marques PJ PF CPF * 039.042.620-25 RG" at bounding box center [415, 340] width 375 height 550
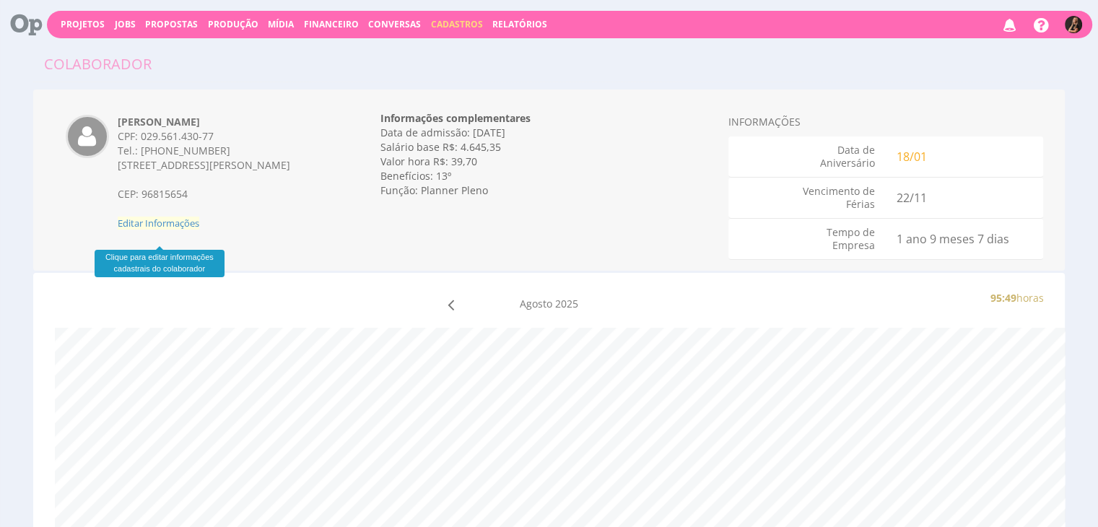
click at [185, 230] on span "Editar Informações" at bounding box center [159, 223] width 82 height 13
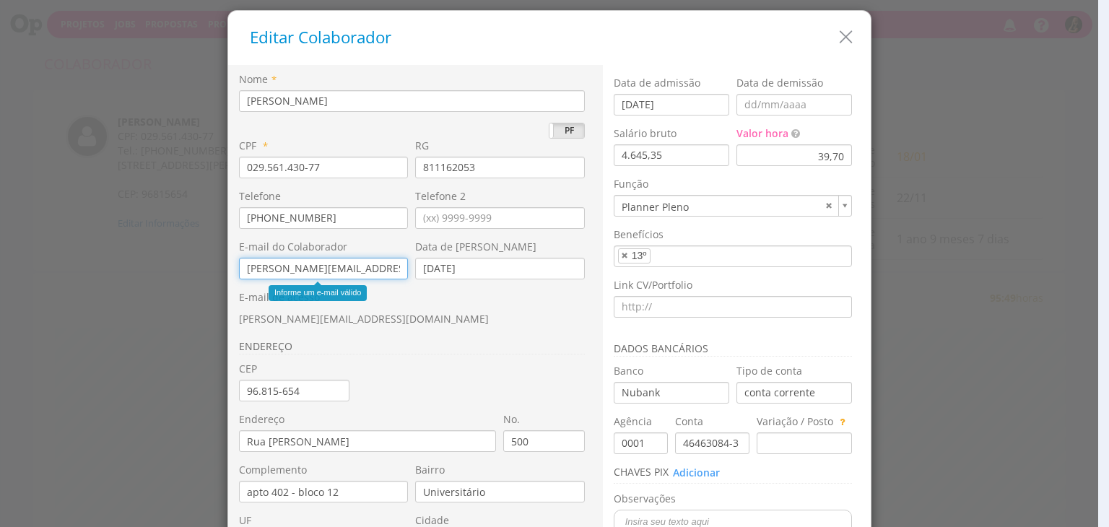
drag, startPoint x: 371, startPoint y: 272, endPoint x: 184, endPoint y: 268, distance: 187.1
click at [185, 269] on div "Editar Colaborador Nome * [PERSON_NAME] PJ PF * 029.561.430-77 RG 811162053" at bounding box center [554, 263] width 1109 height 527
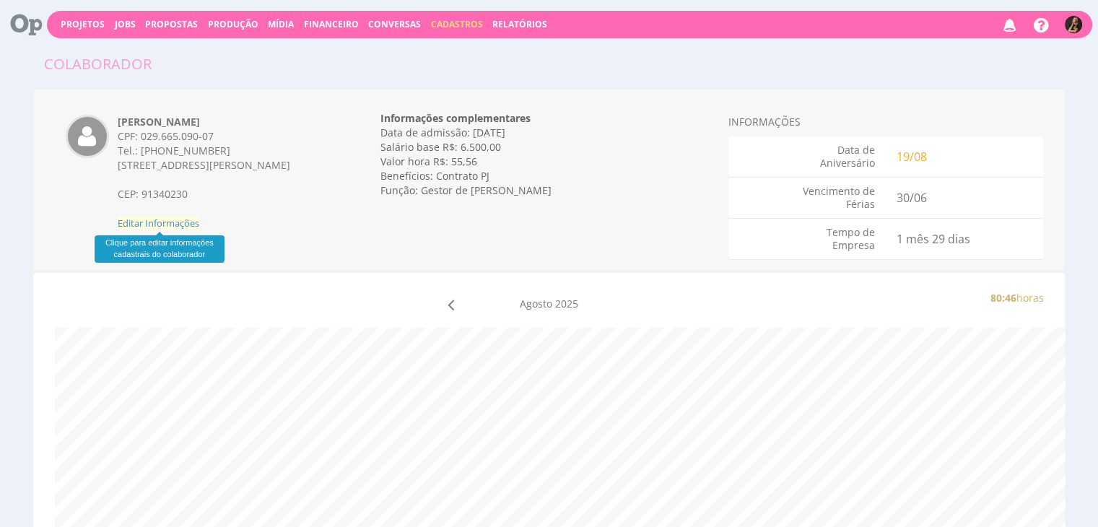
click at [200, 220] on div "Yuri Arisio Lopardo CPF: 029.665.090-07 Tel.: (51) 9215-9668 Rua Líbero Badaró,…" at bounding box center [225, 173] width 236 height 116
click at [196, 222] on span "Editar Informações" at bounding box center [159, 223] width 82 height 13
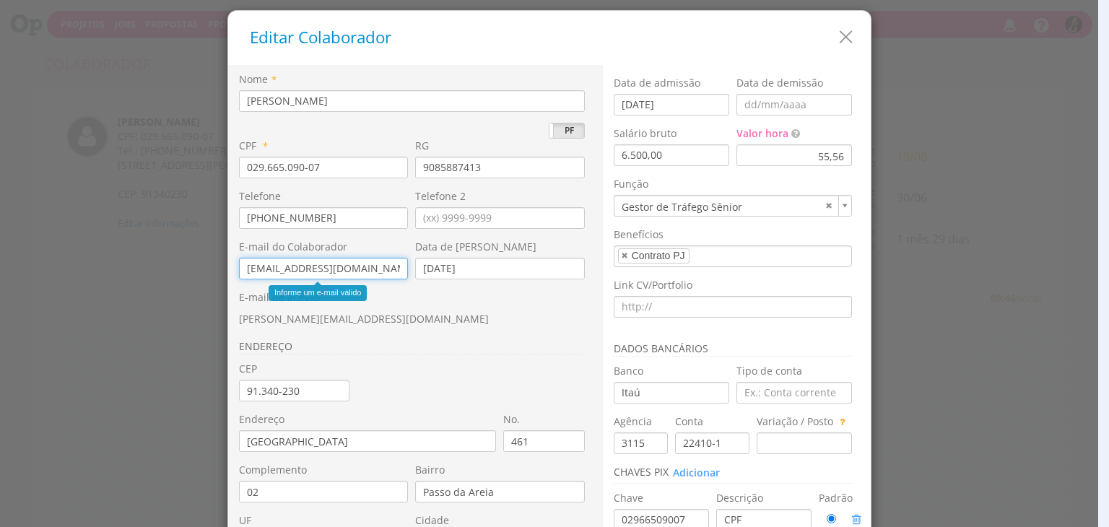
drag, startPoint x: 381, startPoint y: 273, endPoint x: 191, endPoint y: 272, distance: 190.7
click at [191, 272] on div "Editar Colaborador Nome * Yuri Arisio Lopardo PJ PF * 029.665.090-07 RG 9085887…" at bounding box center [554, 263] width 1109 height 527
drag, startPoint x: 534, startPoint y: 342, endPoint x: 379, endPoint y: 339, distance: 155.3
click at [524, 342] on h3 "ENDEREÇO" at bounding box center [412, 348] width 346 height 14
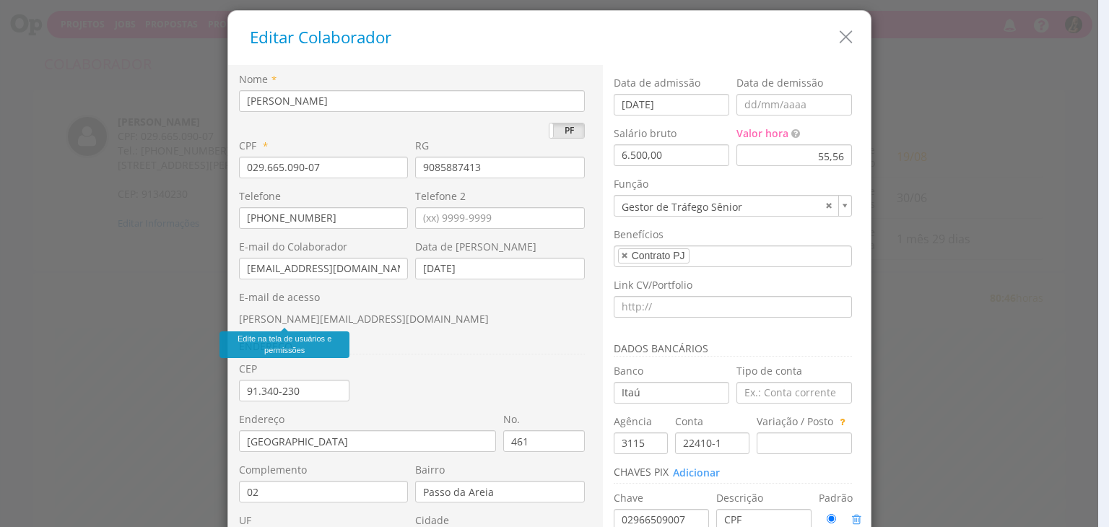
drag, startPoint x: 349, startPoint y: 321, endPoint x: 233, endPoint y: 323, distance: 115.6
click at [239, 323] on div "E-mail de acesso yuri.lopardo@sobe.ae" at bounding box center [415, 308] width 353 height 36
copy span "yuri.lopardo@sobe.ae"
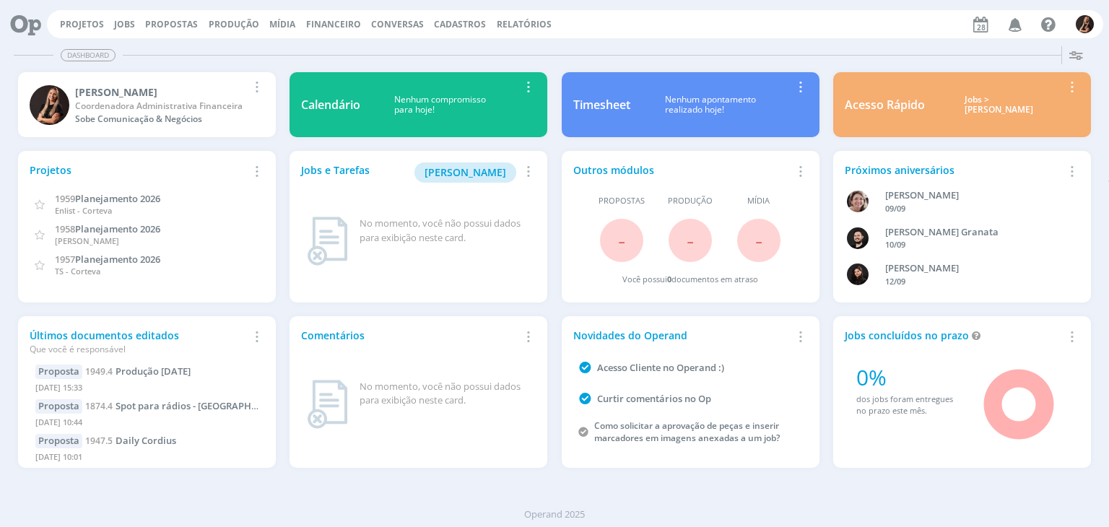
click at [331, 24] on span "Financeiro" at bounding box center [333, 24] width 55 height 12
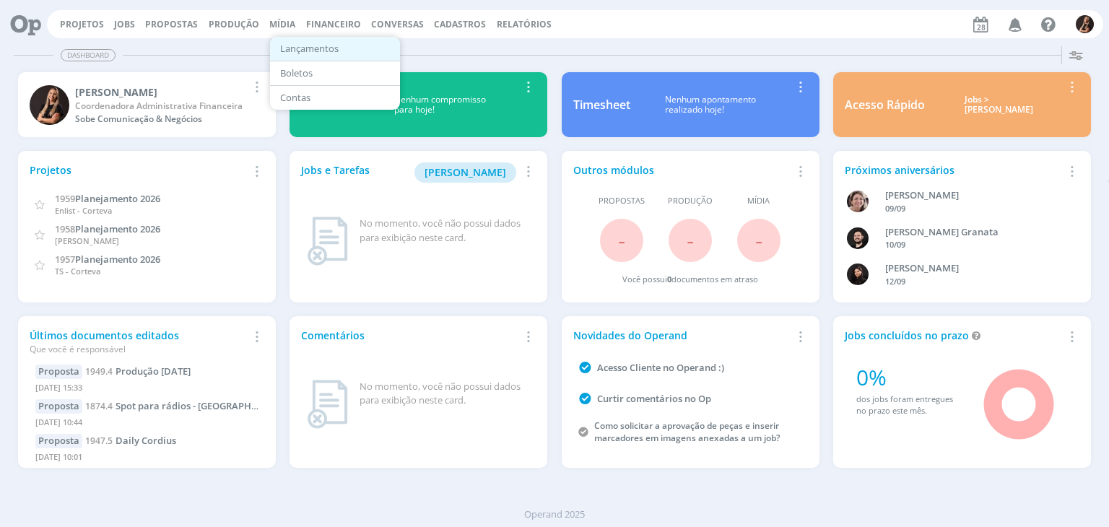
click at [344, 47] on link "Lançamentos" at bounding box center [334, 49] width 121 height 22
